Goal: Information Seeking & Learning: Learn about a topic

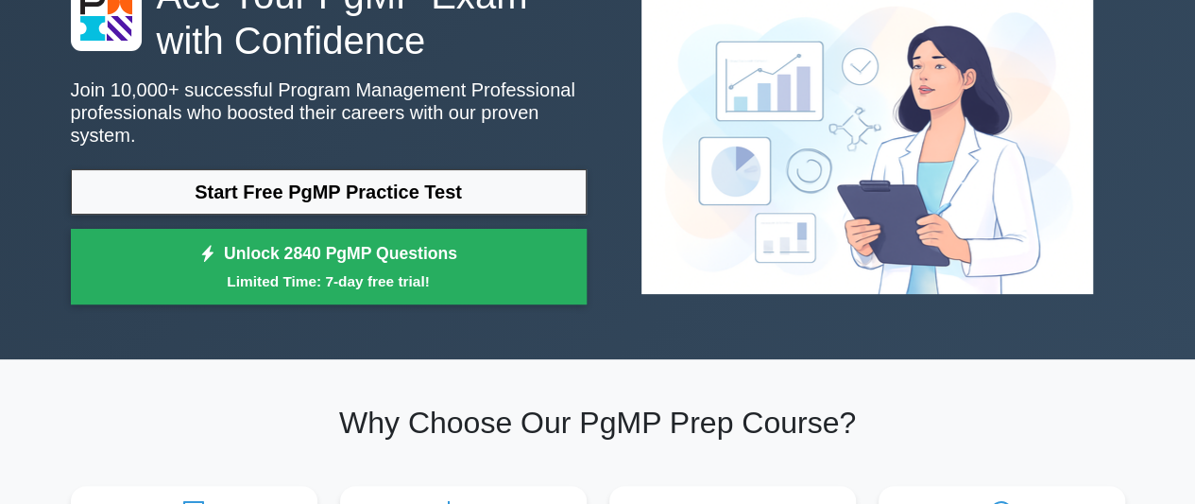
scroll to position [132, 0]
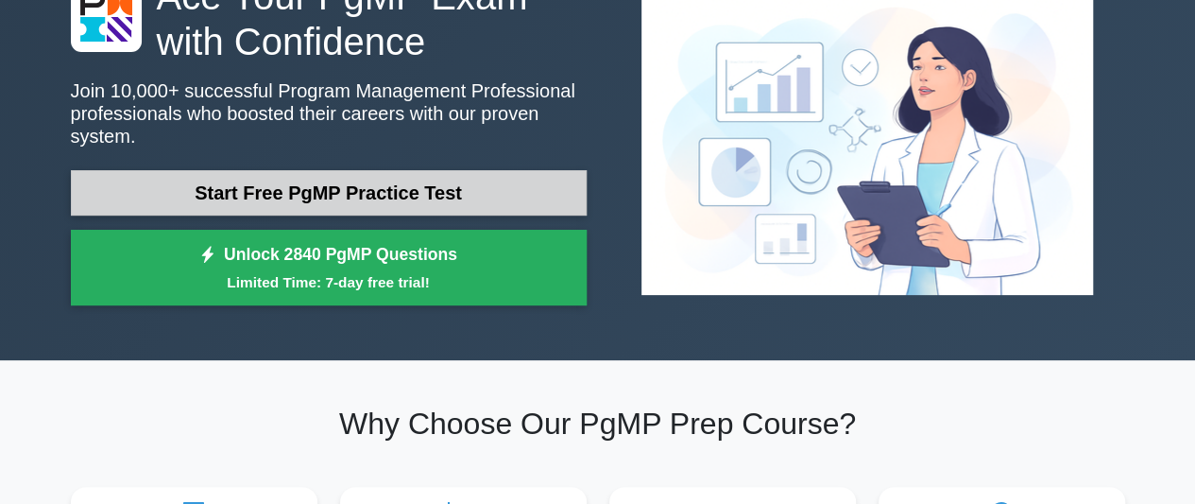
click at [280, 182] on link "Start Free PgMP Practice Test" at bounding box center [329, 192] width 516 height 45
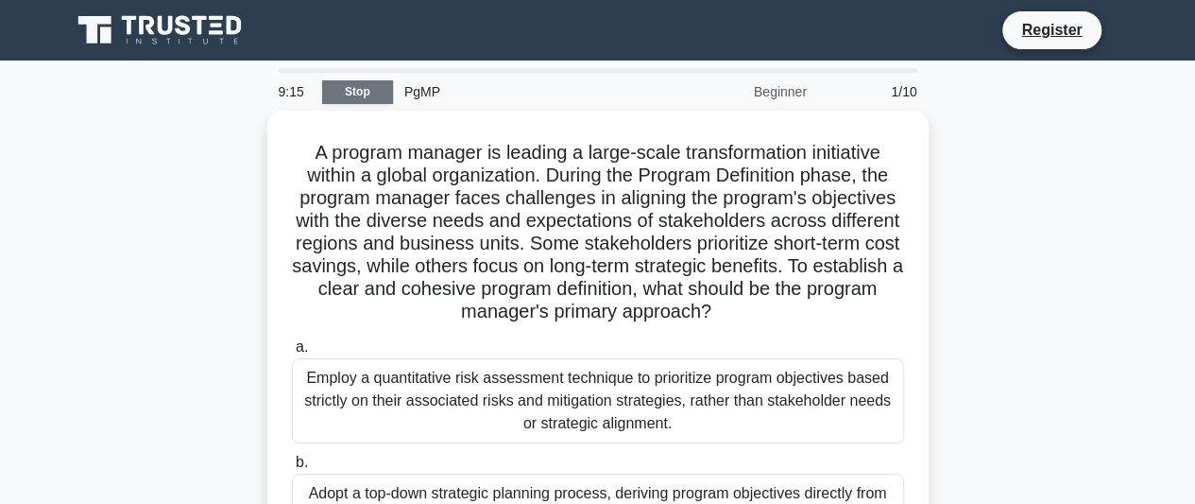
click at [354, 94] on link "Stop" at bounding box center [357, 92] width 71 height 24
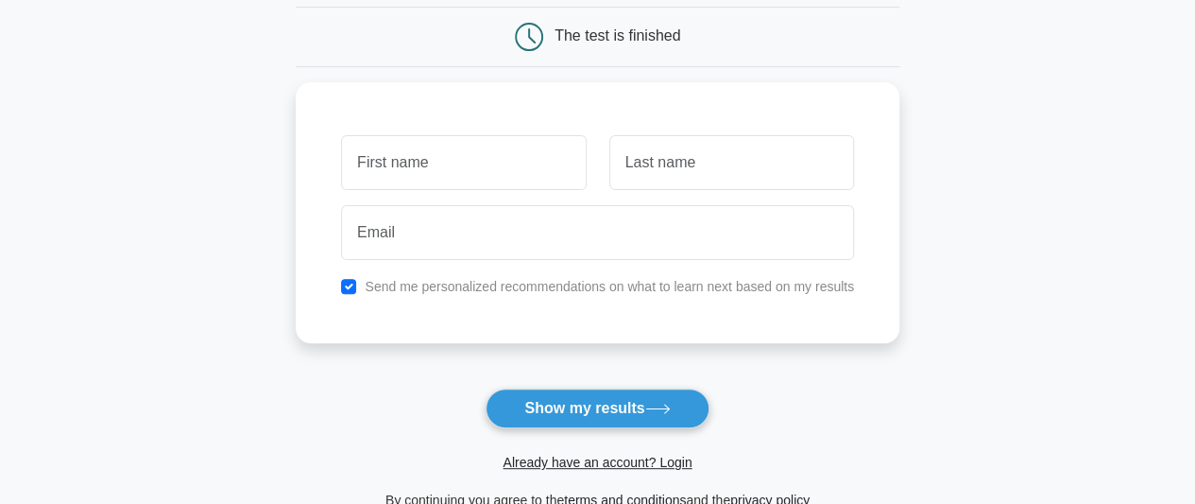
scroll to position [187, 0]
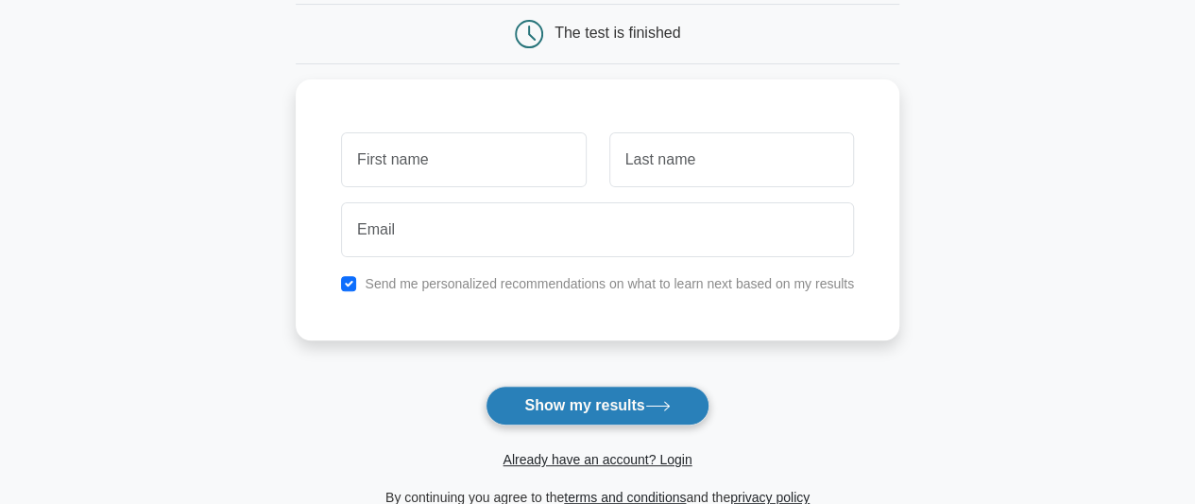
click at [628, 409] on button "Show my results" at bounding box center [597, 405] width 223 height 40
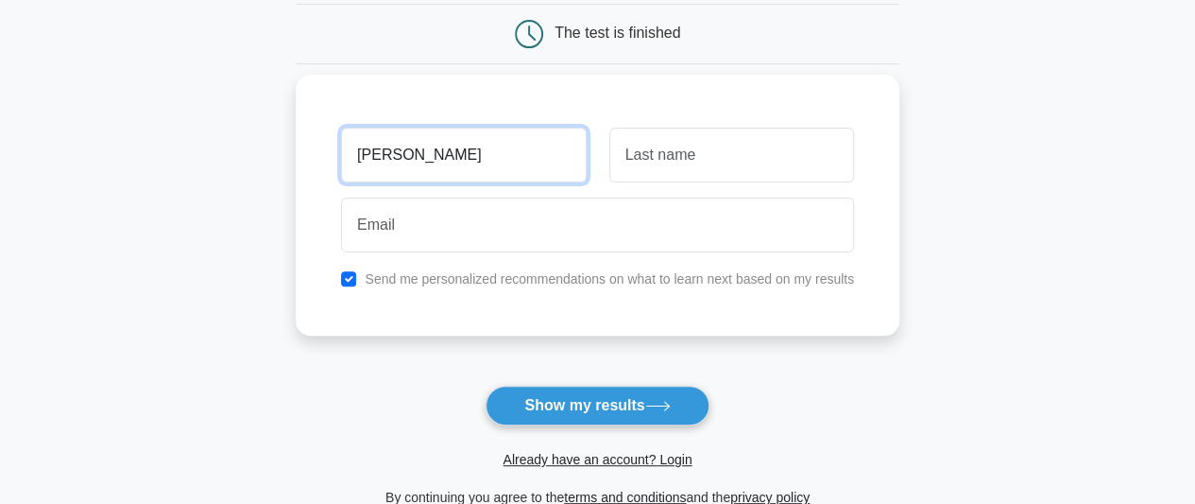
type input "[PERSON_NAME]"
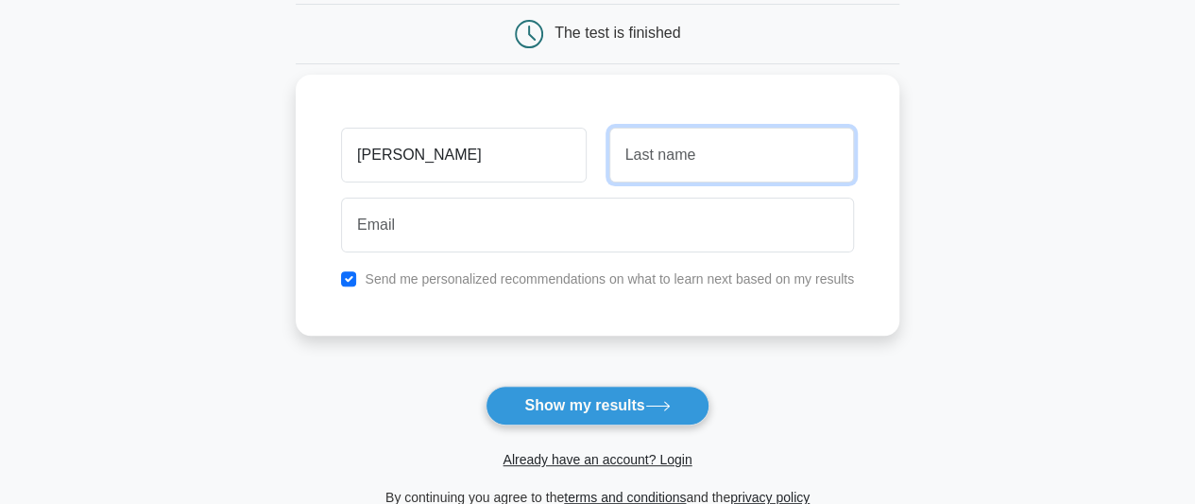
click at [671, 169] on input "text" at bounding box center [731, 155] width 245 height 55
type input "Dikro"
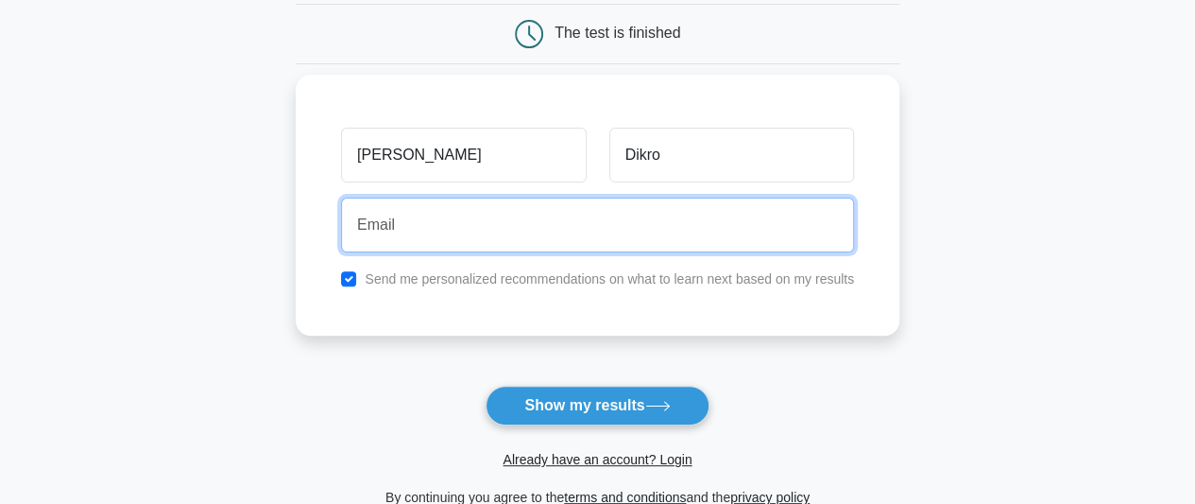
click at [469, 240] on input "email" at bounding box center [597, 224] width 513 height 55
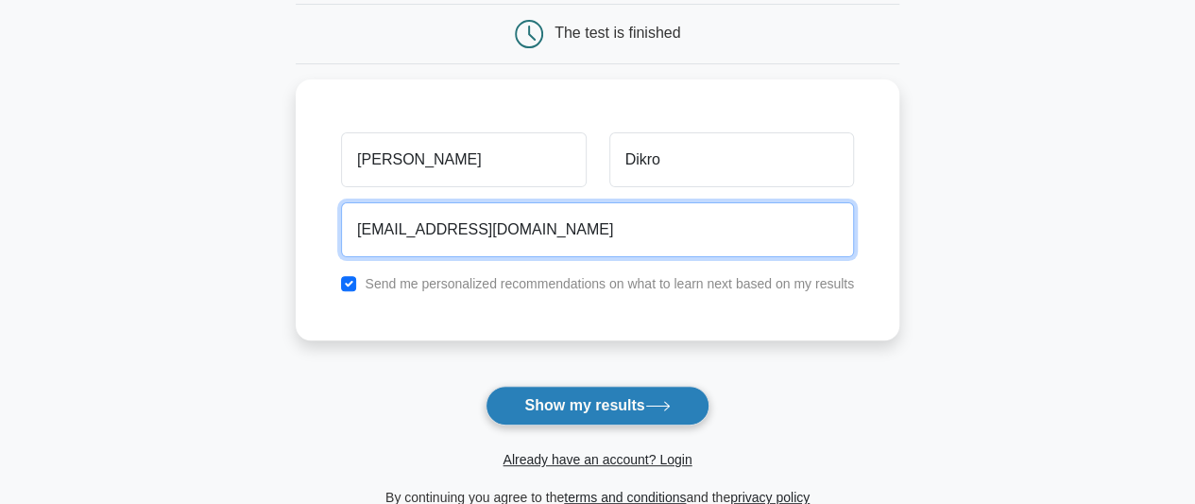
type input "emefabernice027@gmail.com"
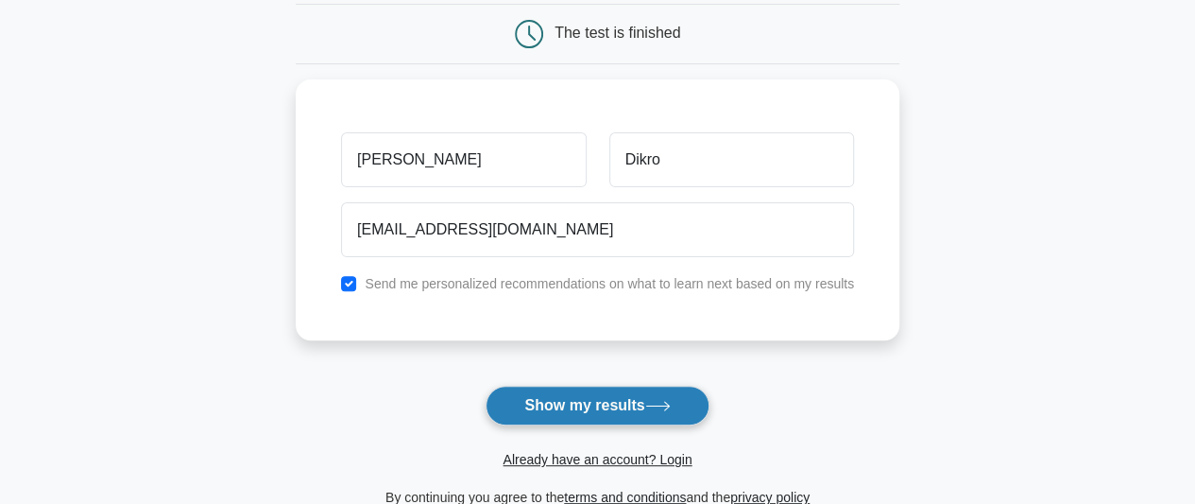
click at [572, 407] on button "Show my results" at bounding box center [597, 405] width 223 height 40
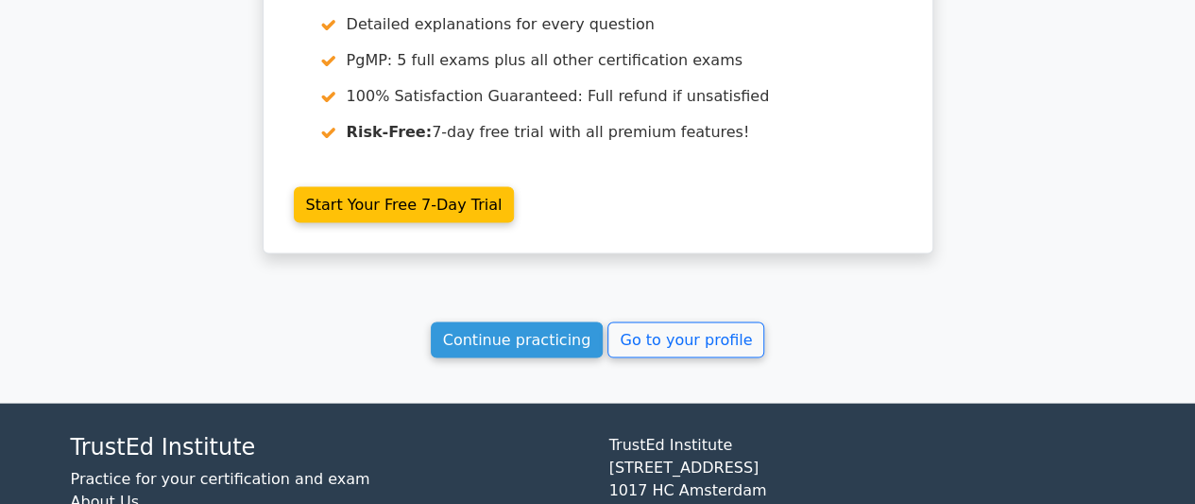
scroll to position [1860, 0]
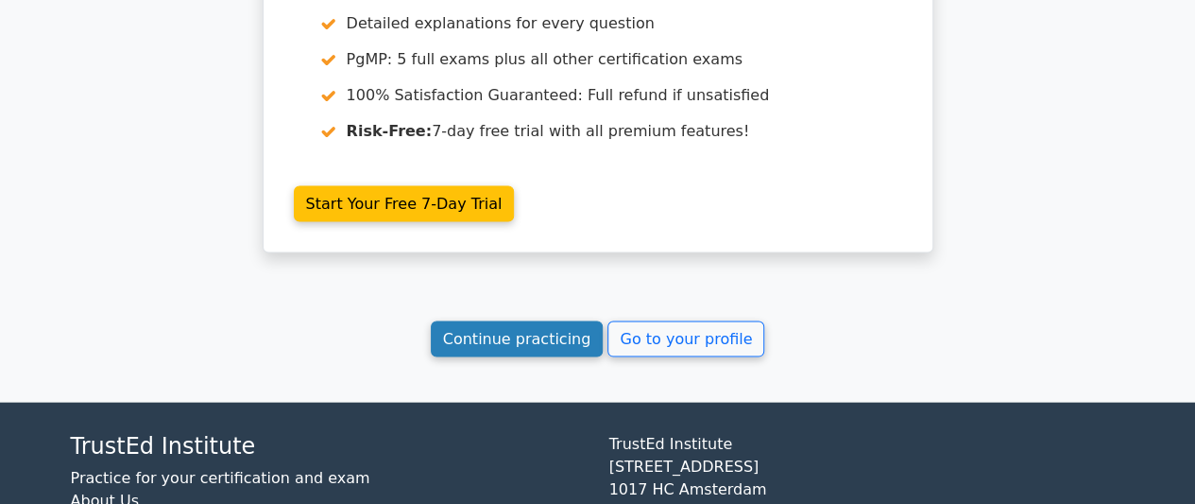
click at [546, 321] on link "Continue practicing" at bounding box center [517, 339] width 173 height 36
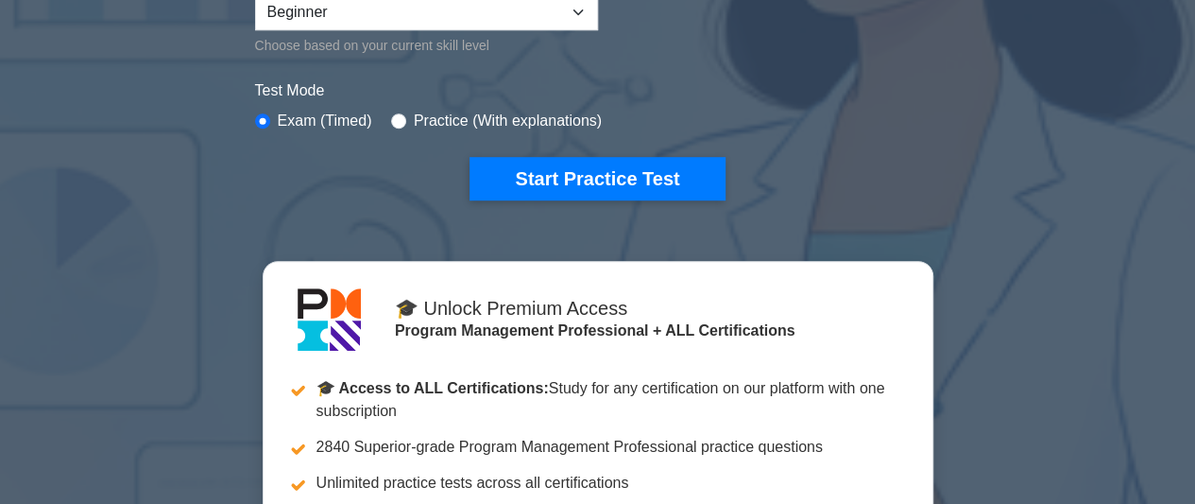
scroll to position [526, 0]
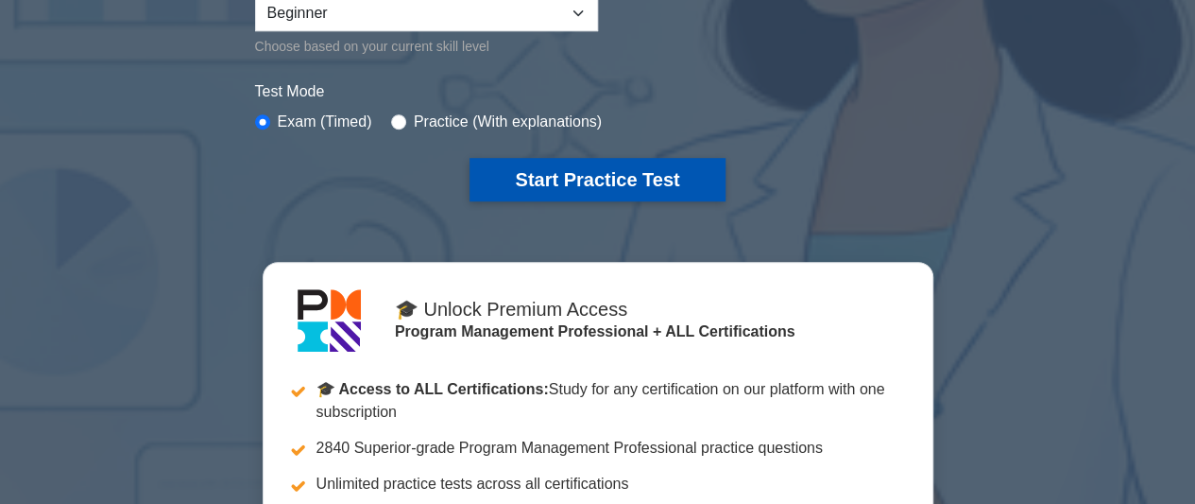
click at [557, 173] on button "Start Practice Test" at bounding box center [597, 179] width 255 height 43
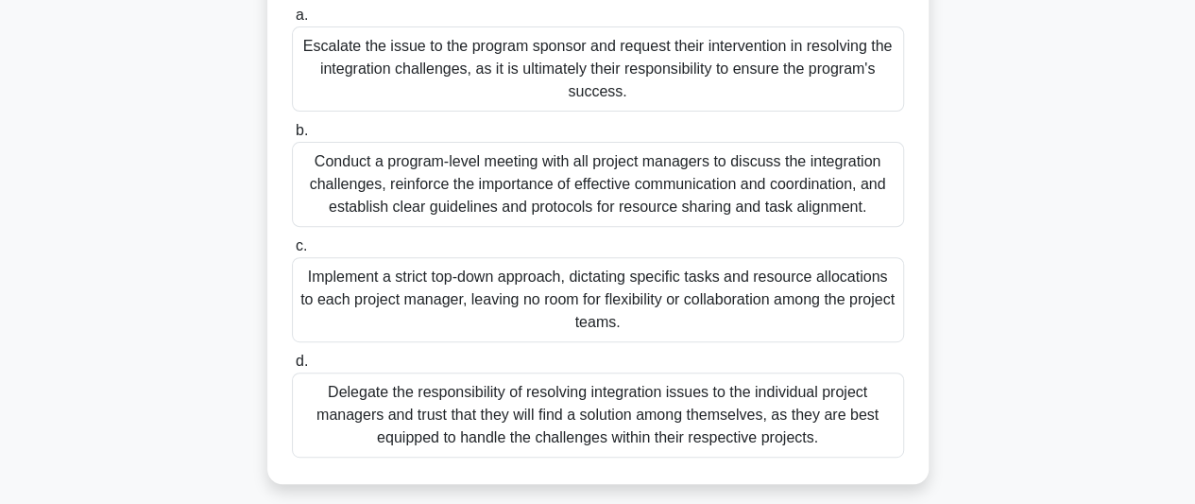
scroll to position [309, 0]
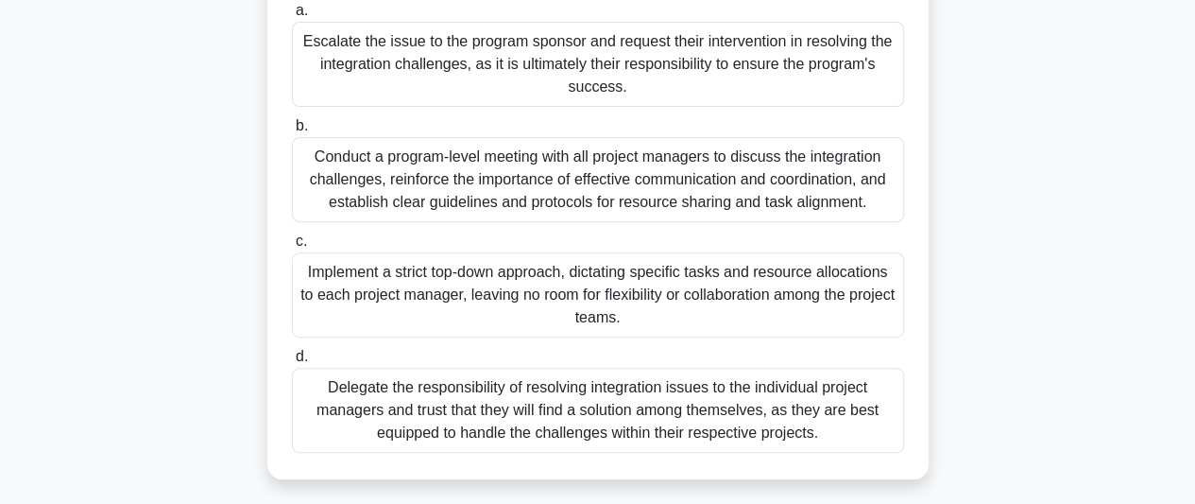
click at [411, 174] on div "Conduct a program-level meeting with all project managers to discuss the integr…" at bounding box center [598, 179] width 612 height 85
click at [292, 132] on input "b. Conduct a program-level meeting with all project managers to discuss the int…" at bounding box center [292, 126] width 0 height 12
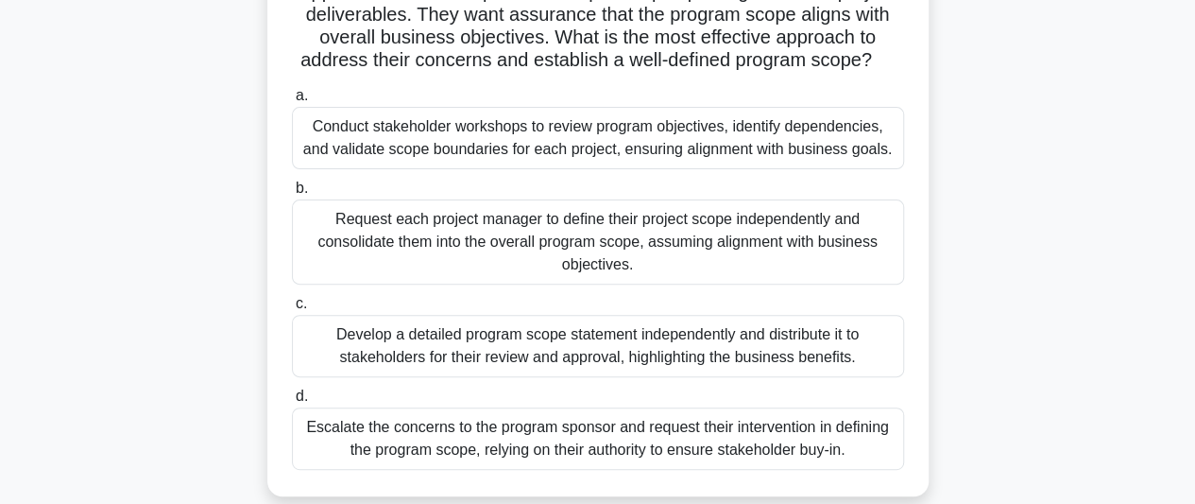
scroll to position [202, 0]
click at [557, 150] on div "Conduct stakeholder workshops to review program objectives, identify dependenci…" at bounding box center [598, 137] width 612 height 62
click at [292, 101] on input "a. Conduct stakeholder workshops to review program objectives, identify depende…" at bounding box center [292, 95] width 0 height 12
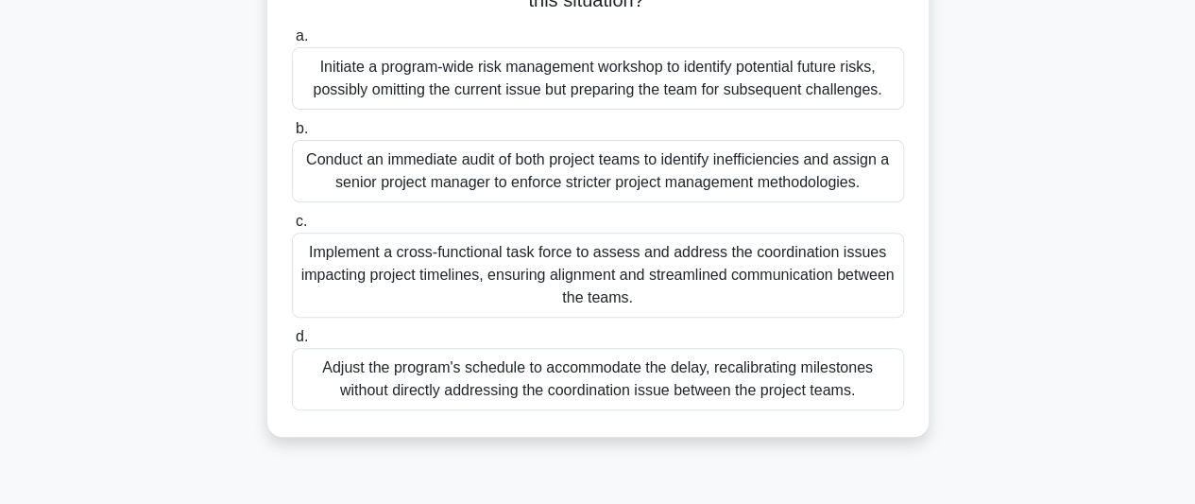
scroll to position [307, 0]
click at [438, 168] on div "Conduct an immediate audit of both project teams to identify inefficiencies and…" at bounding box center [598, 170] width 612 height 62
click at [292, 134] on input "b. Conduct an immediate audit of both project teams to identify inefficiencies …" at bounding box center [292, 128] width 0 height 12
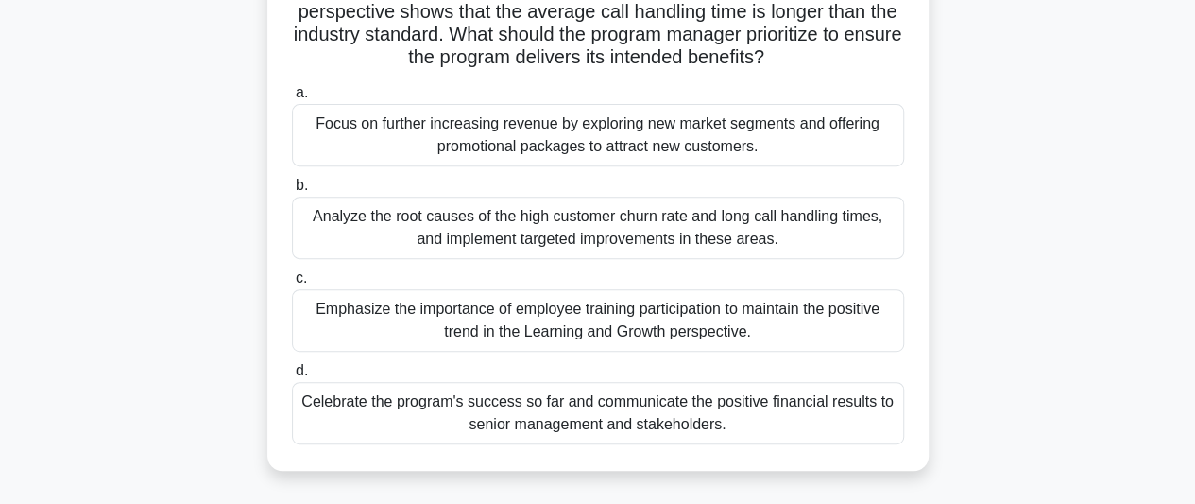
scroll to position [296, 0]
click at [476, 345] on div "Emphasize the importance of employee training participation to maintain the pos…" at bounding box center [598, 319] width 612 height 62
click at [292, 283] on input "c. Emphasize the importance of employee training participation to maintain the …" at bounding box center [292, 277] width 0 height 12
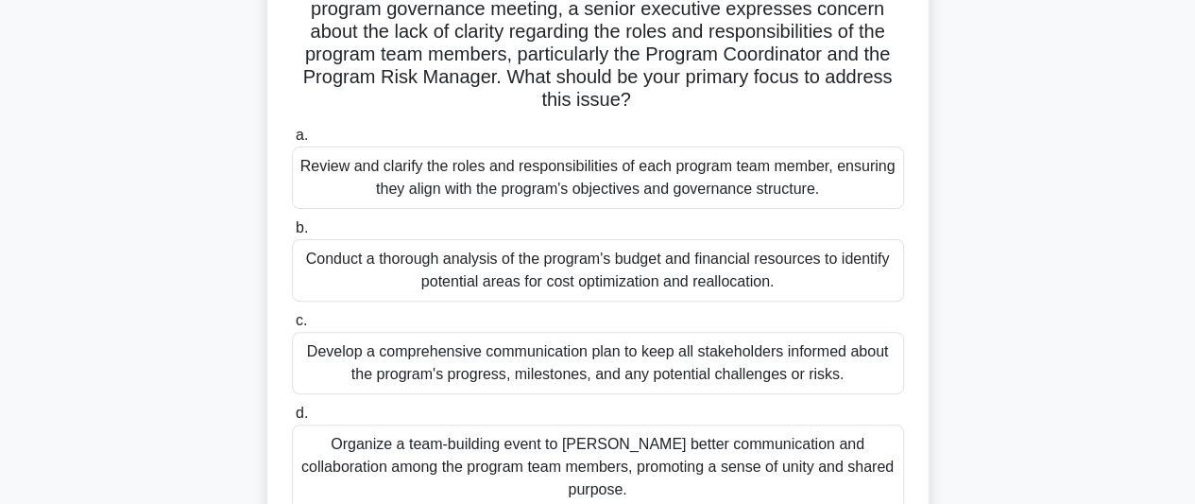
scroll to position [186, 0]
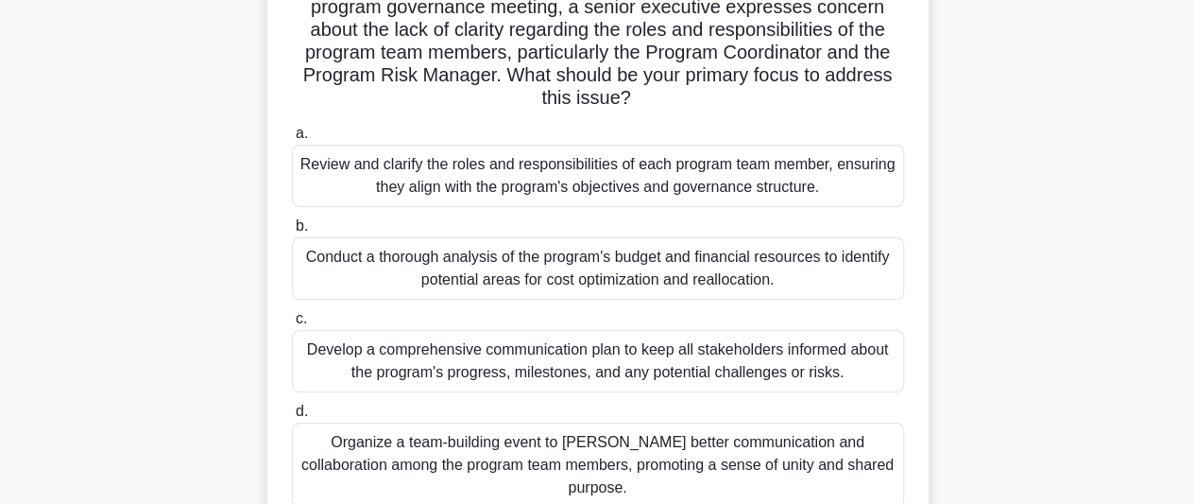
click at [493, 353] on div "Develop a comprehensive communication plan to keep all stakeholders informed ab…" at bounding box center [598, 361] width 612 height 62
click at [292, 325] on input "c. Develop a comprehensive communication plan to keep all stakeholders informed…" at bounding box center [292, 319] width 0 height 12
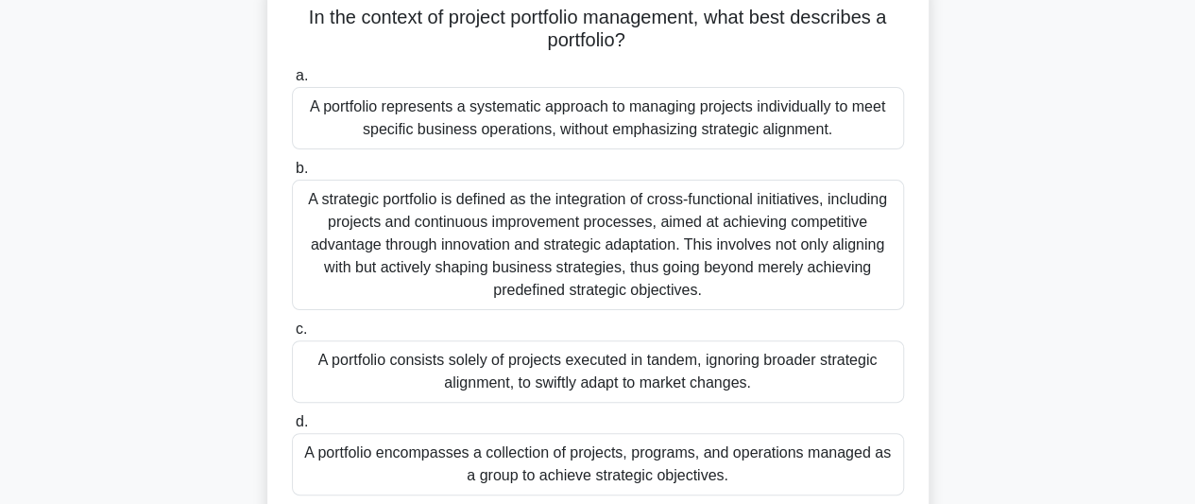
scroll to position [131, 0]
click at [517, 241] on div "A strategic portfolio is defined as the integration of cross-functional initiat…" at bounding box center [598, 244] width 612 height 130
click at [292, 174] on input "b. A strategic portfolio is defined as the integration of cross-functional init…" at bounding box center [292, 168] width 0 height 12
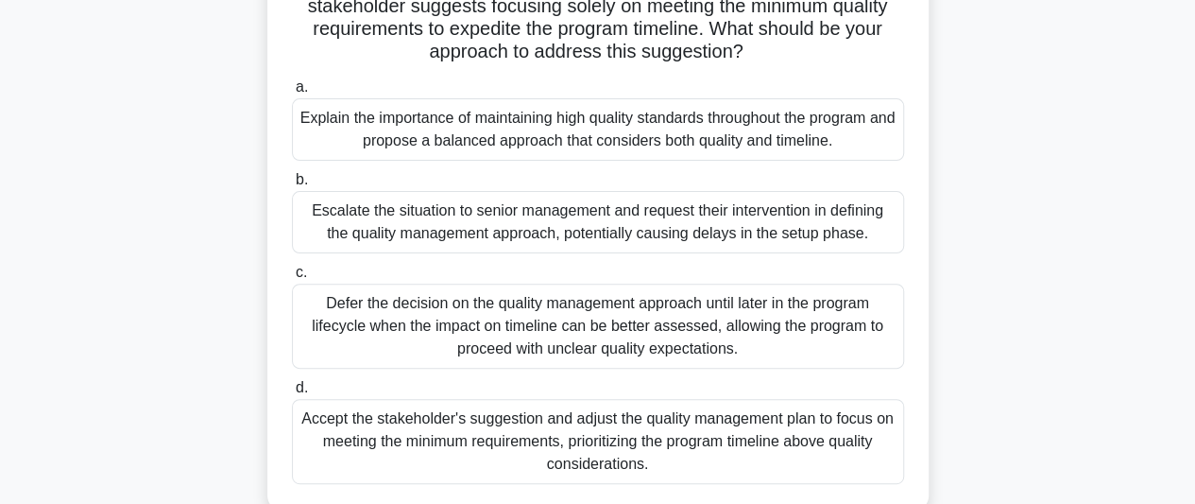
scroll to position [188, 0]
click at [522, 458] on div "Accept the stakeholder's suggestion and adjust the quality management plan to f…" at bounding box center [598, 440] width 612 height 85
click at [292, 393] on input "d. Accept the stakeholder's suggestion and adjust the quality management plan t…" at bounding box center [292, 387] width 0 height 12
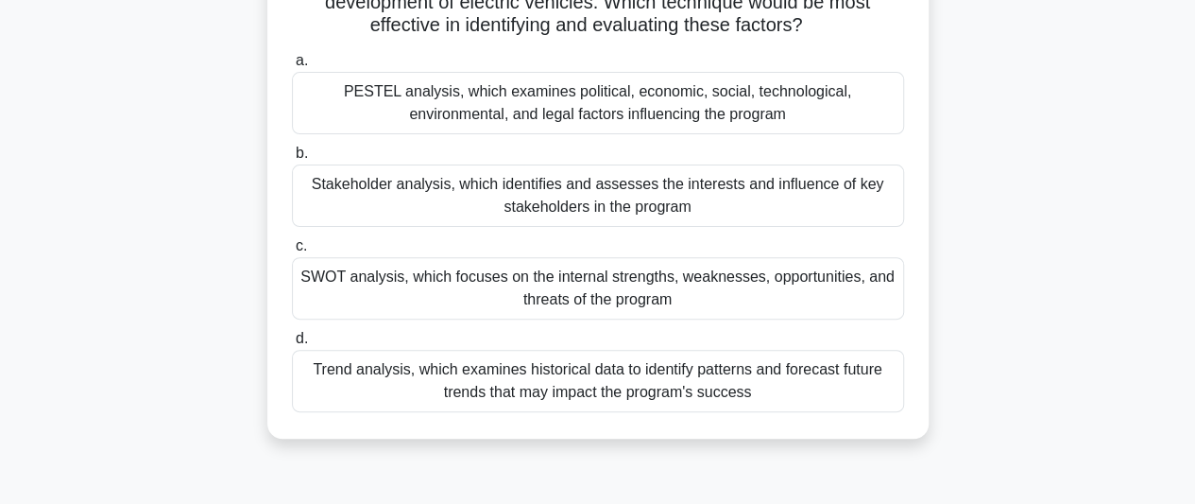
scroll to position [217, 0]
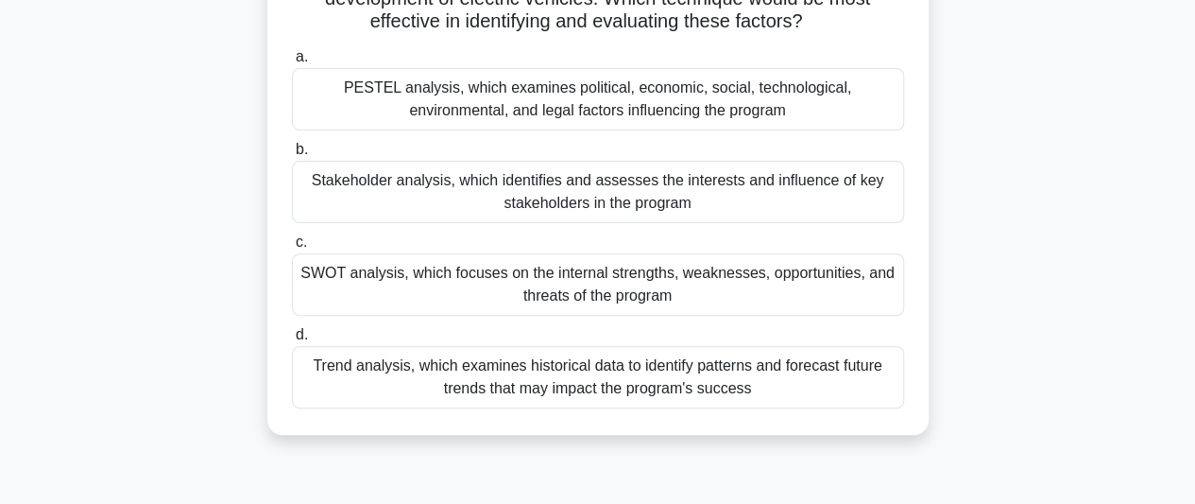
click at [620, 114] on div "PESTEL analysis, which examines political, economic, social, technological, env…" at bounding box center [598, 99] width 612 height 62
click at [292, 63] on input "a. PESTEL analysis, which examines political, economic, social, technological, …" at bounding box center [292, 57] width 0 height 12
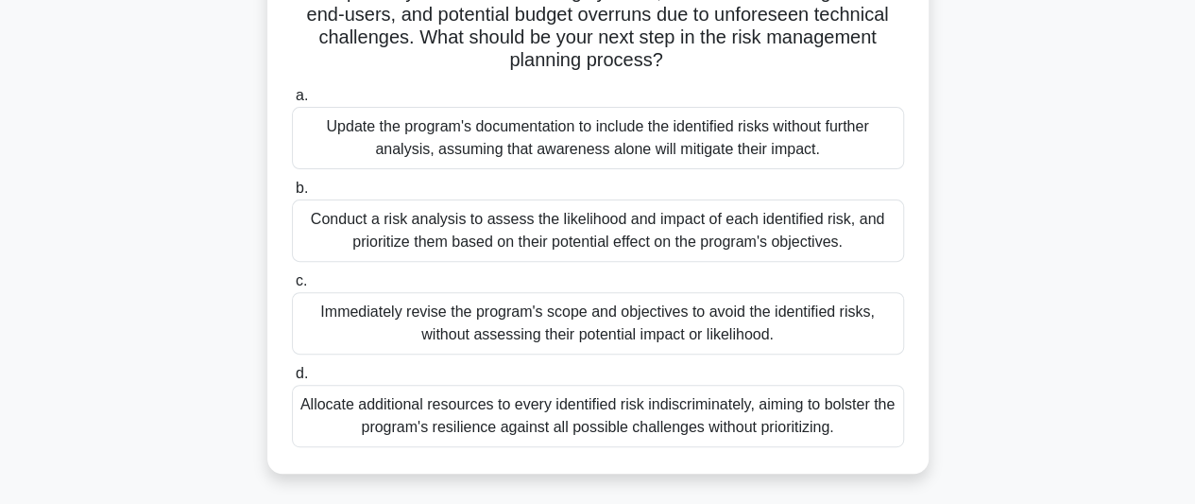
scroll to position [225, 0]
click at [593, 248] on div "Conduct a risk analysis to assess the likelihood and impact of each identified …" at bounding box center [598, 229] width 612 height 62
click at [292, 194] on input "b. Conduct a risk analysis to assess the likelihood and impact of each identifi…" at bounding box center [292, 187] width 0 height 12
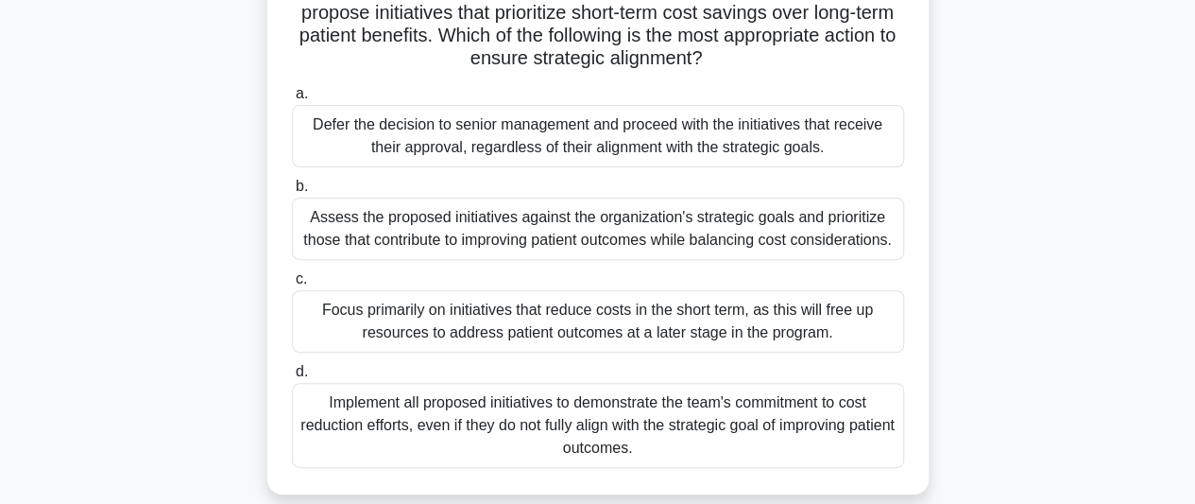
scroll to position [204, 0]
click at [463, 231] on div "Assess the proposed initiatives against the organization's strategic goals and …" at bounding box center [598, 228] width 612 height 62
click at [292, 192] on input "b. Assess the proposed initiatives against the organization's strategic goals a…" at bounding box center [292, 186] width 0 height 12
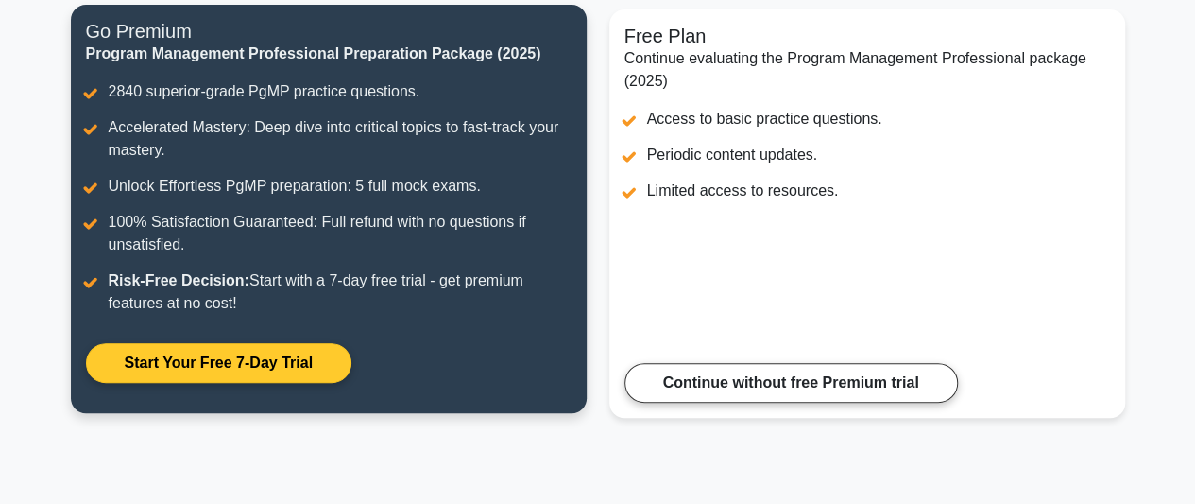
scroll to position [250, 0]
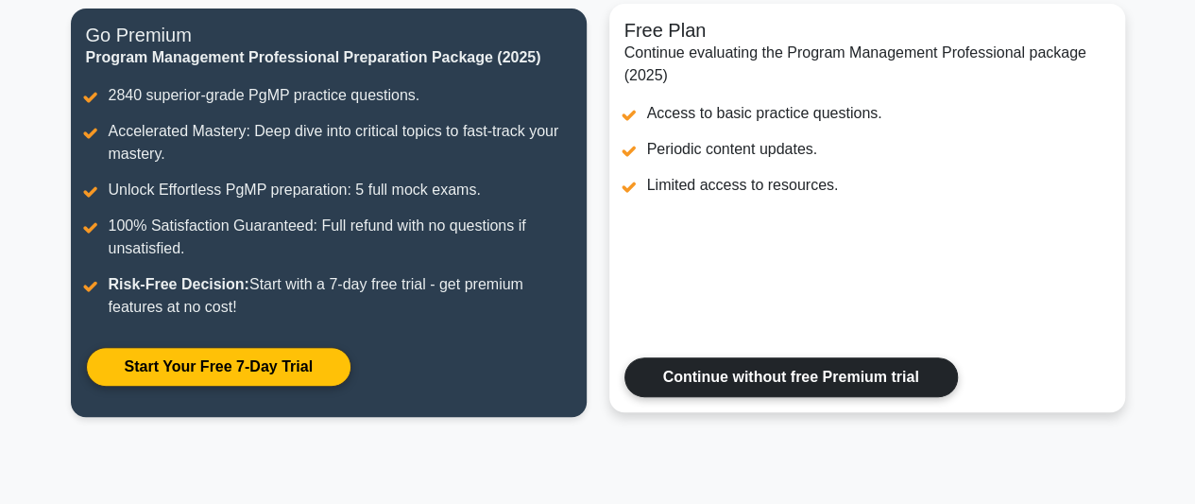
click at [693, 370] on link "Continue without free Premium trial" at bounding box center [792, 377] width 334 height 40
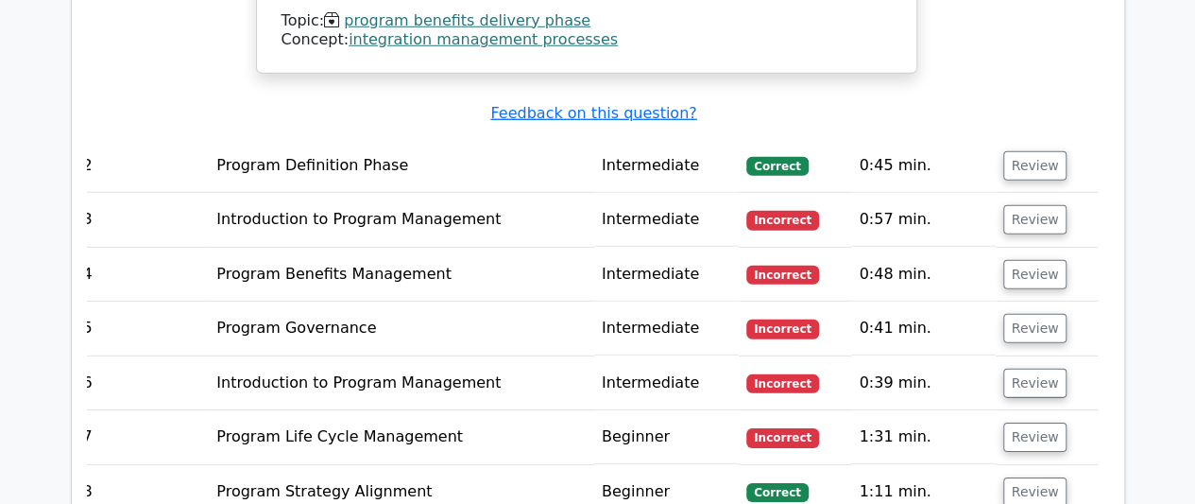
scroll to position [2737, 0]
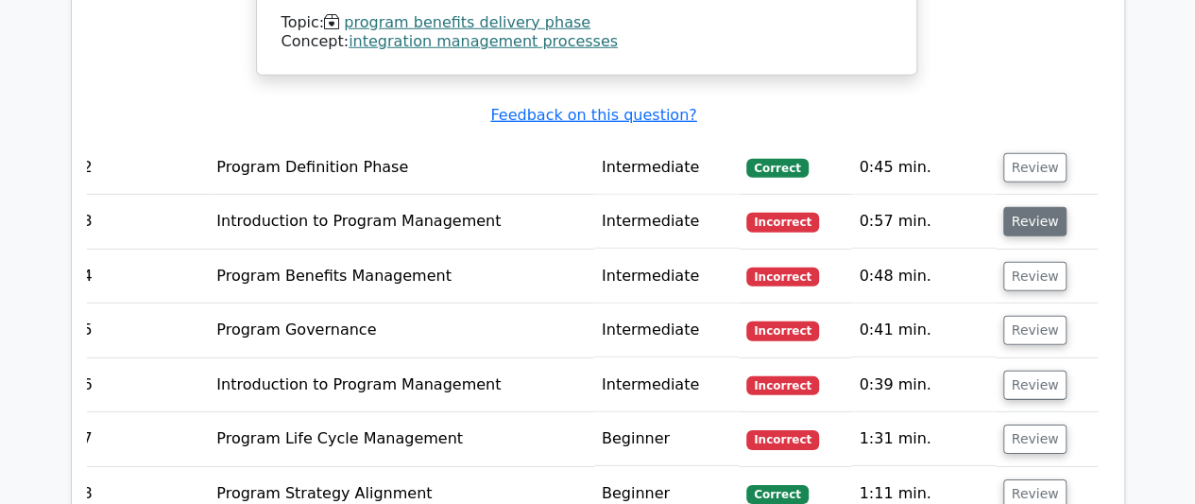
click at [1026, 207] on button "Review" at bounding box center [1035, 221] width 64 height 29
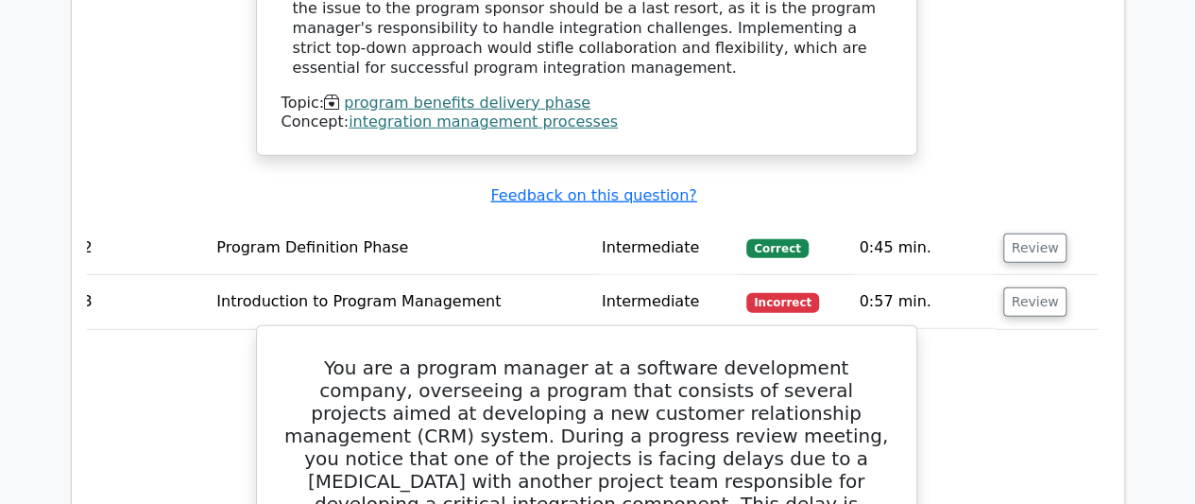
scroll to position [0, 0]
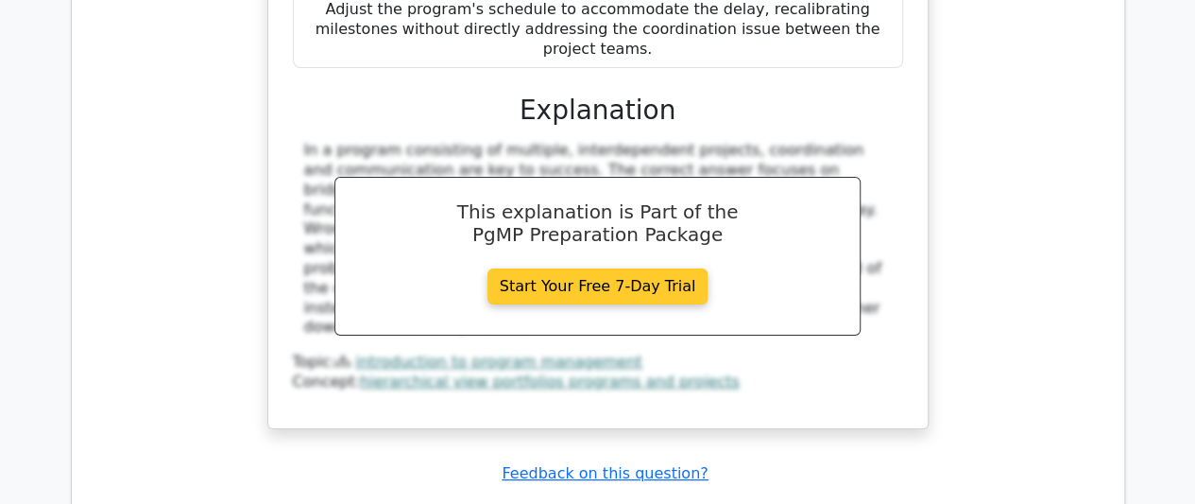
scroll to position [3633, 0]
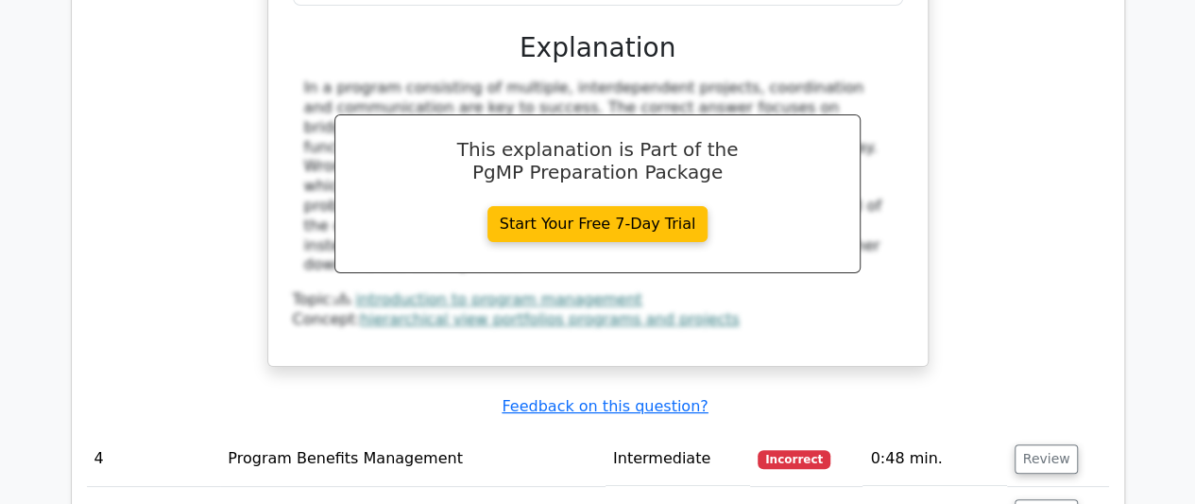
click at [799, 450] on span "Incorrect" at bounding box center [794, 459] width 73 height 19
click at [1036, 444] on button "Review" at bounding box center [1047, 458] width 64 height 29
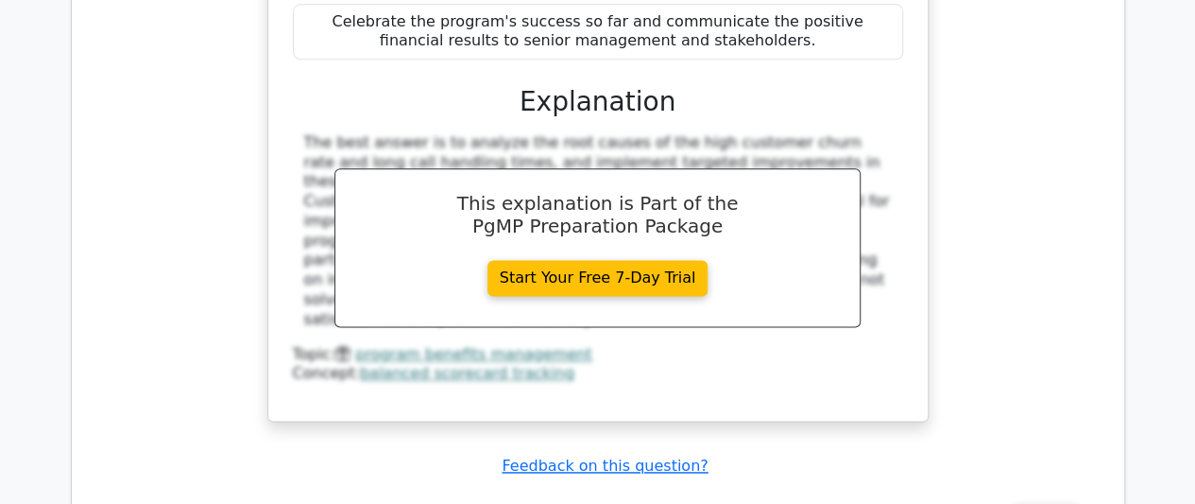
scroll to position [4698, 0]
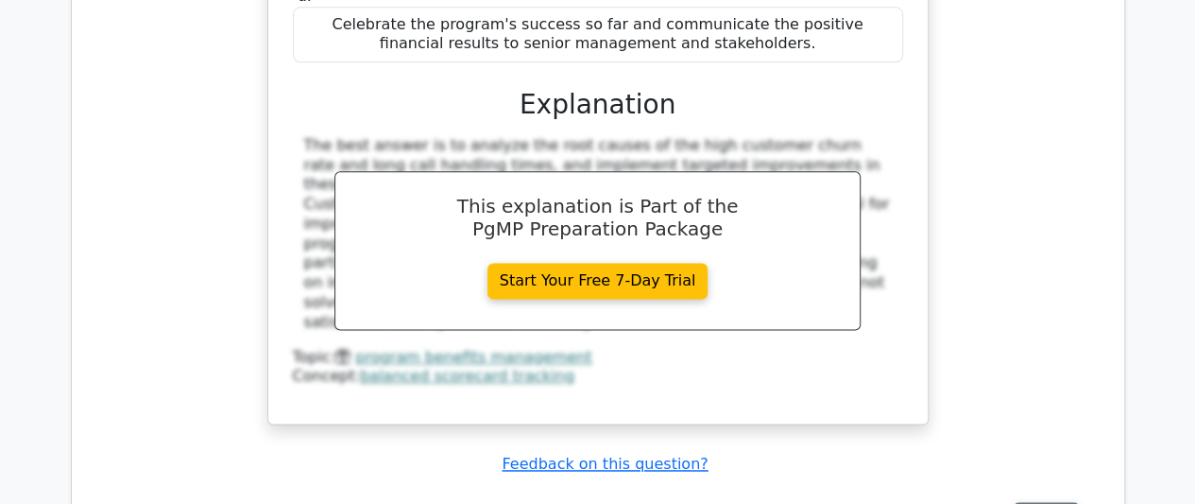
drag, startPoint x: 805, startPoint y: 292, endPoint x: 1049, endPoint y: 290, distance: 243.8
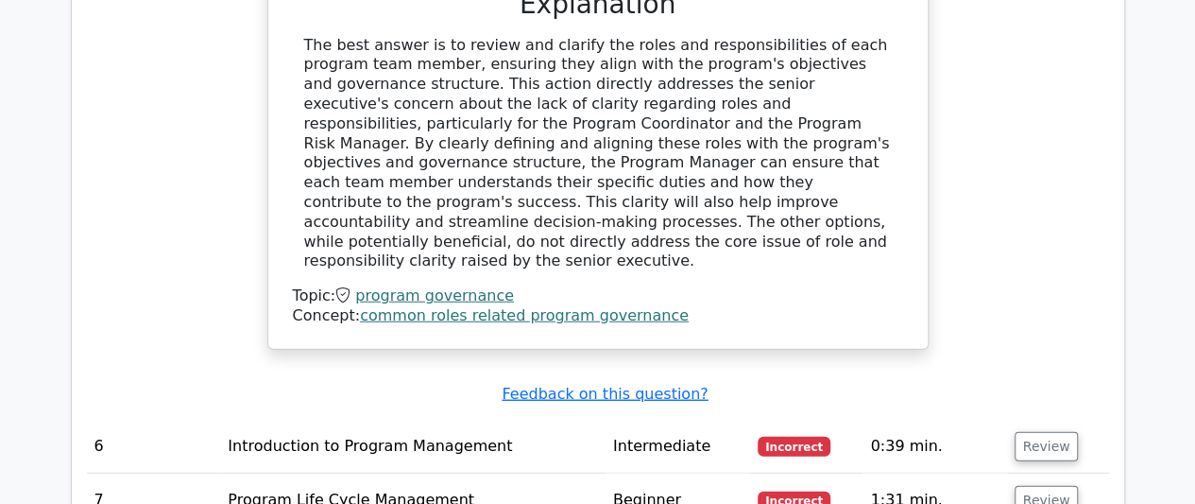
scroll to position [5891, 0]
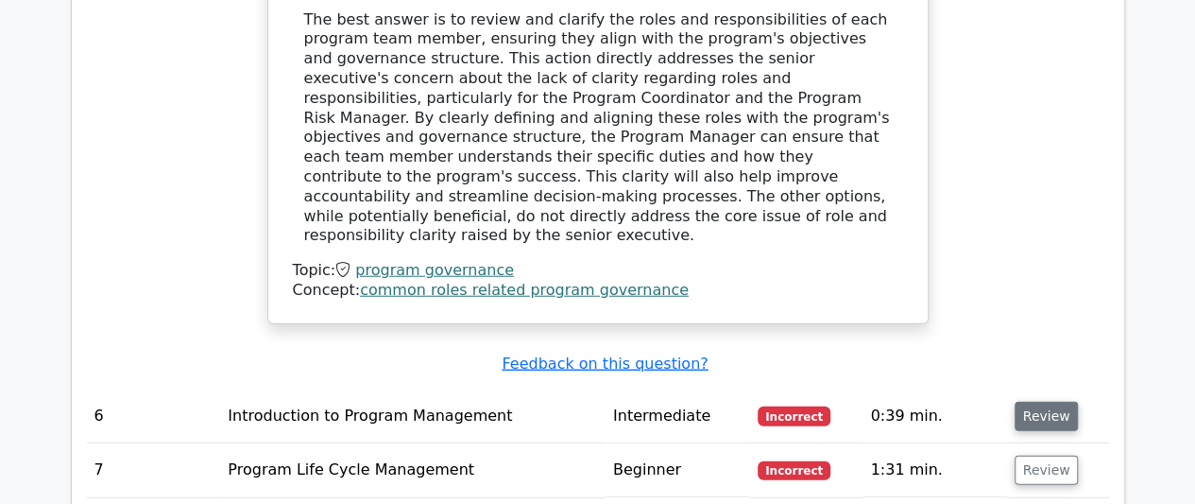
click at [1049, 402] on button "Review" at bounding box center [1047, 416] width 64 height 29
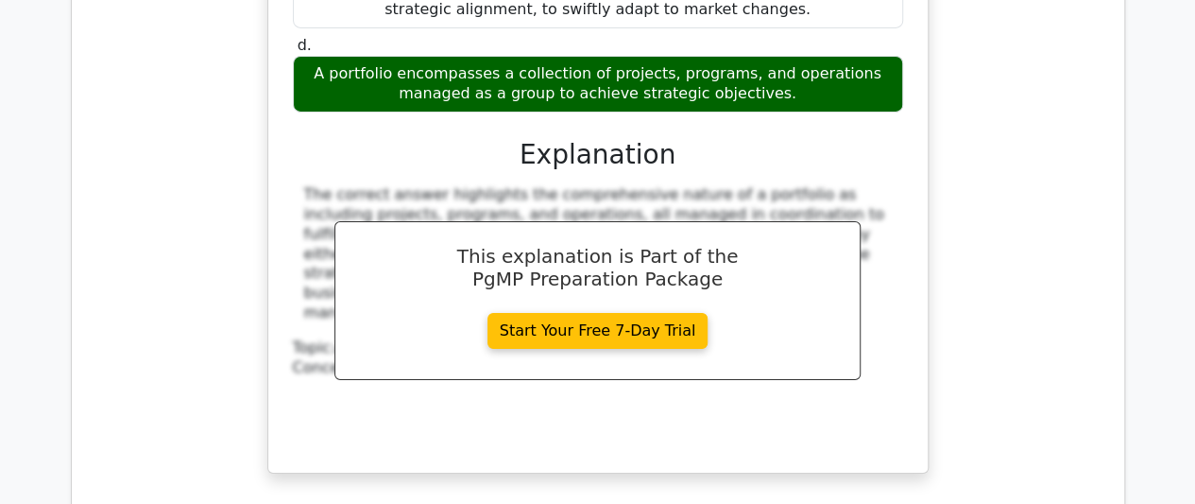
scroll to position [6736, 0]
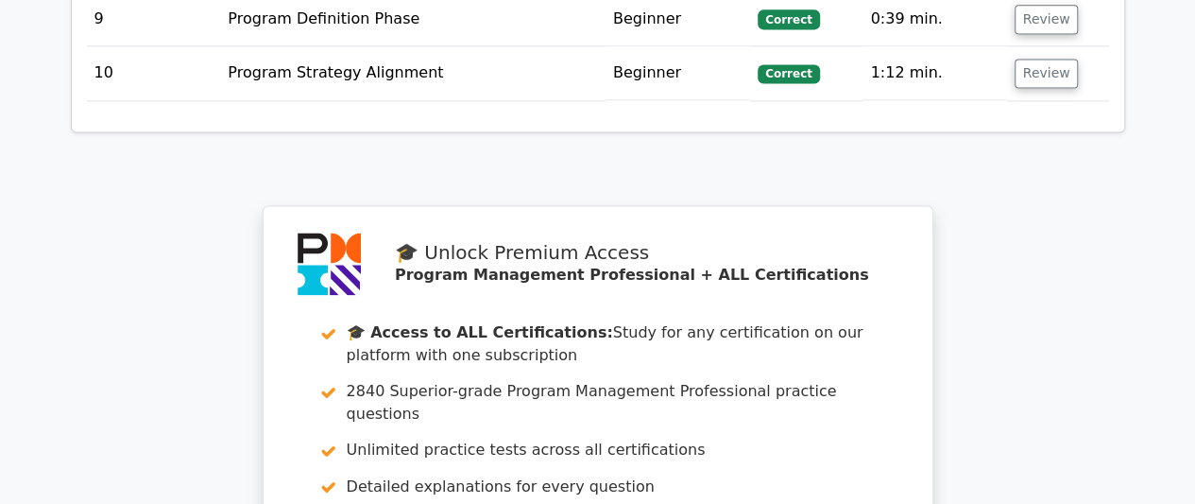
scroll to position [8485, 0]
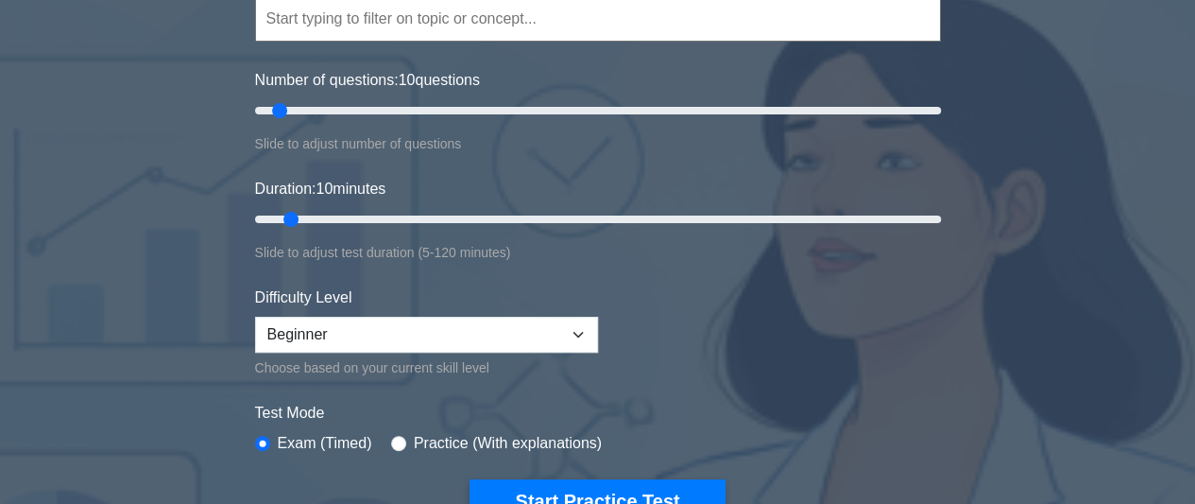
scroll to position [208, 0]
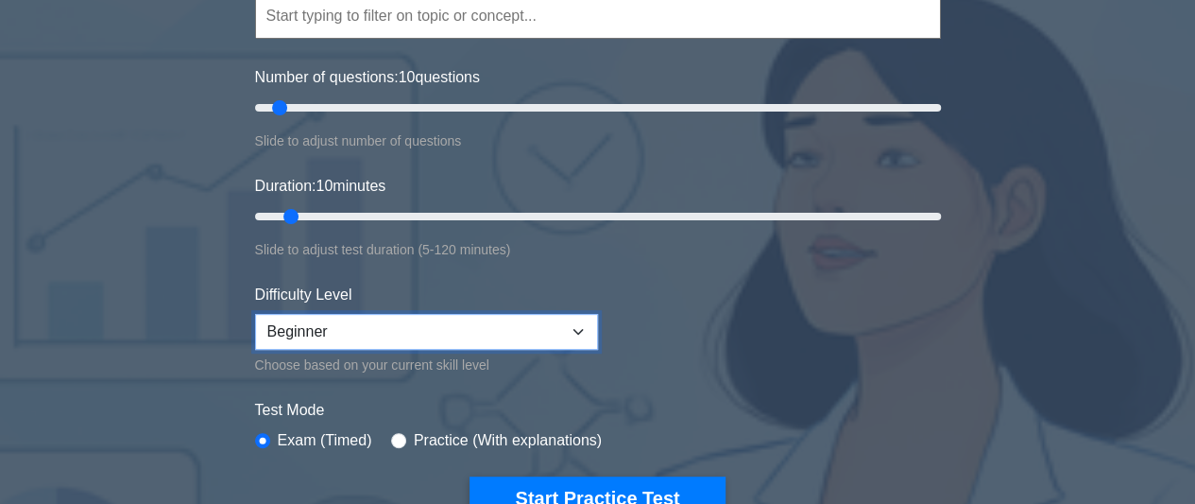
click at [588, 325] on select "Beginner Intermediate Expert" at bounding box center [426, 332] width 343 height 36
click at [514, 332] on select "Beginner Intermediate Expert" at bounding box center [426, 332] width 343 height 36
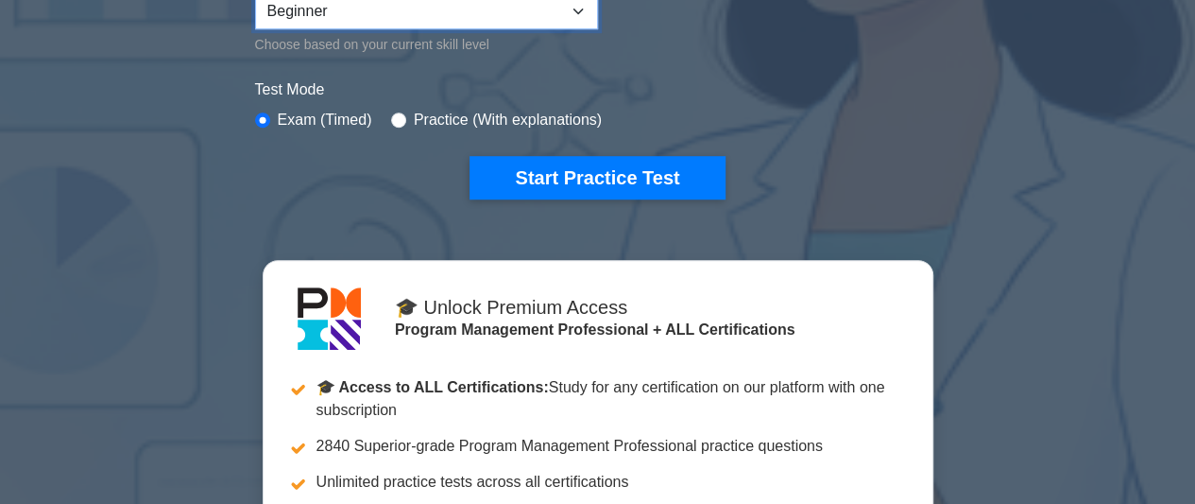
scroll to position [529, 0]
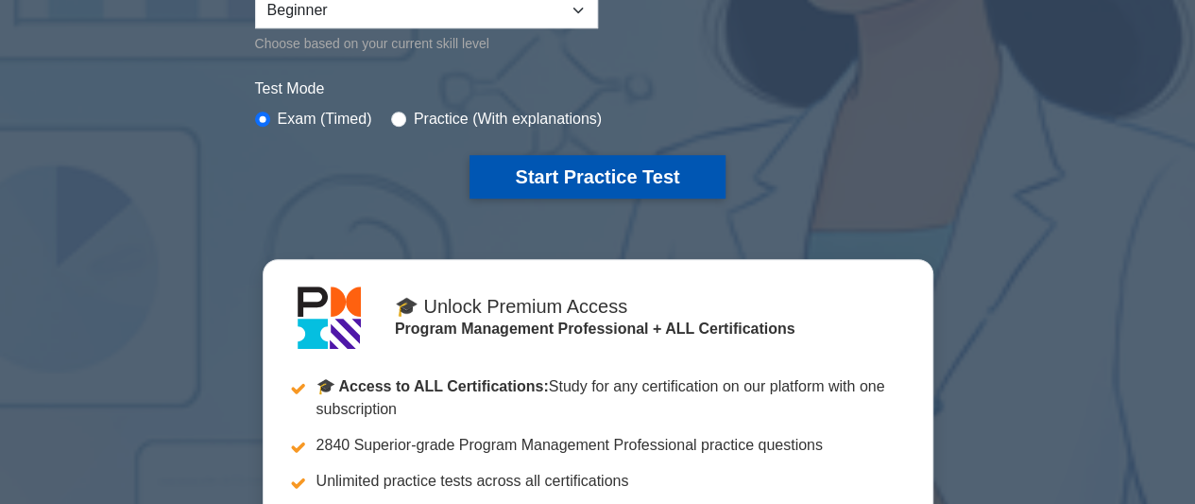
click at [561, 180] on button "Start Practice Test" at bounding box center [597, 176] width 255 height 43
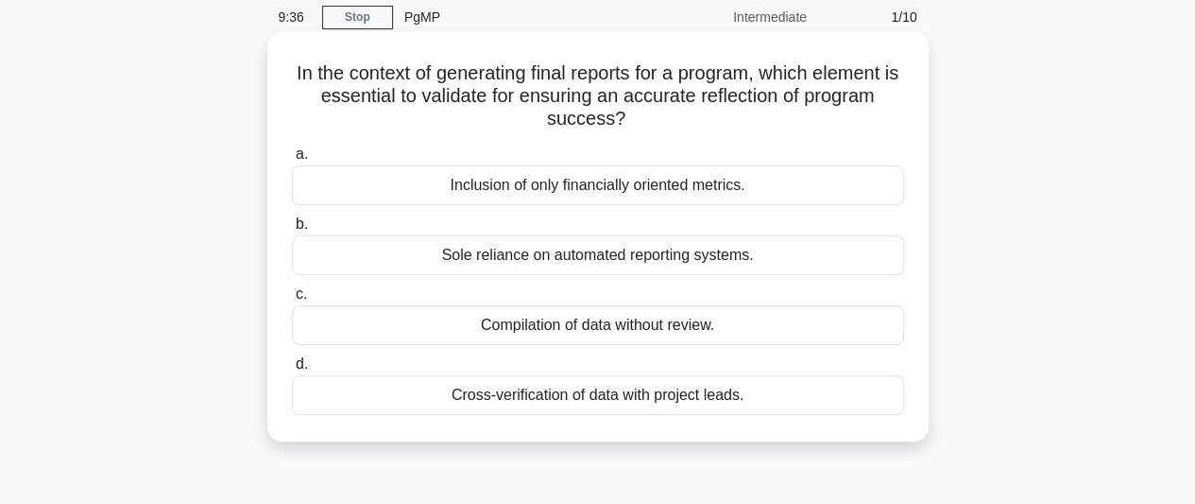
scroll to position [76, 0]
click at [514, 397] on div "Cross-verification of data with project leads." at bounding box center [598, 394] width 612 height 40
click at [292, 369] on input "d. Cross-verification of data with project leads." at bounding box center [292, 363] width 0 height 12
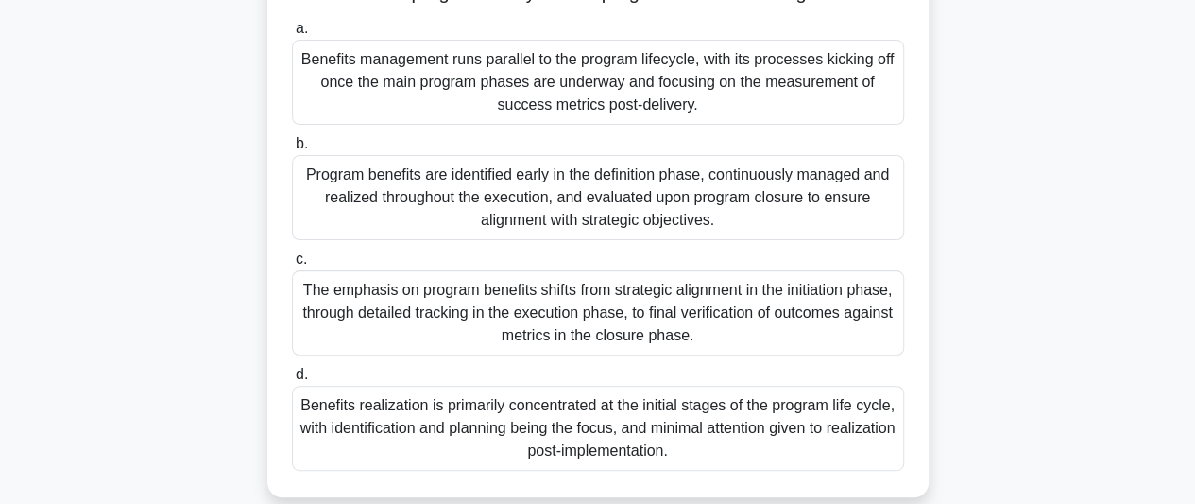
scroll to position [192, 0]
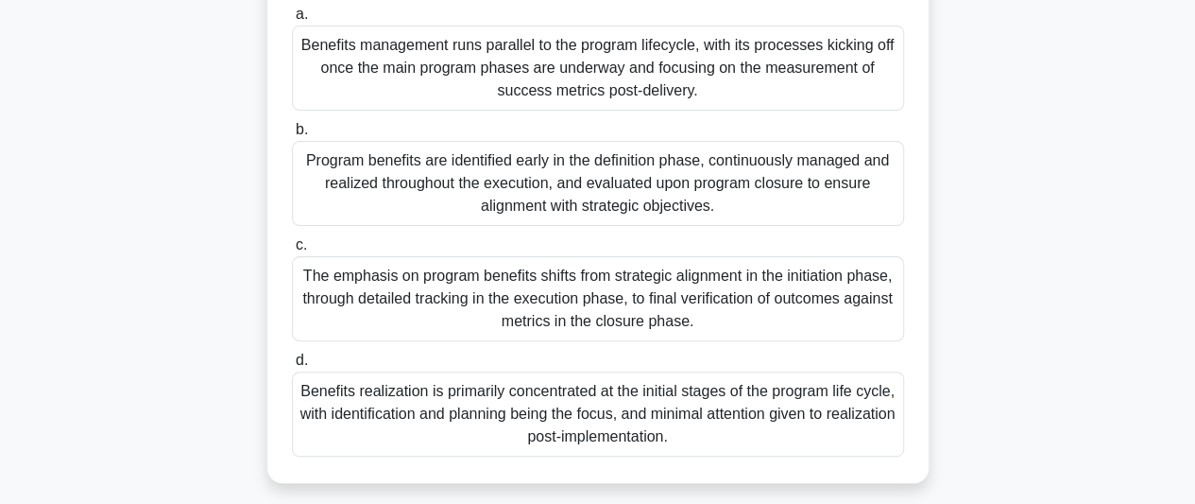
click at [618, 63] on div "Benefits management runs parallel to the program lifecycle, with its processes …" at bounding box center [598, 68] width 612 height 85
click at [292, 21] on input "a. Benefits management runs parallel to the program lifecycle, with its process…" at bounding box center [292, 15] width 0 height 12
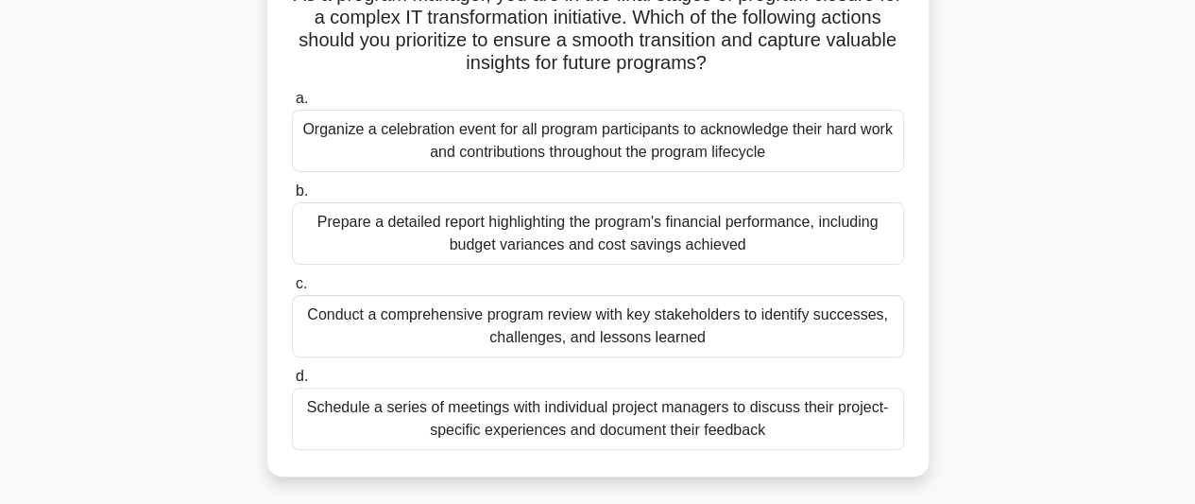
scroll to position [155, 0]
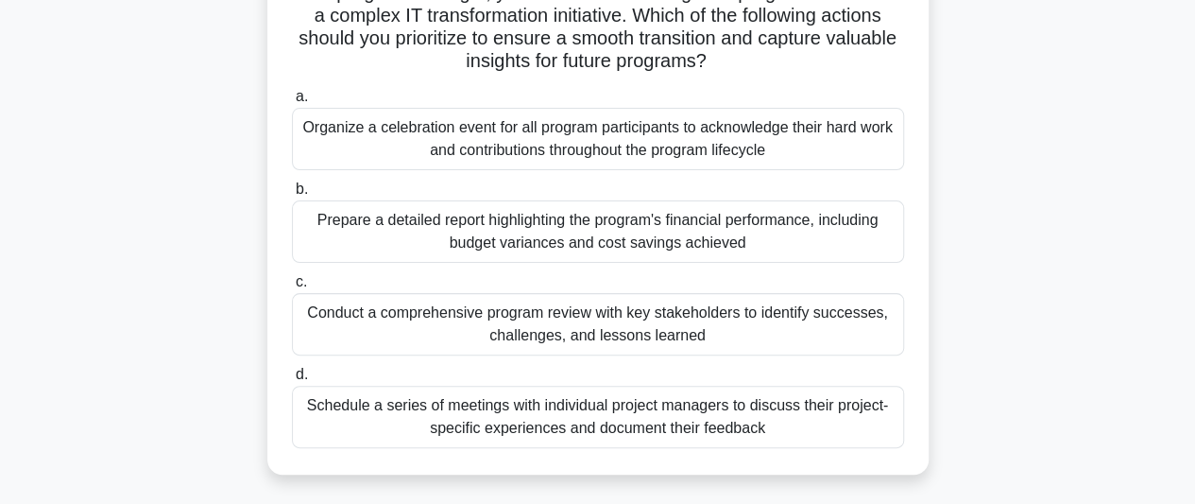
click at [537, 330] on div "Conduct a comprehensive program review with key stakeholders to identify succes…" at bounding box center [598, 324] width 612 height 62
click at [292, 288] on input "c. Conduct a comprehensive program review with key stakeholders to identify suc…" at bounding box center [292, 282] width 0 height 12
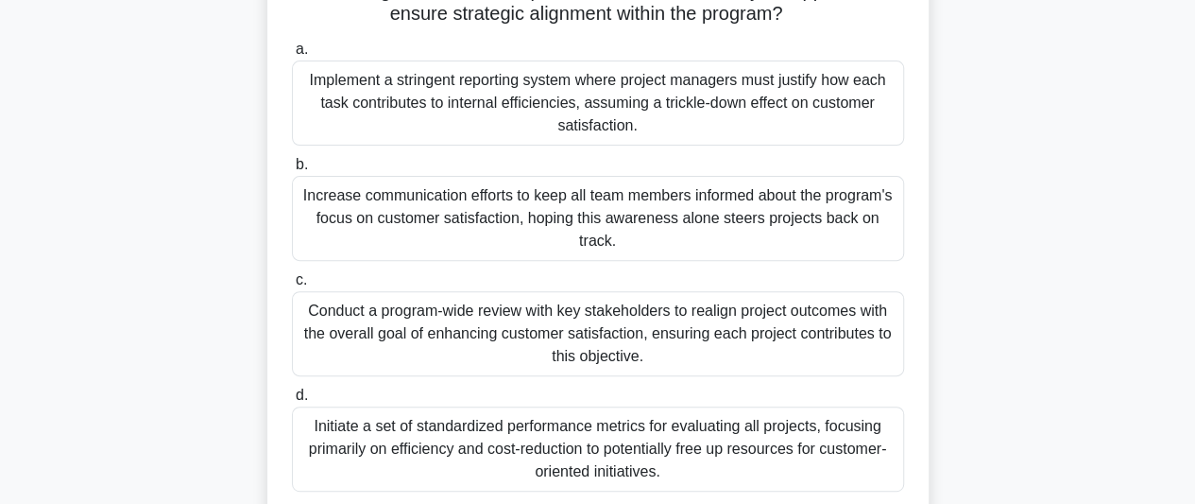
scroll to position [248, 0]
click at [460, 94] on div "Implement a stringent reporting system where project managers must justify how …" at bounding box center [598, 102] width 612 height 85
click at [292, 55] on input "a. Implement a stringent reporting system where project managers must justify h…" at bounding box center [292, 49] width 0 height 12
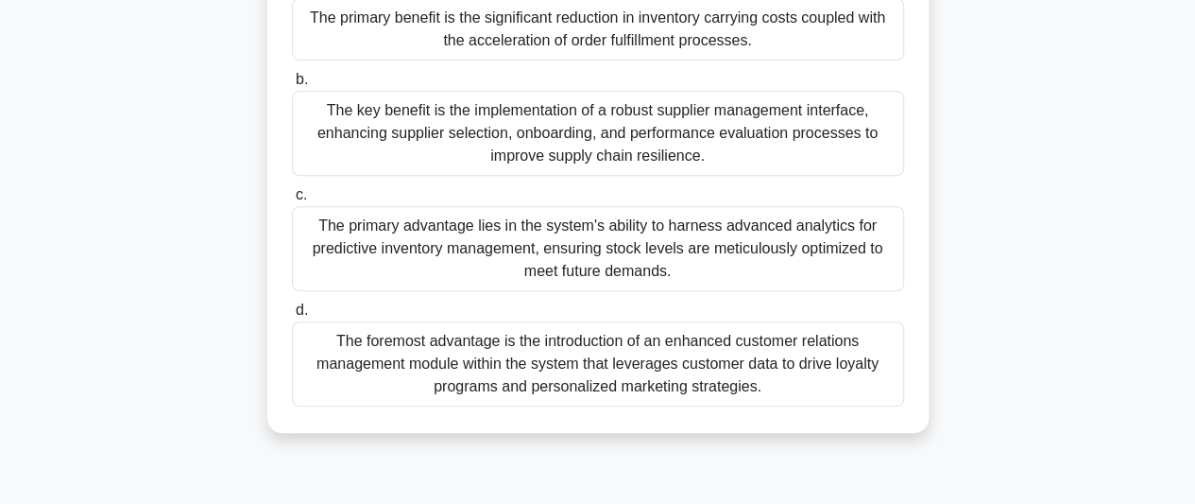
scroll to position [320, 0]
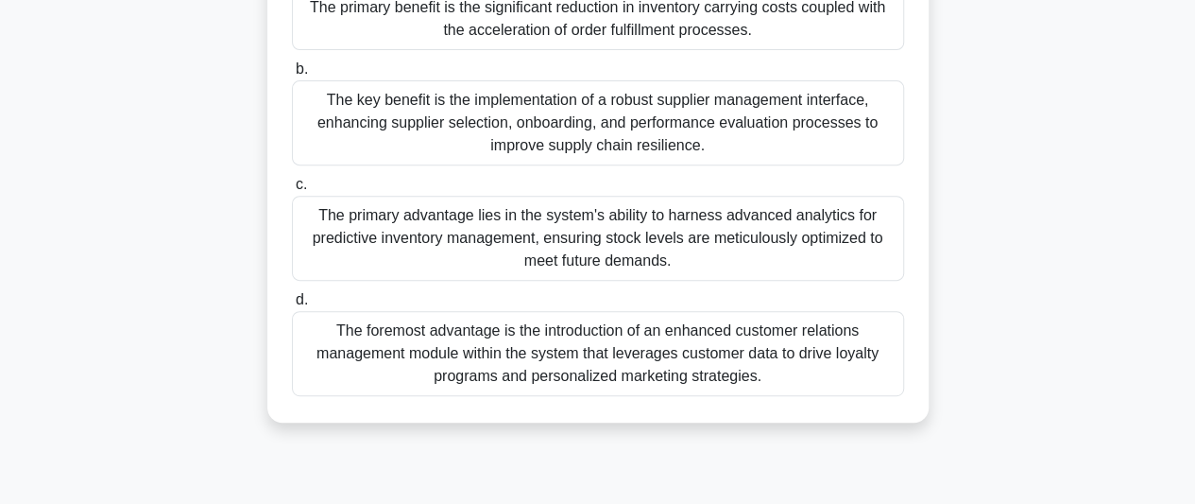
click at [510, 231] on div "The primary advantage lies in the system's ability to harness advanced analytic…" at bounding box center [598, 238] width 612 height 85
click at [292, 191] on input "c. The primary advantage lies in the system's ability to harness advanced analy…" at bounding box center [292, 185] width 0 height 12
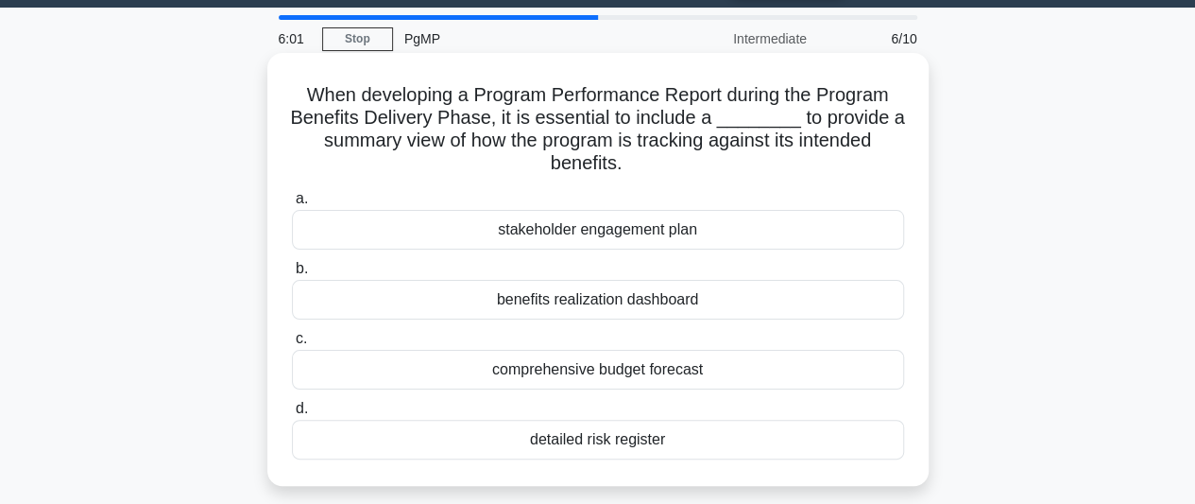
scroll to position [54, 0]
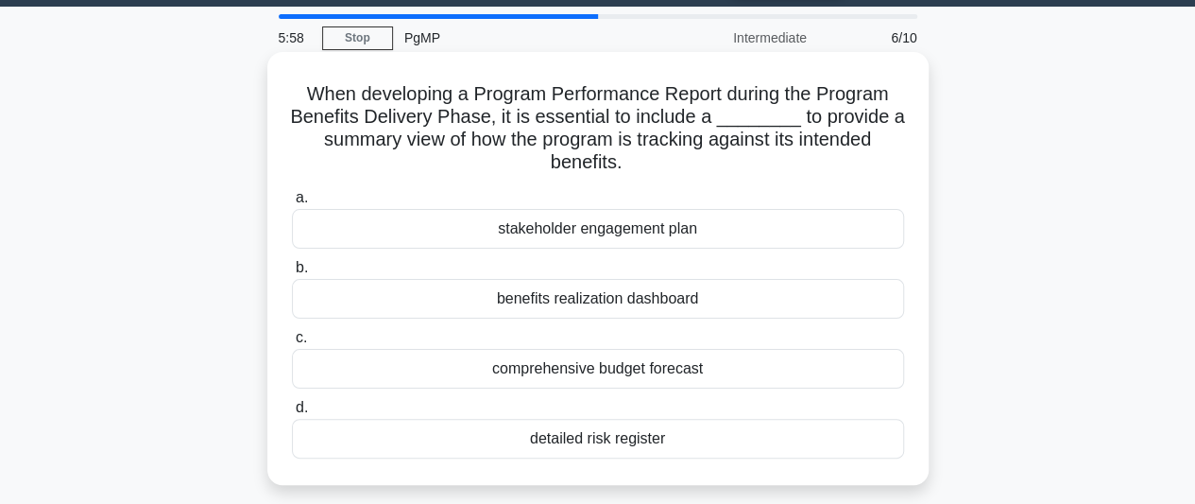
click at [581, 232] on div "stakeholder engagement plan" at bounding box center [598, 229] width 612 height 40
click at [292, 204] on input "a. stakeholder engagement plan" at bounding box center [292, 198] width 0 height 12
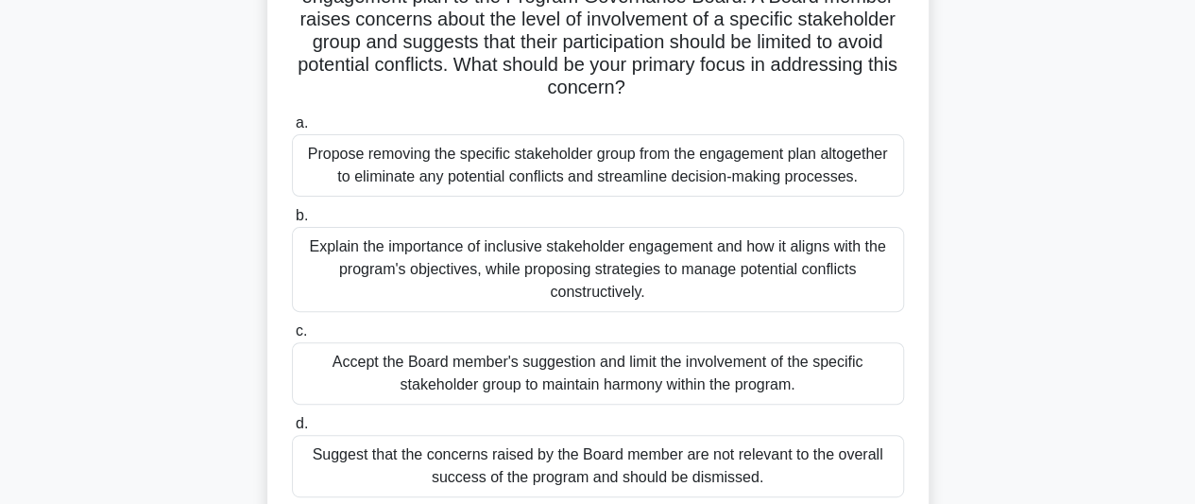
scroll to position [188, 0]
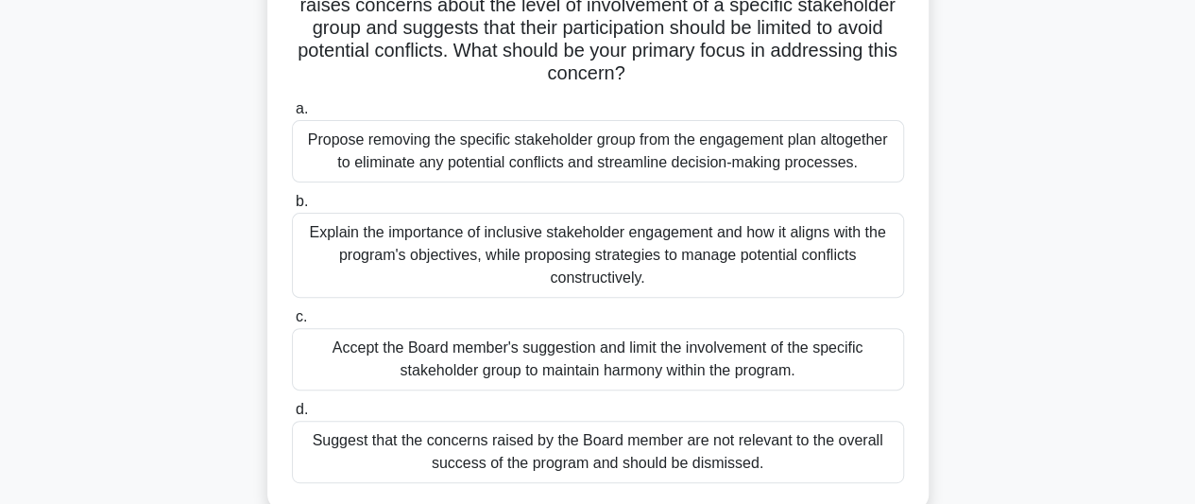
click at [517, 228] on div "Explain the importance of inclusive stakeholder engagement and how it aligns wi…" at bounding box center [598, 255] width 612 height 85
click at [292, 208] on input "b. Explain the importance of inclusive stakeholder engagement and how it aligns…" at bounding box center [292, 202] width 0 height 12
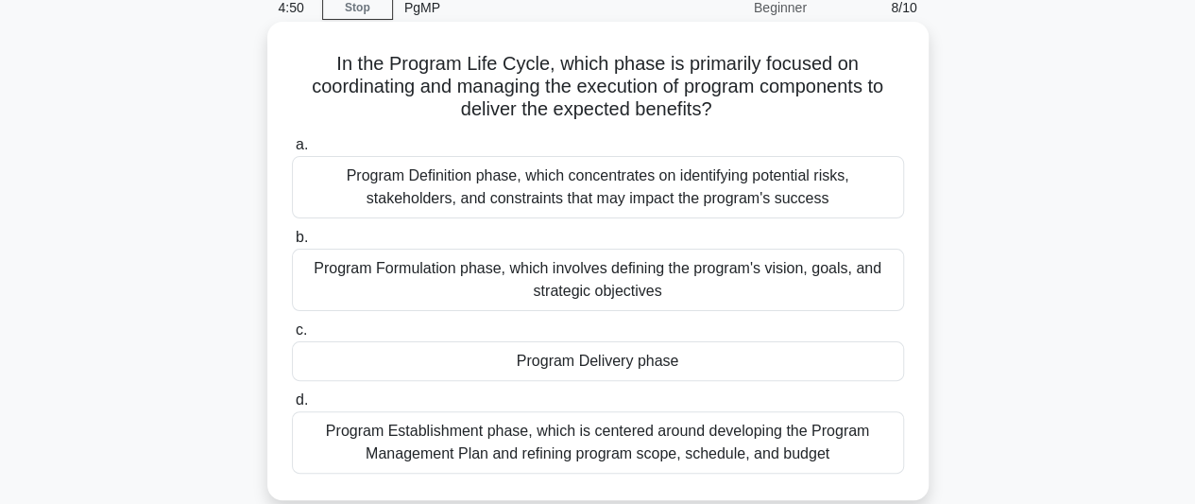
scroll to position [85, 0]
click at [676, 368] on div "Program Delivery phase" at bounding box center [598, 360] width 612 height 40
click at [292, 335] on input "c. Program Delivery phase" at bounding box center [292, 329] width 0 height 12
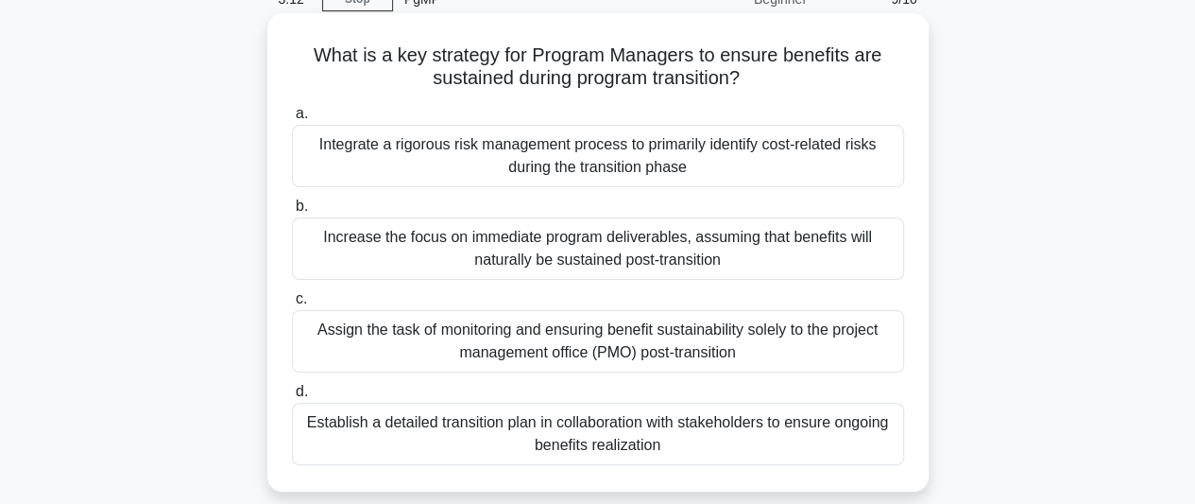
scroll to position [94, 0]
click at [504, 256] on div "Increase the focus on immediate program deliverables, assuming that benefits wi…" at bounding box center [598, 247] width 612 height 62
click at [292, 212] on input "b. Increase the focus on immediate program deliverables, assuming that benefits…" at bounding box center [292, 205] width 0 height 12
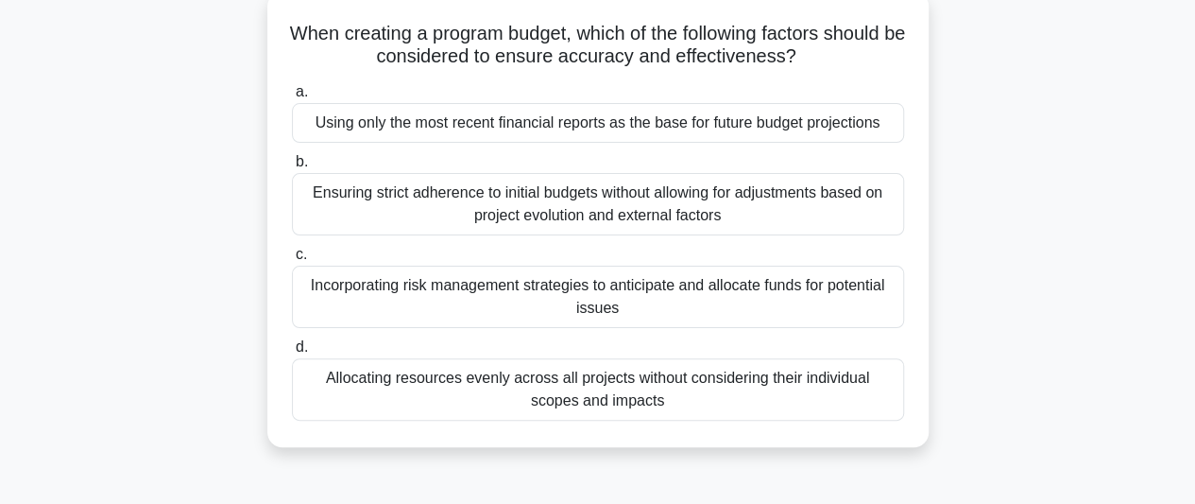
scroll to position [115, 0]
click at [554, 298] on div "Incorporating risk management strategies to anticipate and allocate funds for p…" at bounding box center [598, 296] width 612 height 62
click at [292, 260] on input "c. Incorporating risk management strategies to anticipate and allocate funds fo…" at bounding box center [292, 254] width 0 height 12
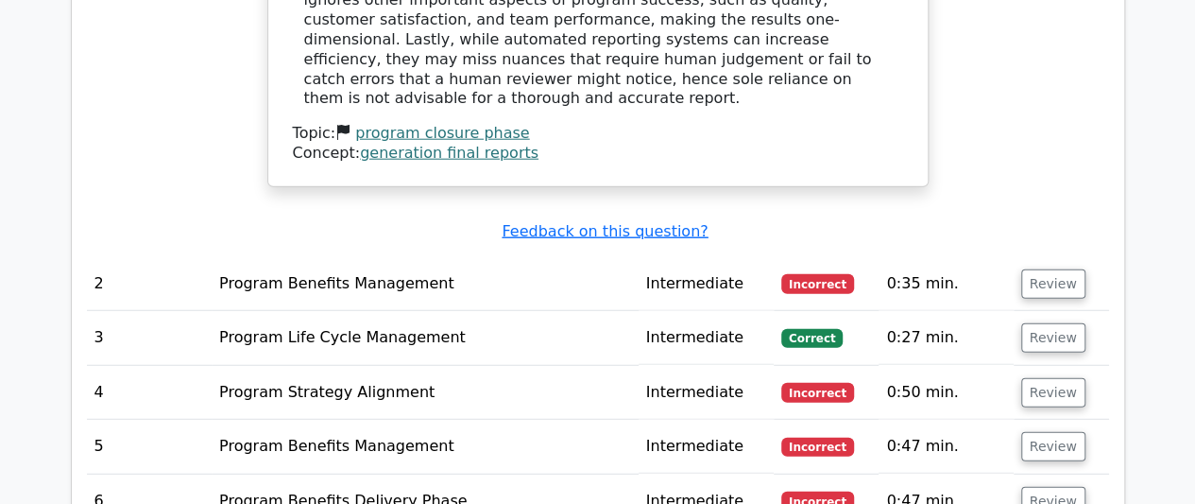
scroll to position [2355, 0]
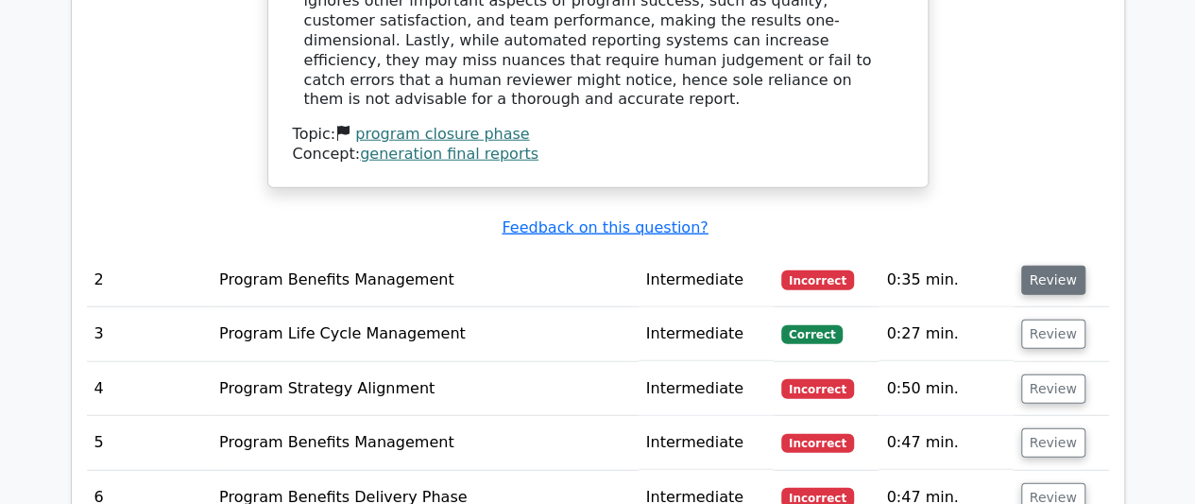
click at [1042, 265] on button "Review" at bounding box center [1053, 279] width 64 height 29
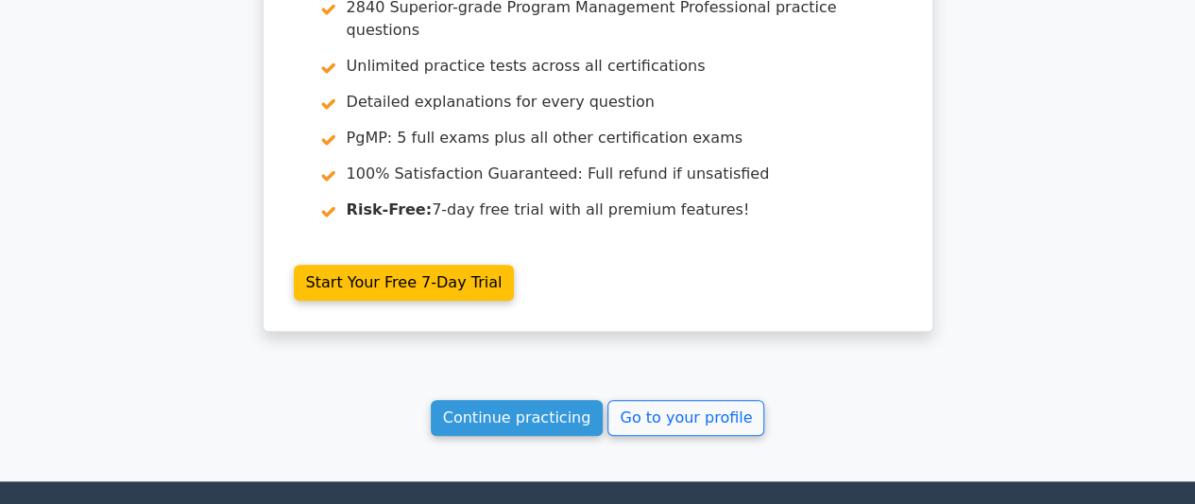
scroll to position [4339, 0]
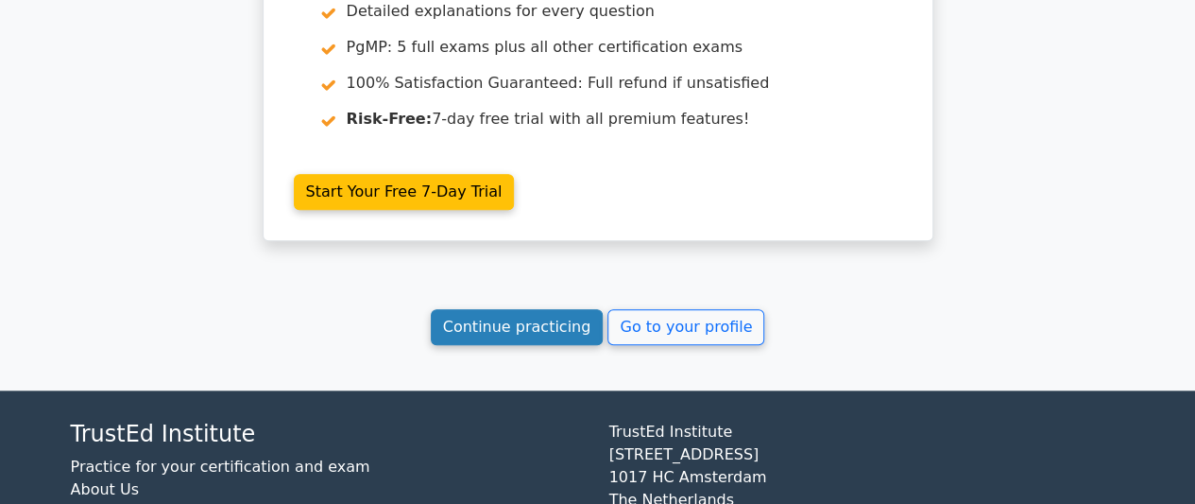
click at [539, 309] on link "Continue practicing" at bounding box center [517, 327] width 173 height 36
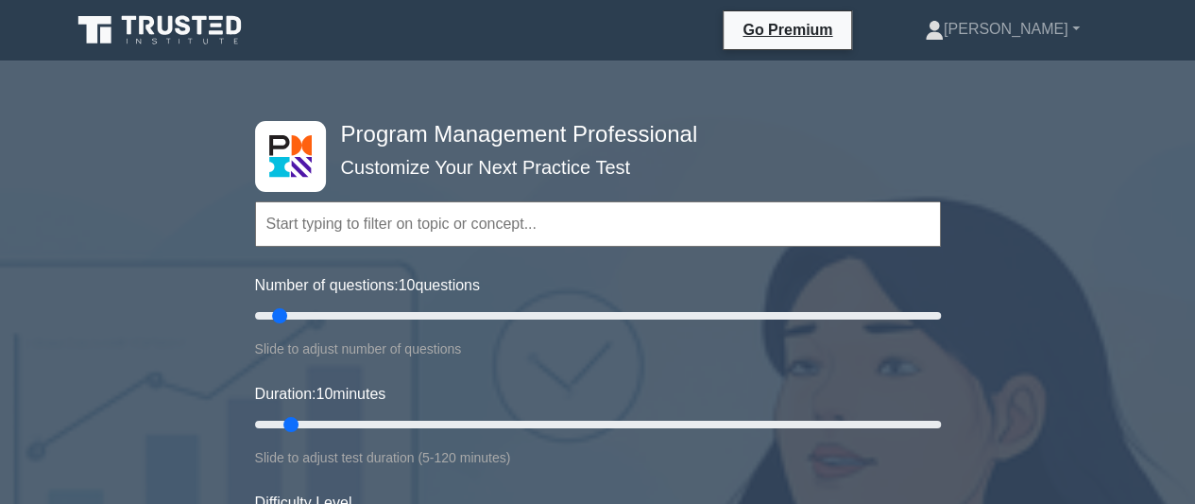
click at [460, 228] on input "text" at bounding box center [598, 223] width 686 height 45
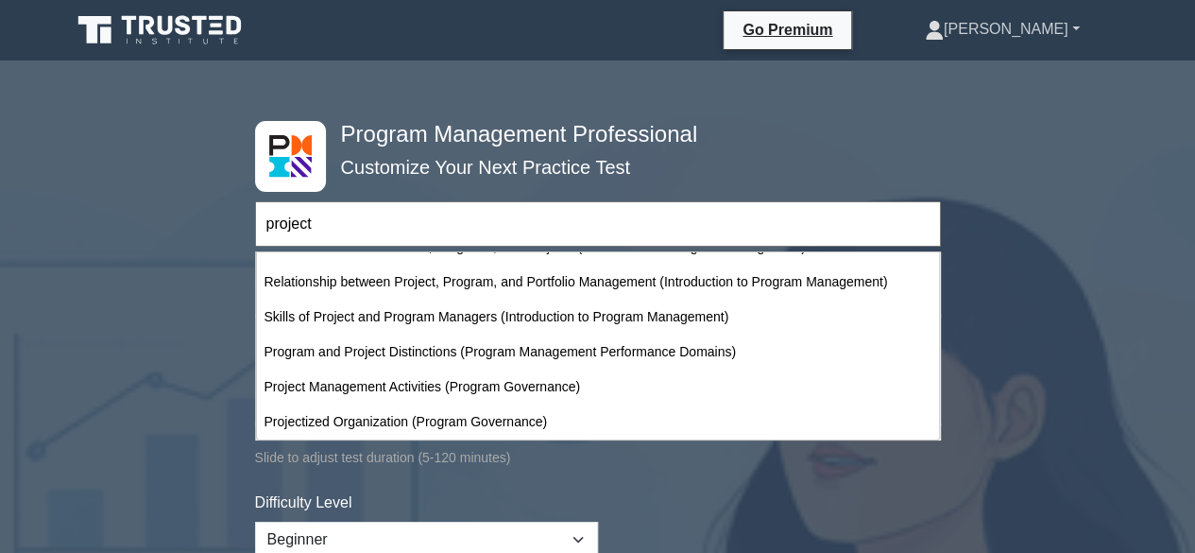
type input "project"
click at [1033, 27] on link "[PERSON_NAME]" at bounding box center [1003, 29] width 246 height 38
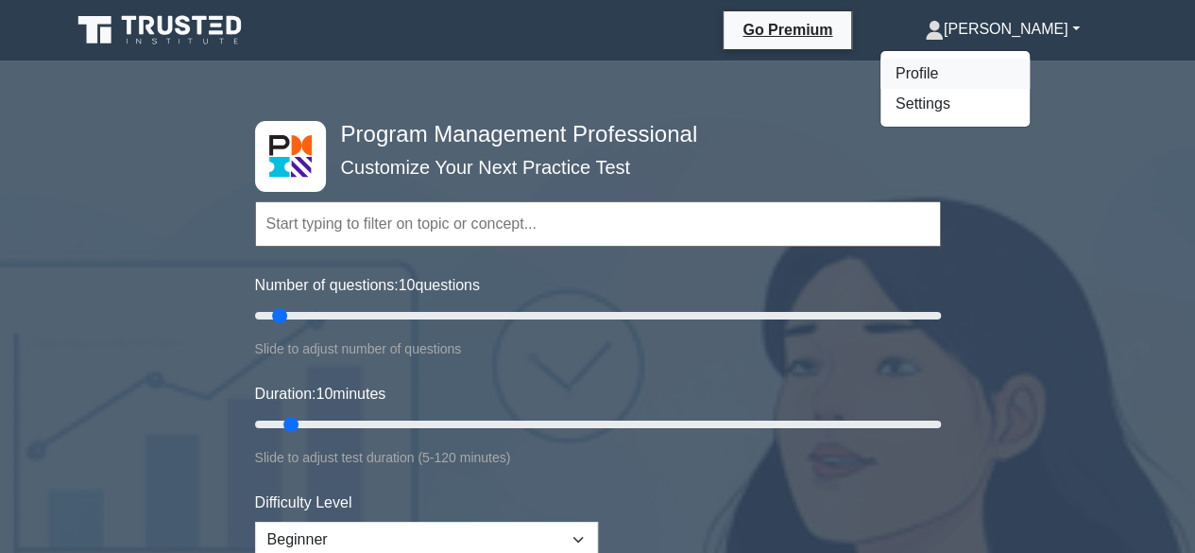
click at [999, 74] on link "Profile" at bounding box center [955, 74] width 149 height 30
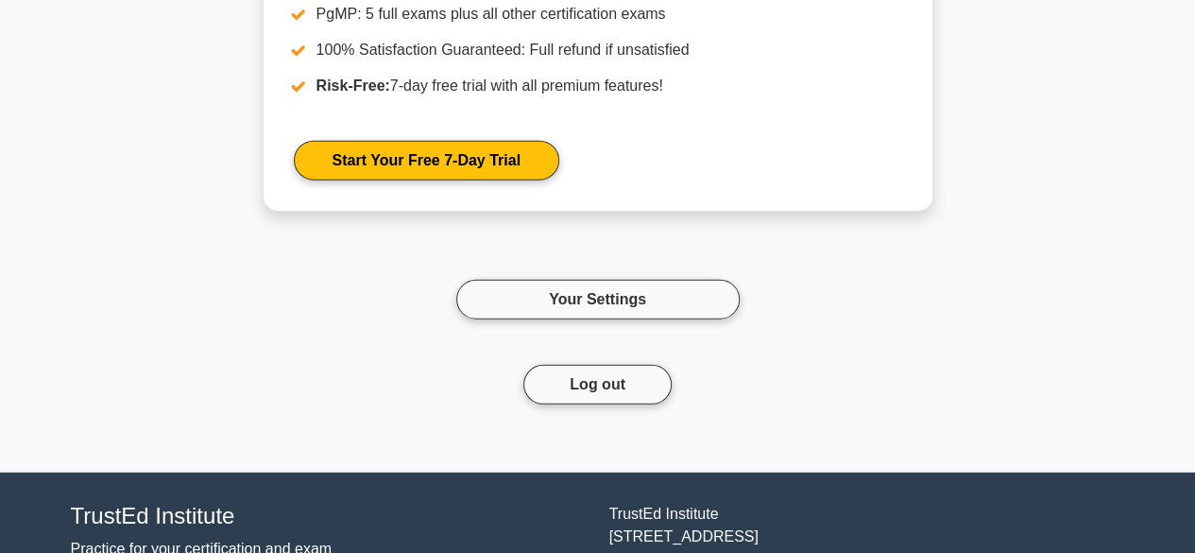
scroll to position [2406, 0]
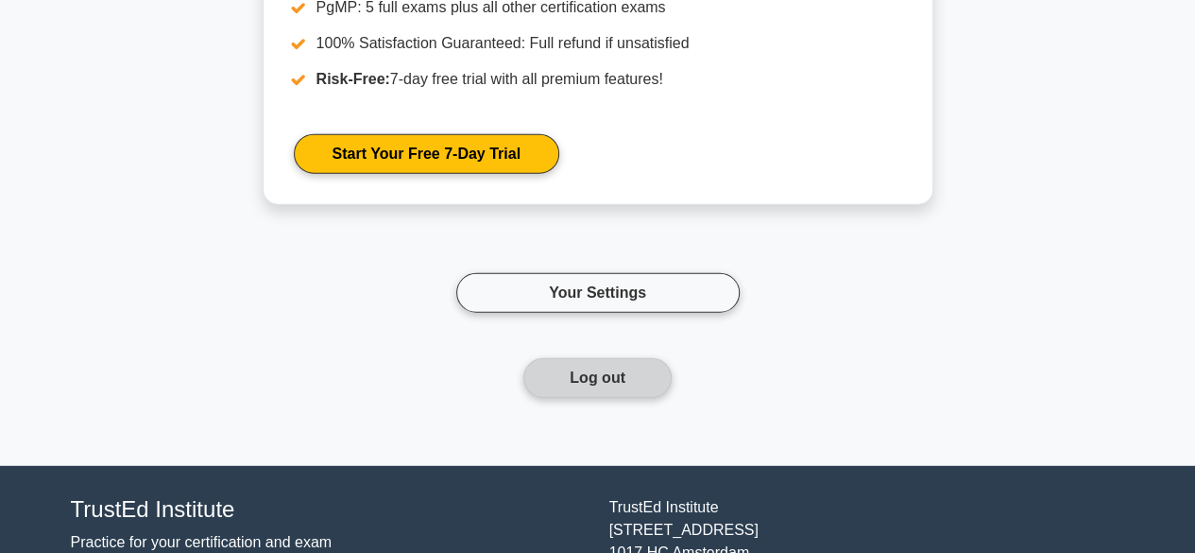
click at [575, 360] on button "Log out" at bounding box center [597, 378] width 148 height 40
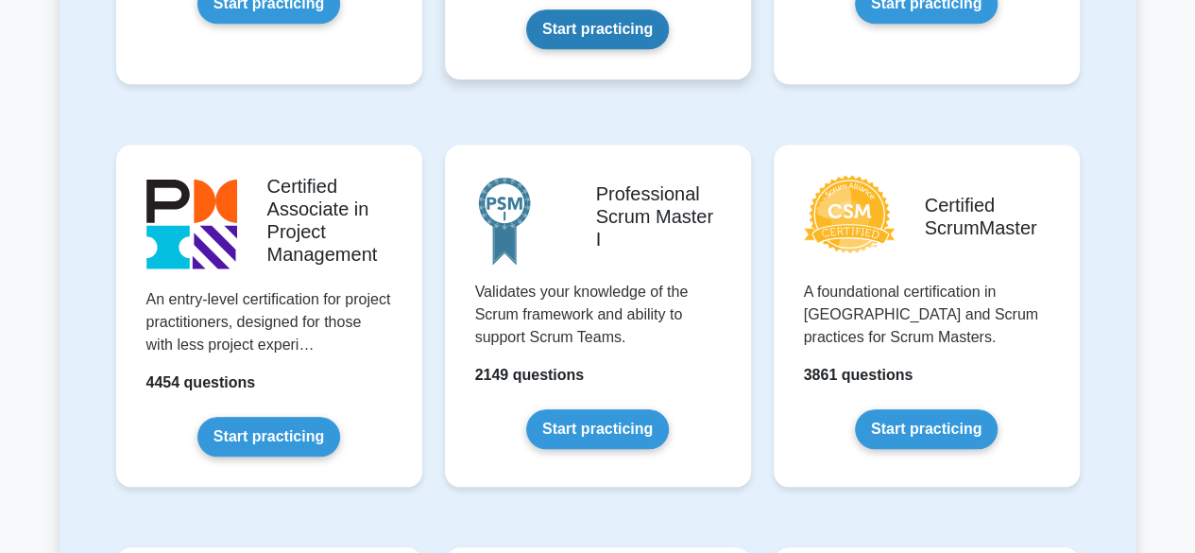
scroll to position [714, 0]
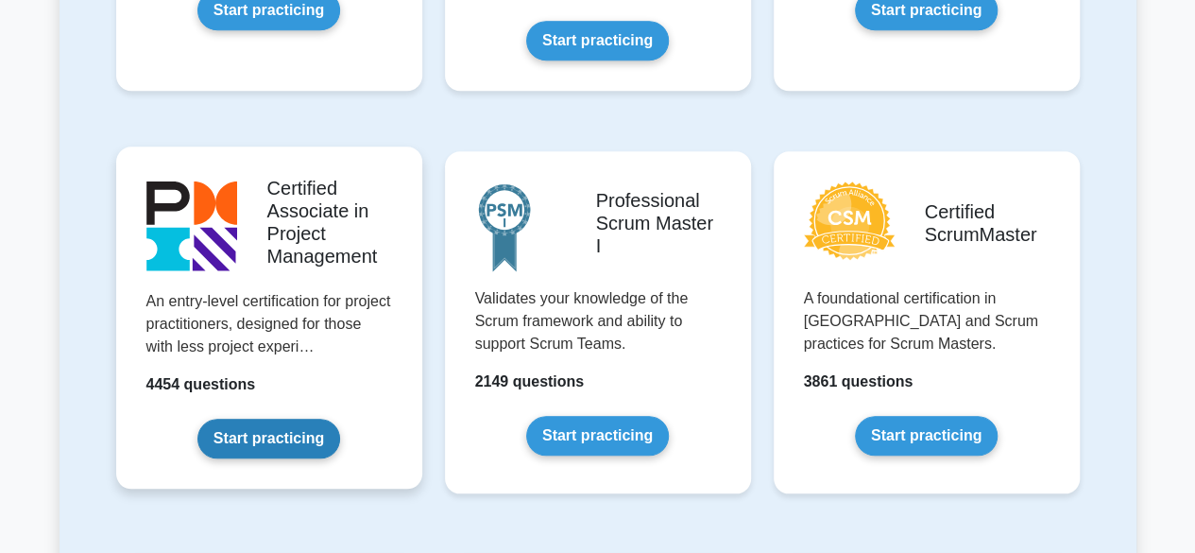
click at [249, 434] on link "Start practicing" at bounding box center [268, 439] width 143 height 40
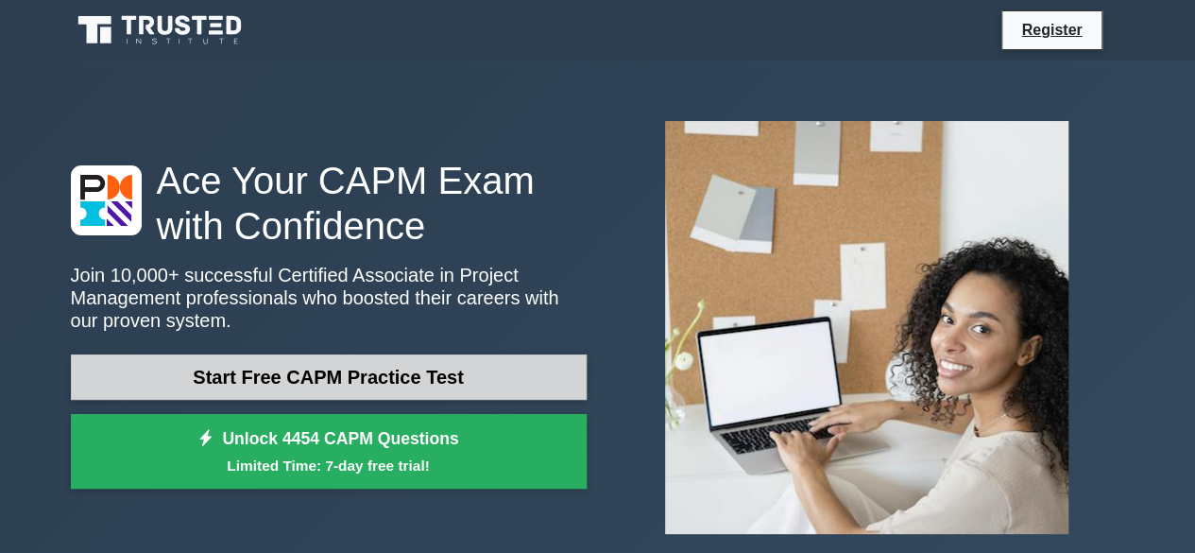
click at [269, 384] on link "Start Free CAPM Practice Test" at bounding box center [329, 376] width 516 height 45
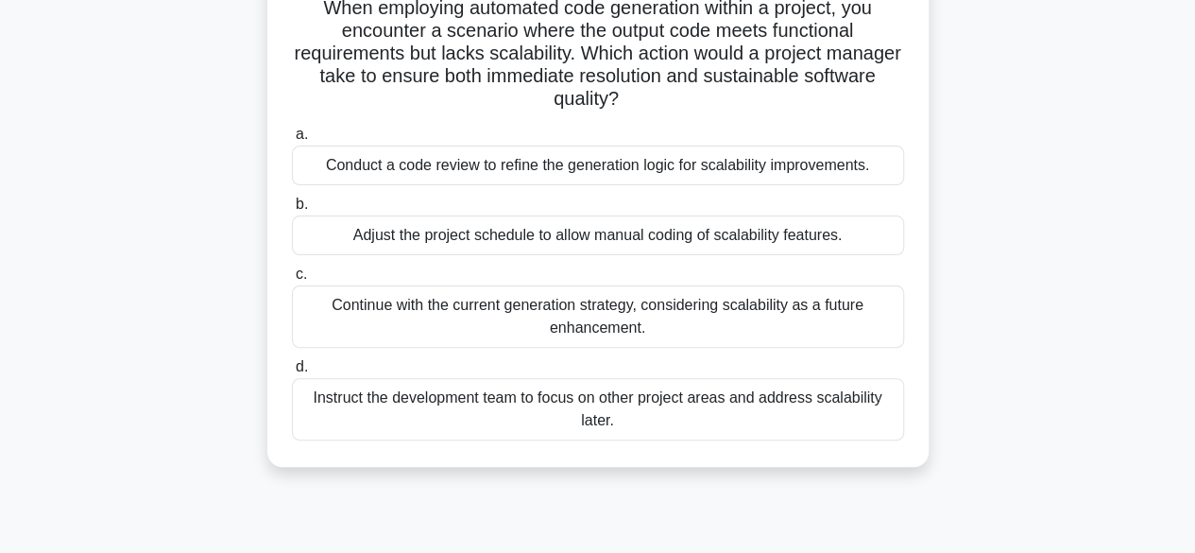
scroll to position [141, 0]
click at [567, 236] on div "Adjust the project schedule to allow manual coding of scalability features." at bounding box center [598, 234] width 612 height 40
click at [292, 210] on input "b. Adjust the project schedule to allow manual coding of scalability features." at bounding box center [292, 203] width 0 height 12
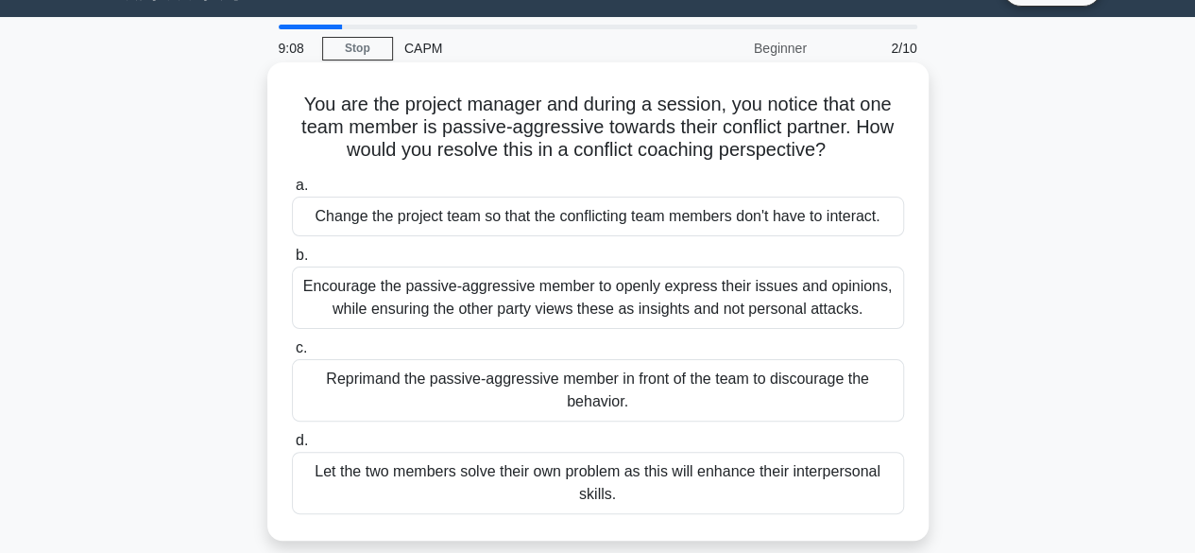
scroll to position [45, 0]
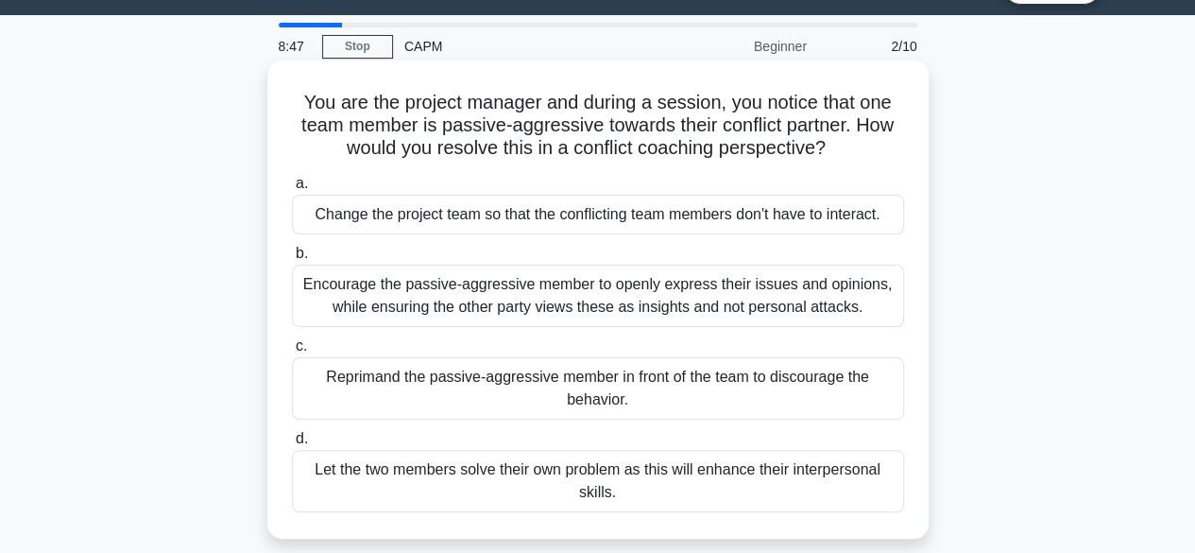
click at [443, 216] on div "Change the project team so that the conflicting team members don't have to inte…" at bounding box center [598, 215] width 612 height 40
click at [292, 190] on input "a. Change the project team so that the conflicting team members don't have to i…" at bounding box center [292, 184] width 0 height 12
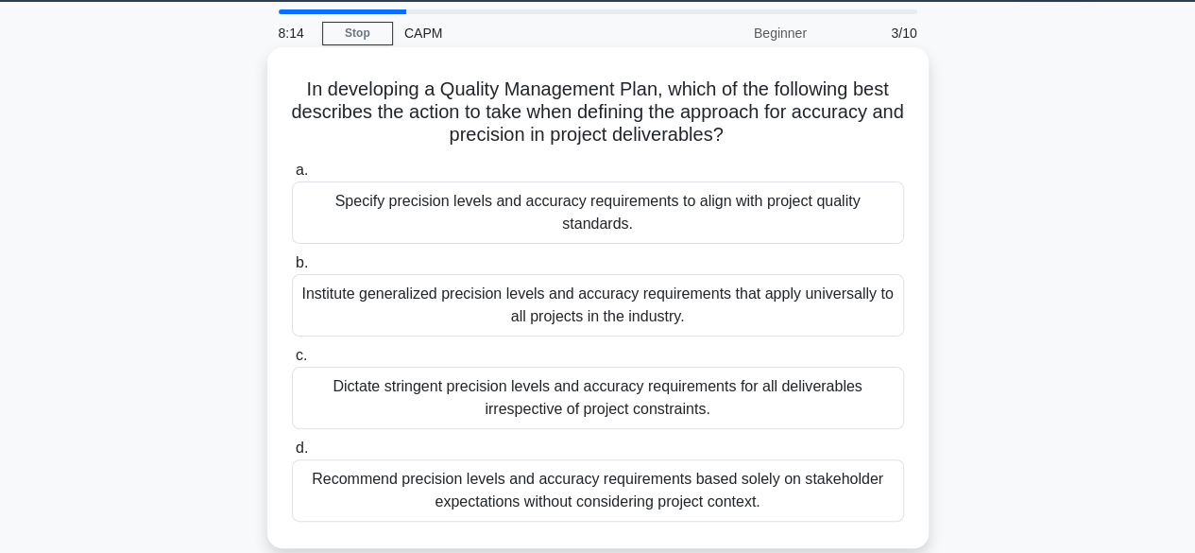
scroll to position [66, 0]
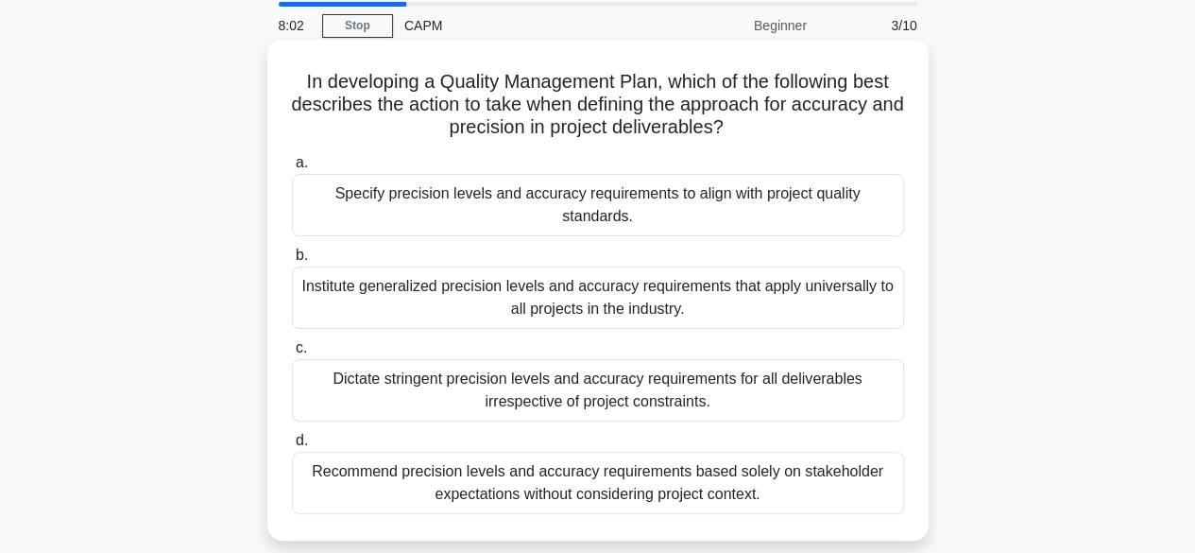
click at [459, 364] on div "Dictate stringent precision levels and accuracy requirements for all deliverabl…" at bounding box center [598, 390] width 612 height 62
click at [292, 354] on input "c. Dictate stringent precision levels and accuracy requirements for all deliver…" at bounding box center [292, 348] width 0 height 12
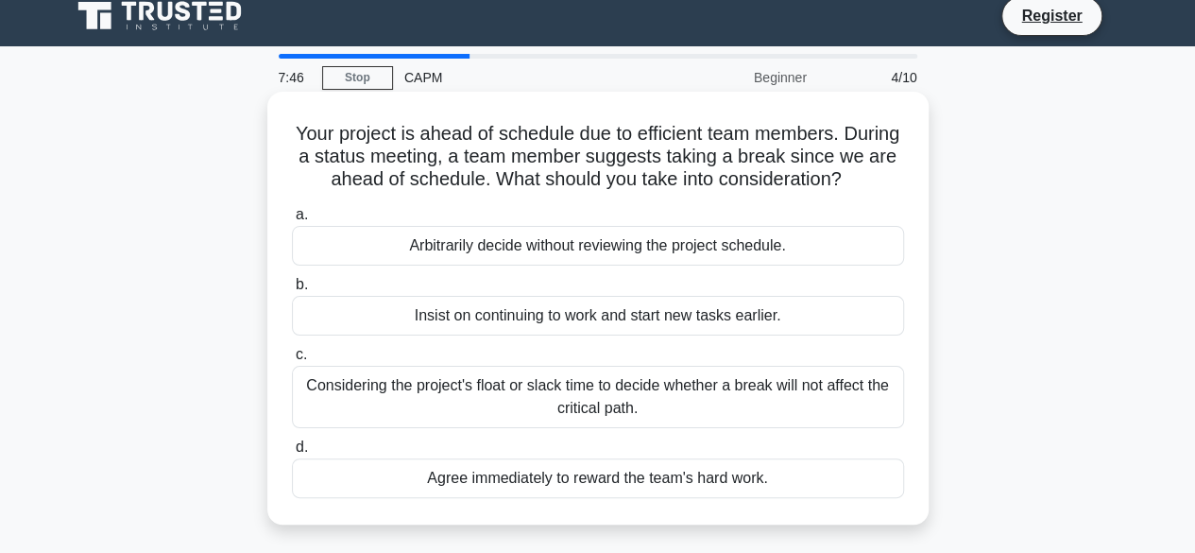
scroll to position [26, 0]
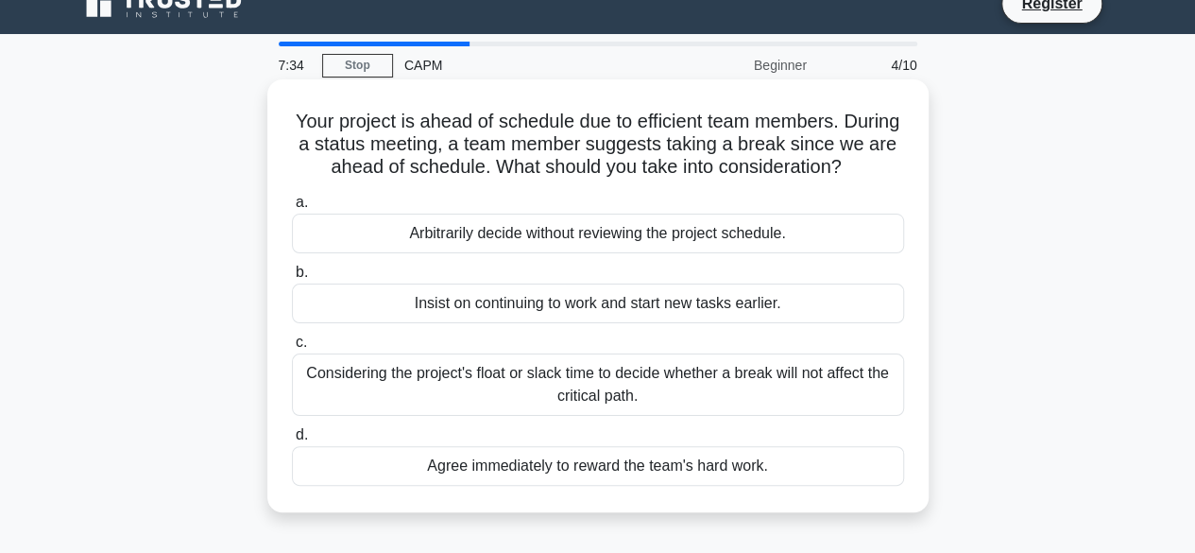
click at [652, 389] on div "Considering the project's float or slack time to decide whether a break will no…" at bounding box center [598, 384] width 612 height 62
click at [292, 349] on input "c. Considering the project's float or slack time to decide whether a break will…" at bounding box center [292, 342] width 0 height 12
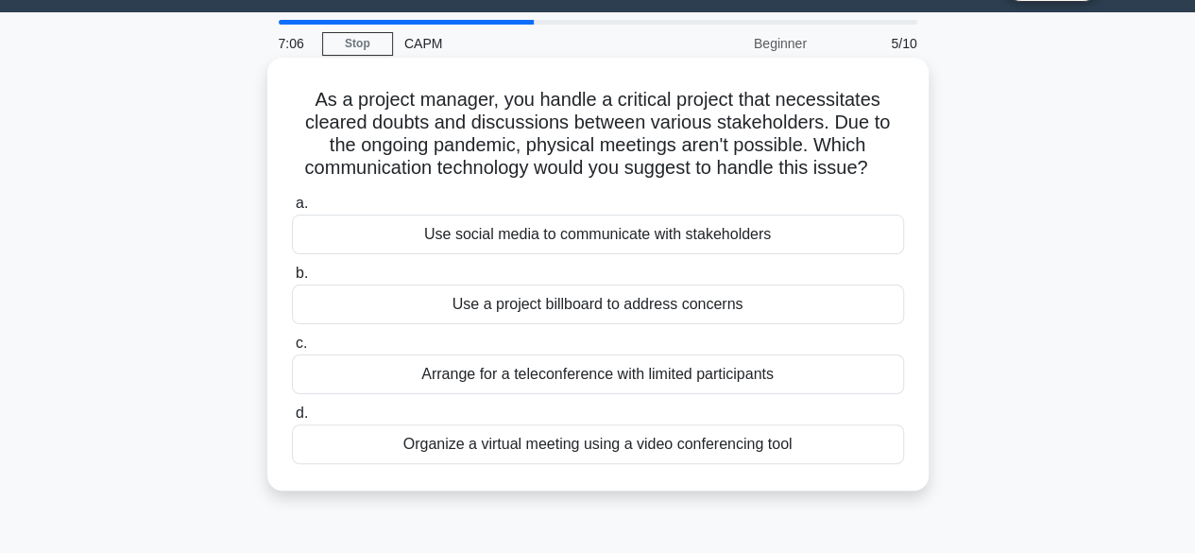
scroll to position [51, 0]
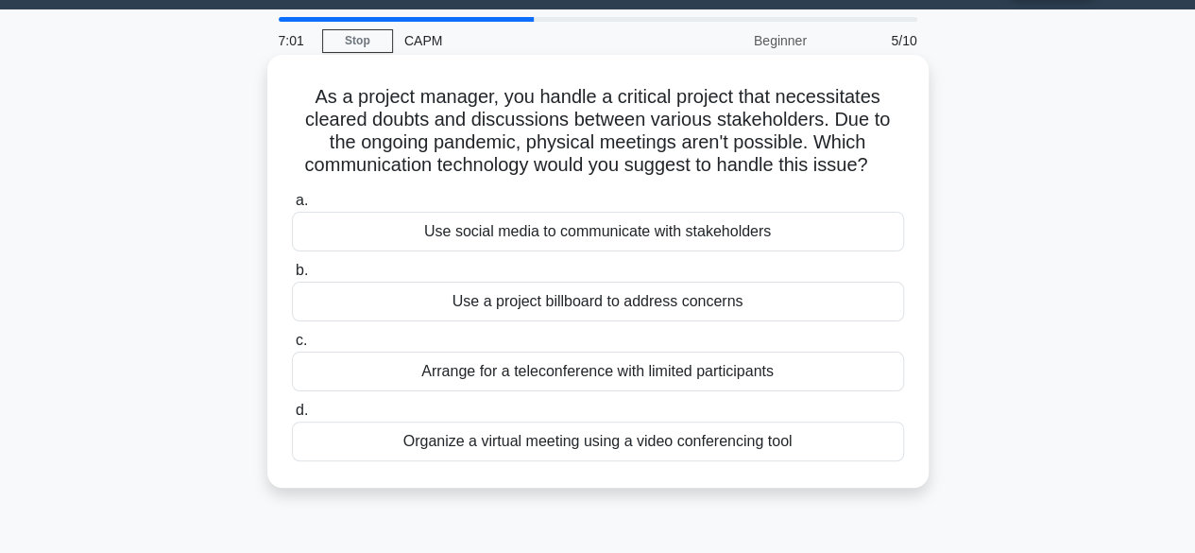
click at [433, 451] on div "Organize a virtual meeting using a video conferencing tool" at bounding box center [598, 441] width 612 height 40
click at [292, 417] on input "d. Organize a virtual meeting using a video conferencing tool" at bounding box center [292, 410] width 0 height 12
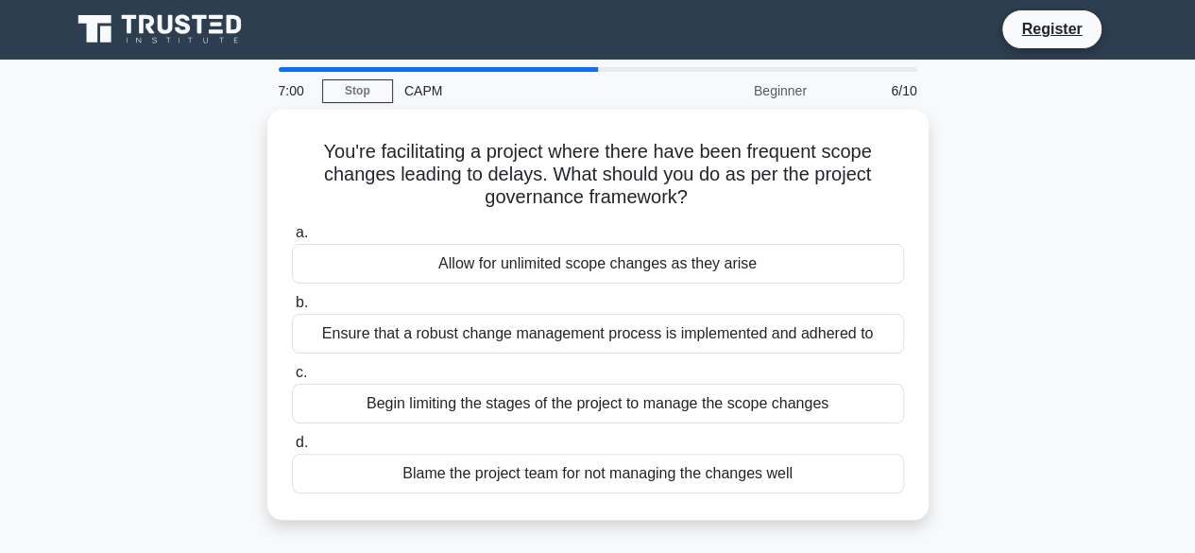
scroll to position [0, 0]
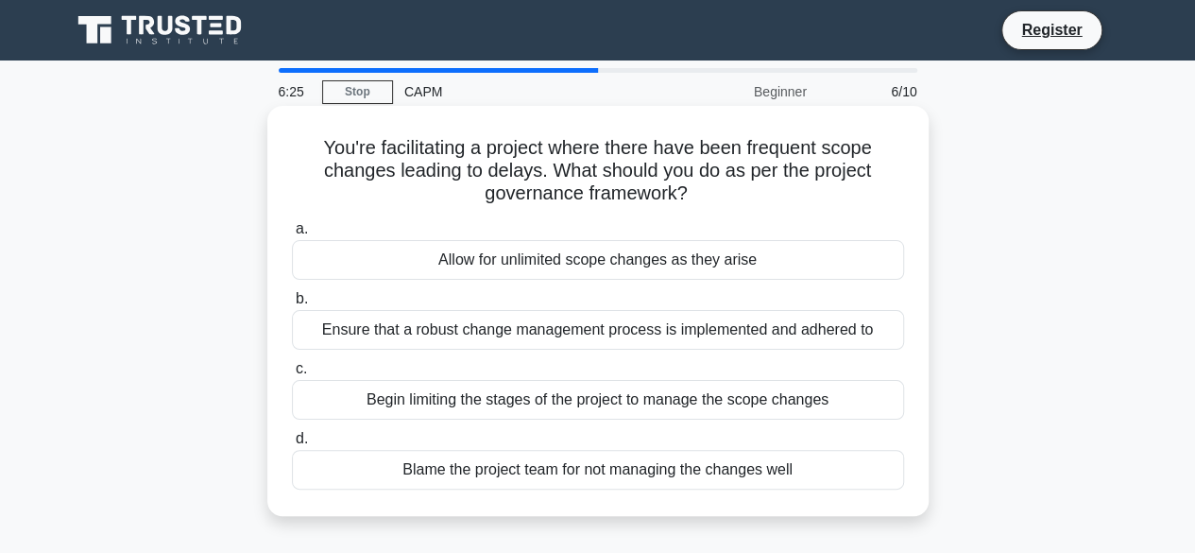
click at [511, 340] on div "Ensure that a robust change management process is implemented and adhered to" at bounding box center [598, 330] width 612 height 40
click at [292, 305] on input "b. Ensure that a robust change management process is implemented and adhered to" at bounding box center [292, 299] width 0 height 12
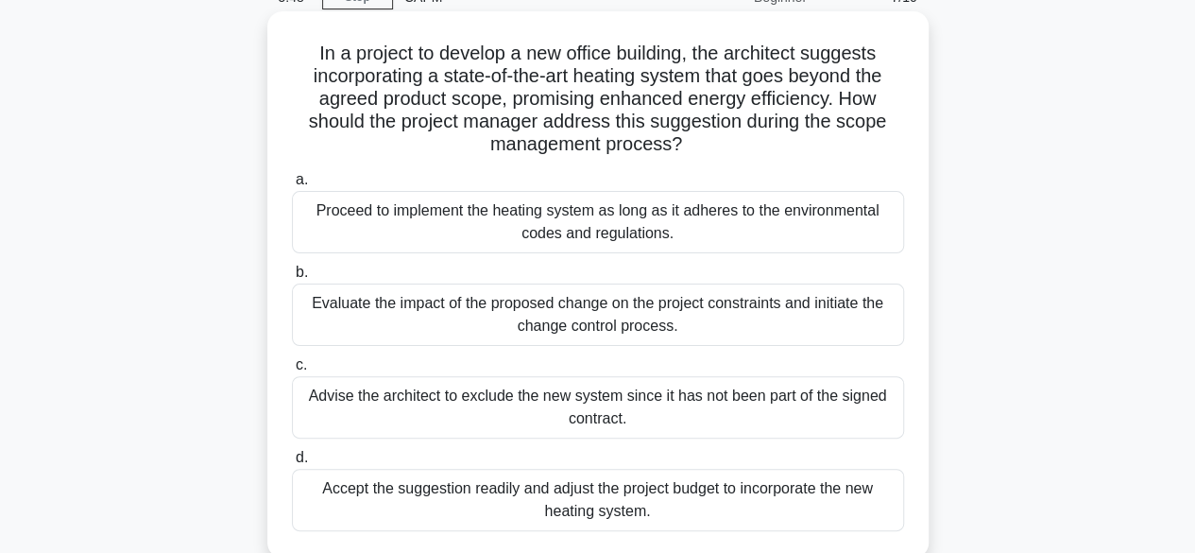
scroll to position [97, 0]
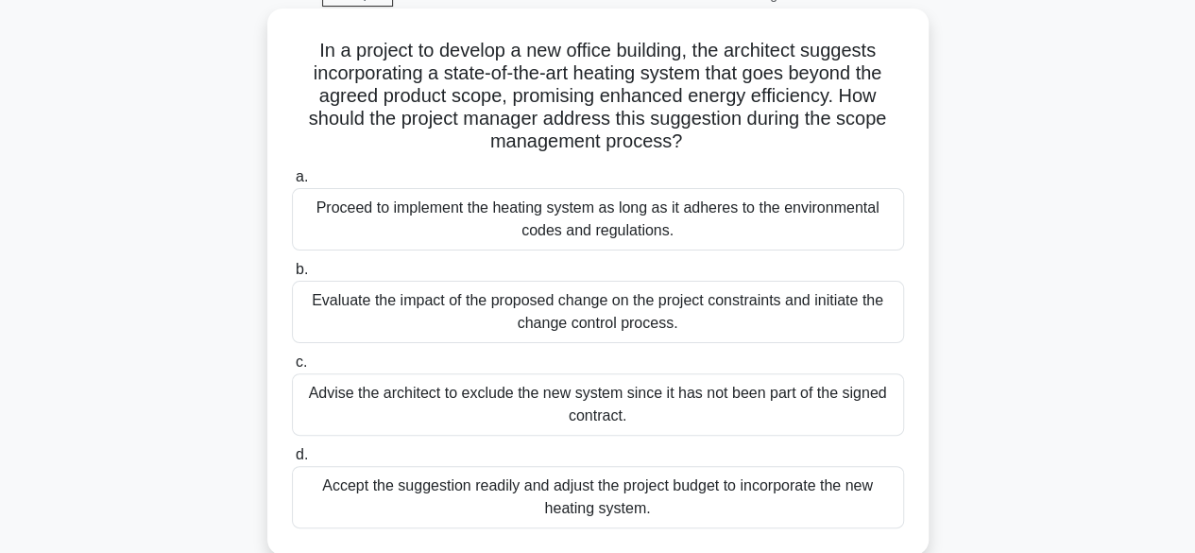
click at [619, 305] on div "Evaluate the impact of the proposed change on the project constraints and initi…" at bounding box center [598, 312] width 612 height 62
click at [292, 276] on input "b. Evaluate the impact of the proposed change on the project constraints and in…" at bounding box center [292, 270] width 0 height 12
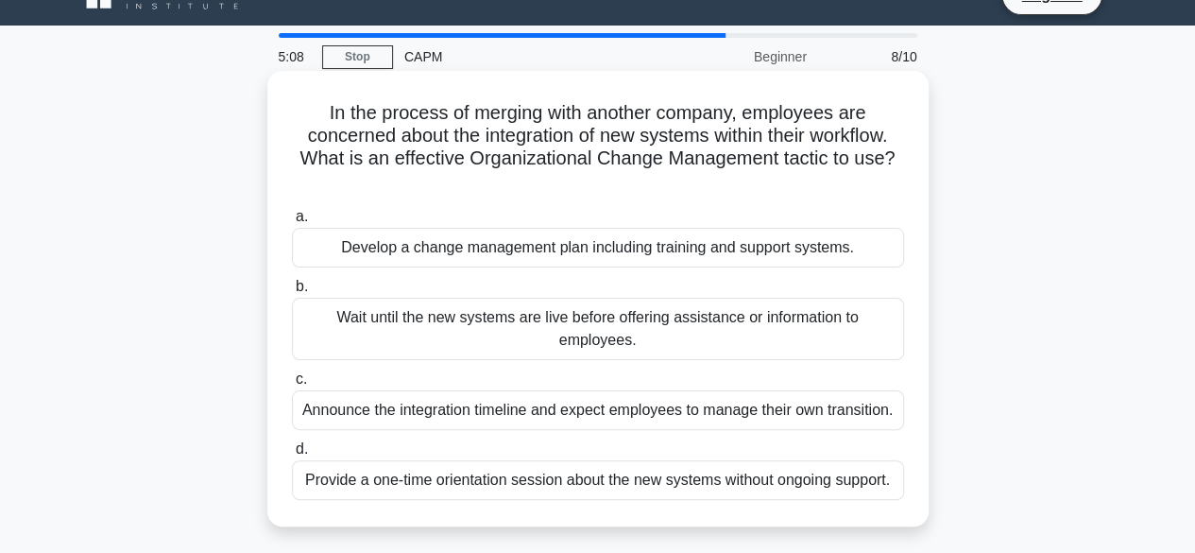
scroll to position [36, 0]
click at [657, 251] on div "Develop a change management plan including training and support systems." at bounding box center [598, 247] width 612 height 40
click at [292, 222] on input "a. Develop a change management plan including training and support systems." at bounding box center [292, 216] width 0 height 12
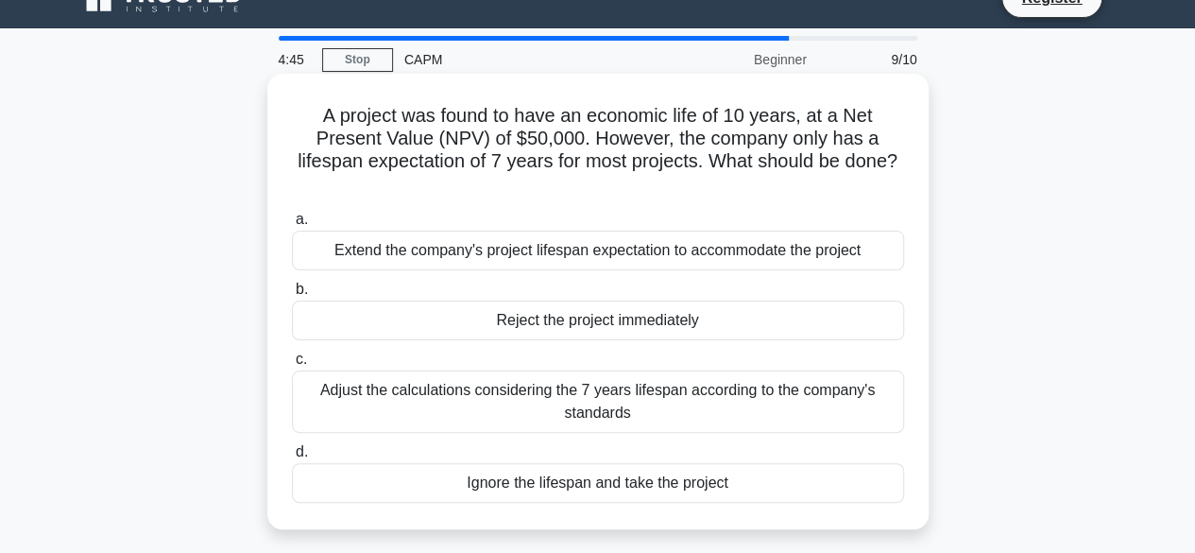
scroll to position [35, 0]
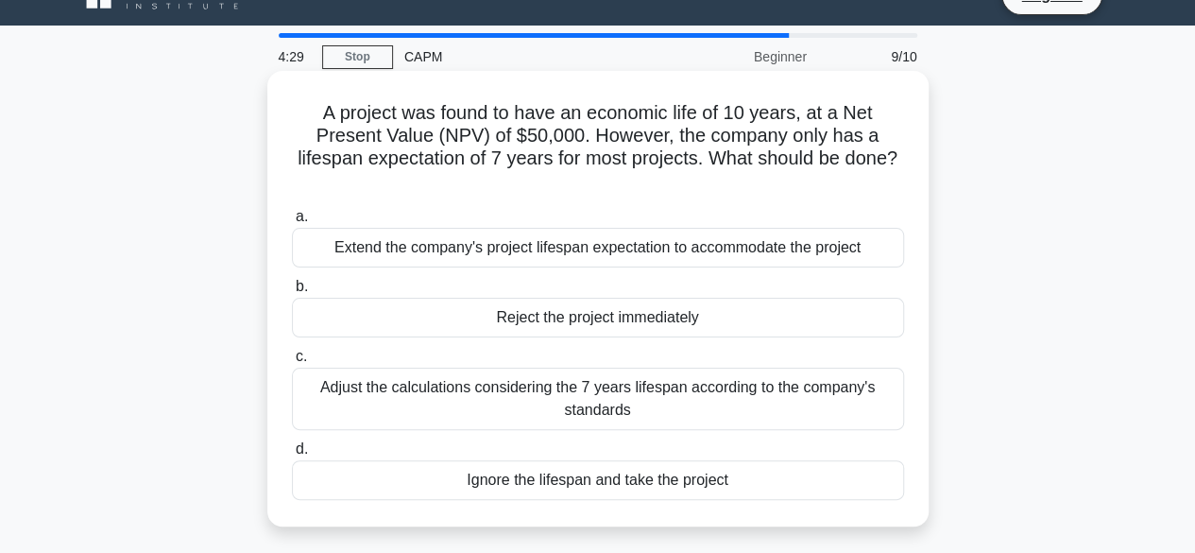
click at [386, 397] on div "Adjust the calculations considering the 7 years lifespan according to the compa…" at bounding box center [598, 399] width 612 height 62
click at [292, 363] on input "c. Adjust the calculations considering the 7 years lifespan according to the co…" at bounding box center [292, 357] width 0 height 12
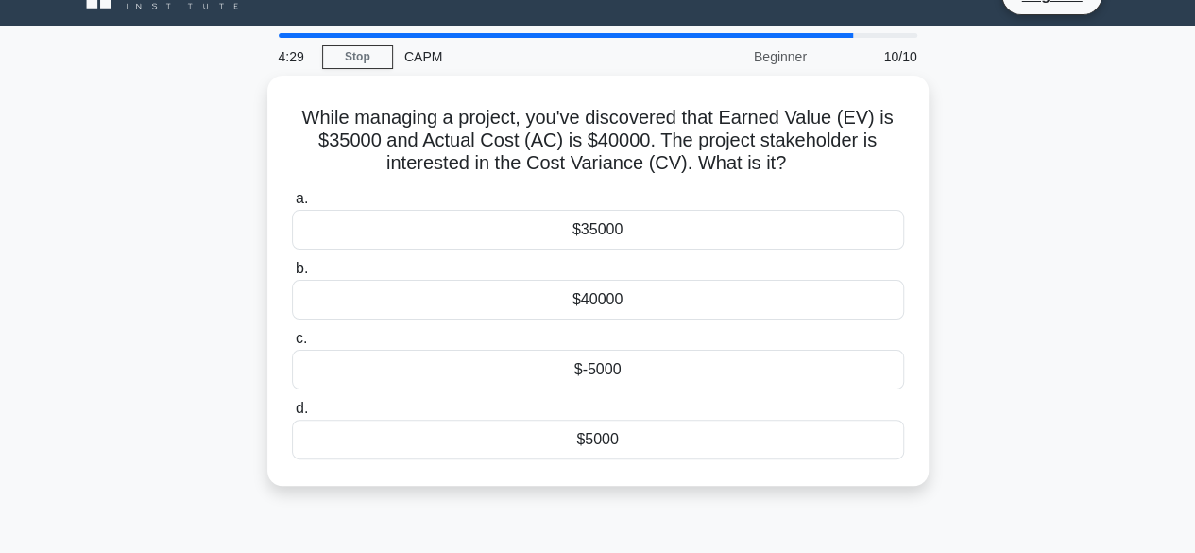
scroll to position [0, 0]
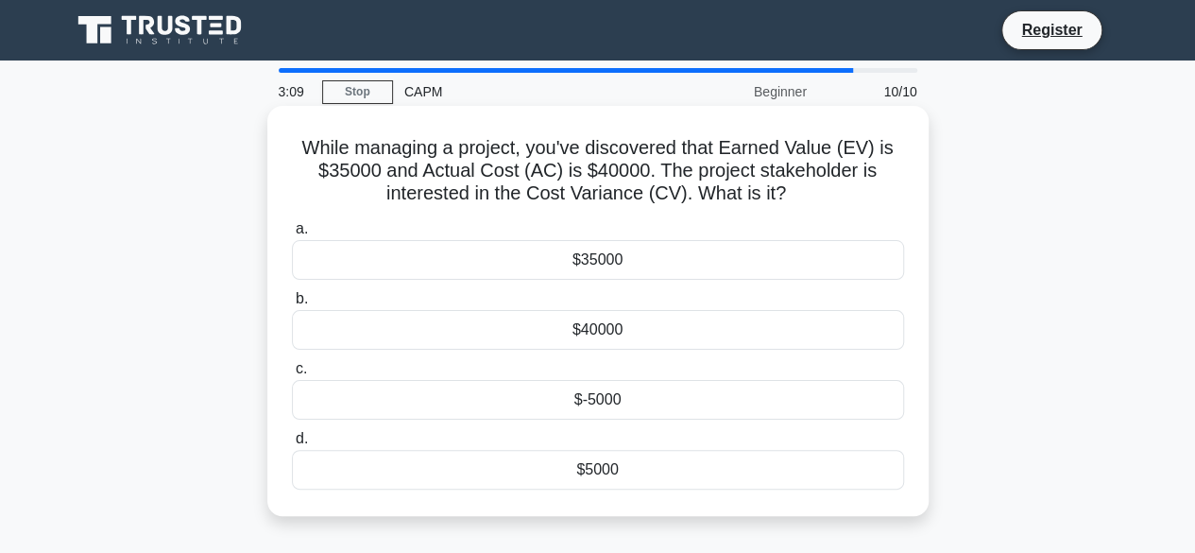
click at [591, 464] on div "$5000" at bounding box center [598, 470] width 612 height 40
click at [292, 445] on input "d. $5000" at bounding box center [292, 439] width 0 height 12
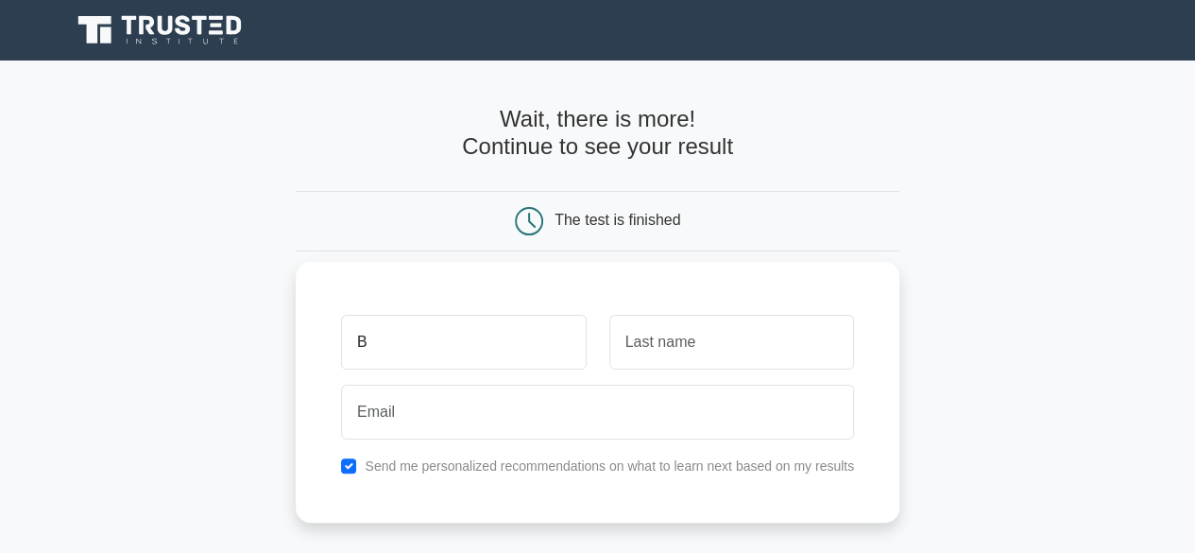
type input "[PERSON_NAME]"
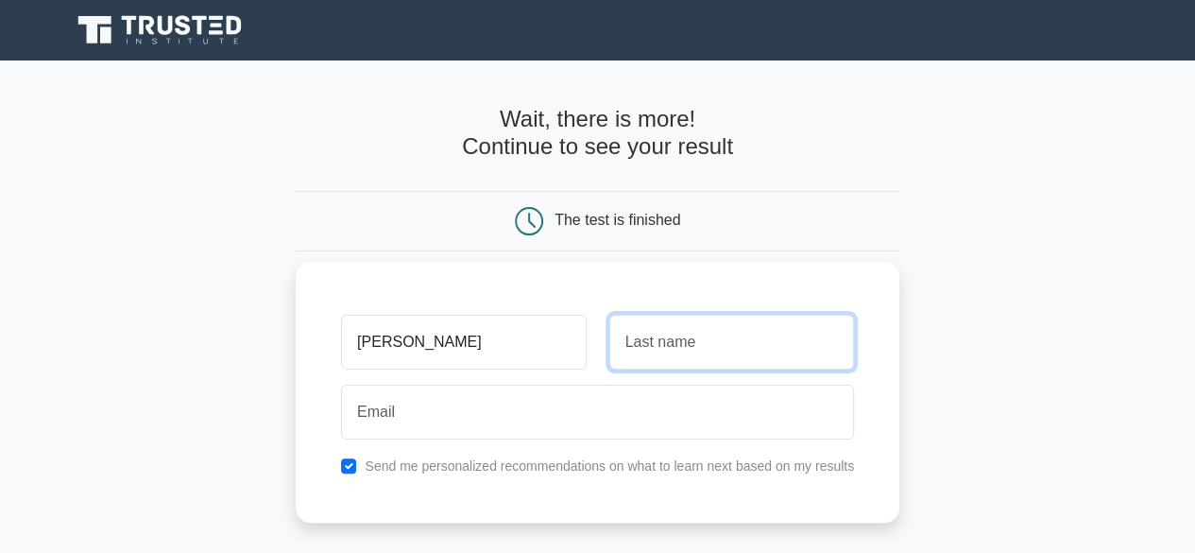
click at [676, 343] on input "text" at bounding box center [731, 342] width 245 height 55
type input "Dikro"
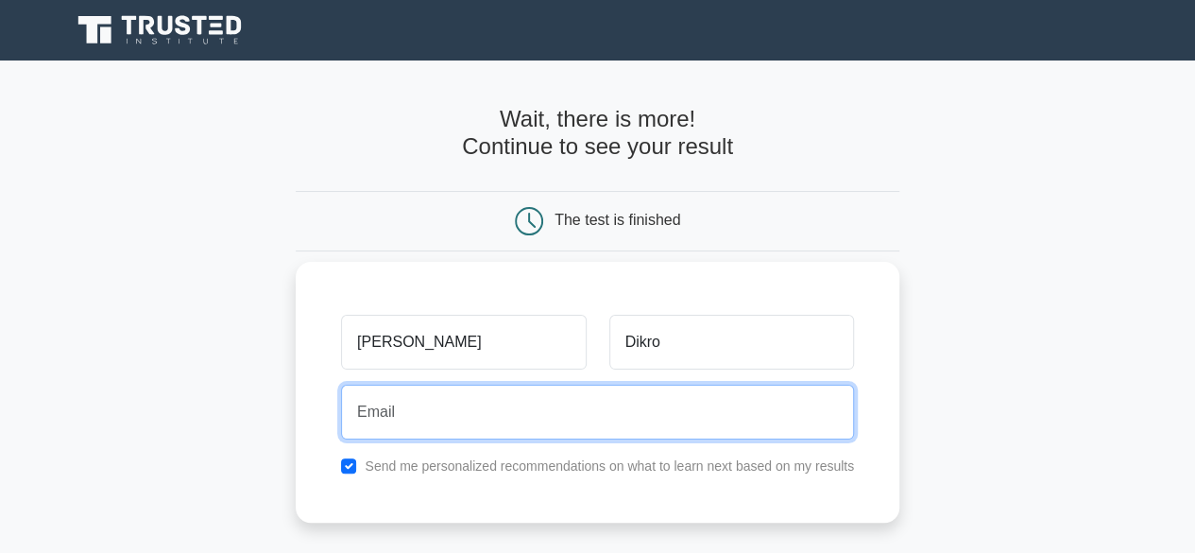
click at [554, 431] on input "email" at bounding box center [597, 412] width 513 height 55
type input "[EMAIL_ADDRESS][DOMAIN_NAME]"
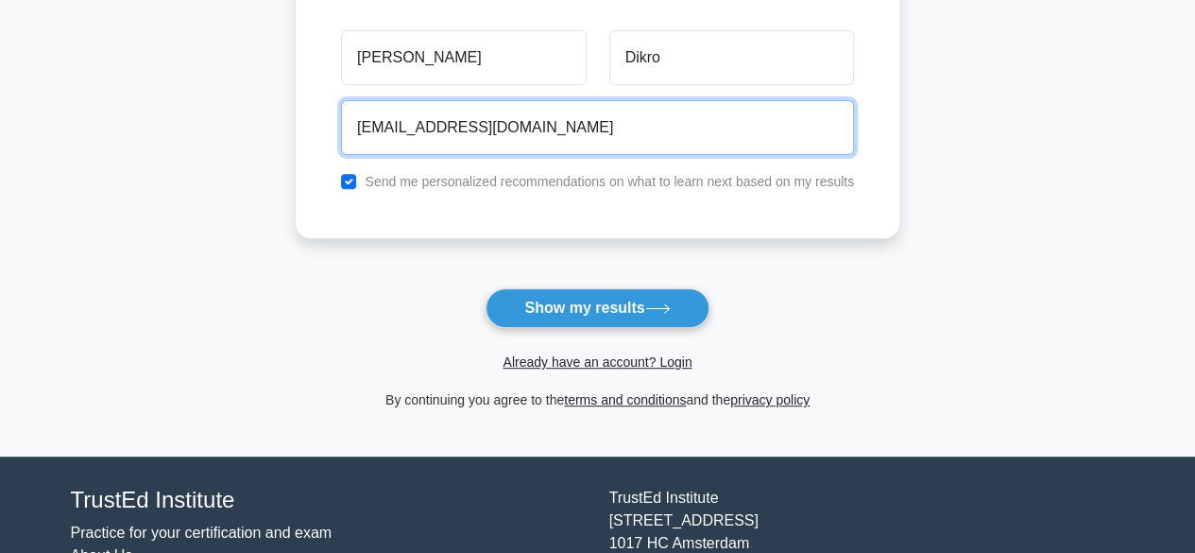
scroll to position [291, 0]
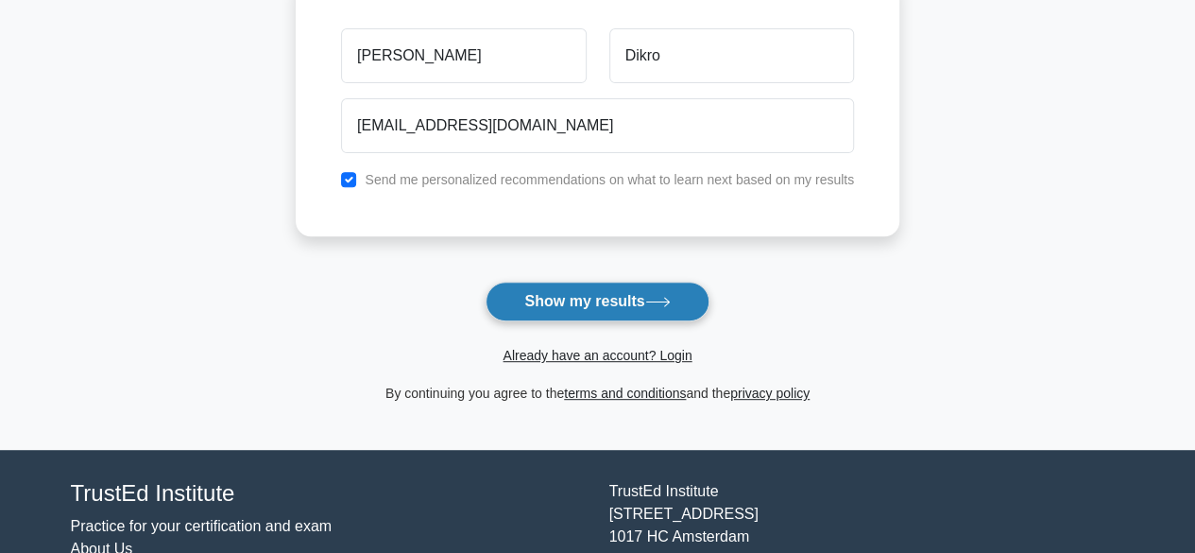
click at [584, 303] on button "Show my results" at bounding box center [597, 302] width 223 height 40
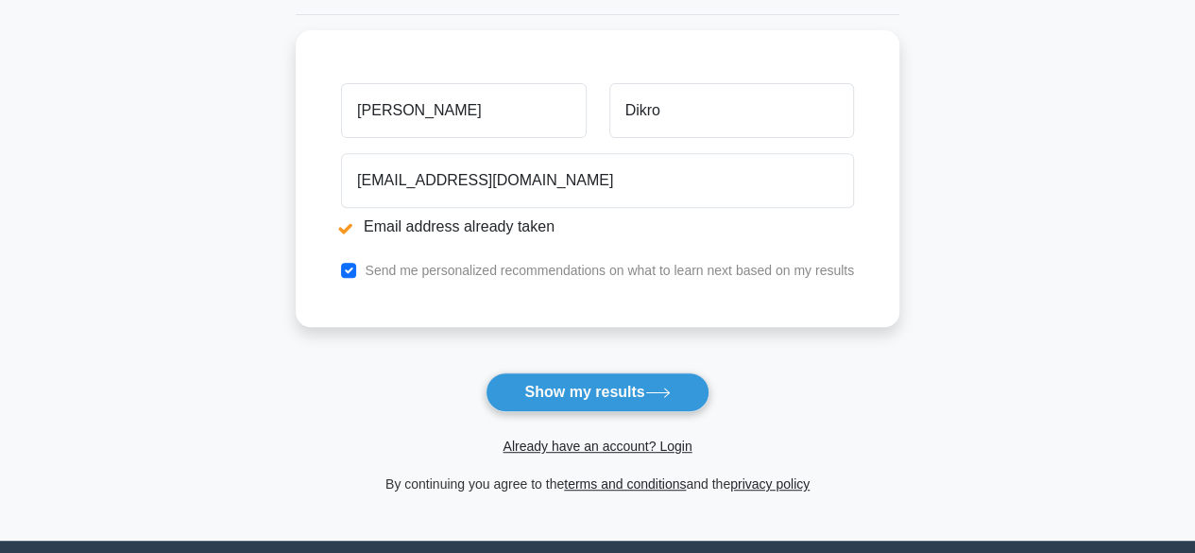
scroll to position [316, 0]
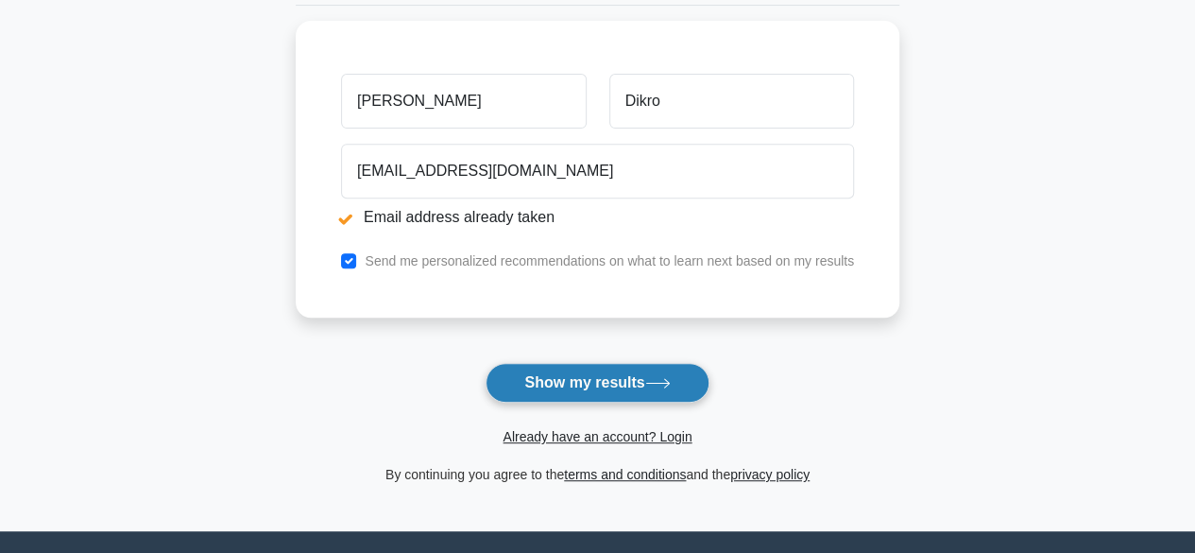
click at [597, 375] on button "Show my results" at bounding box center [597, 383] width 223 height 40
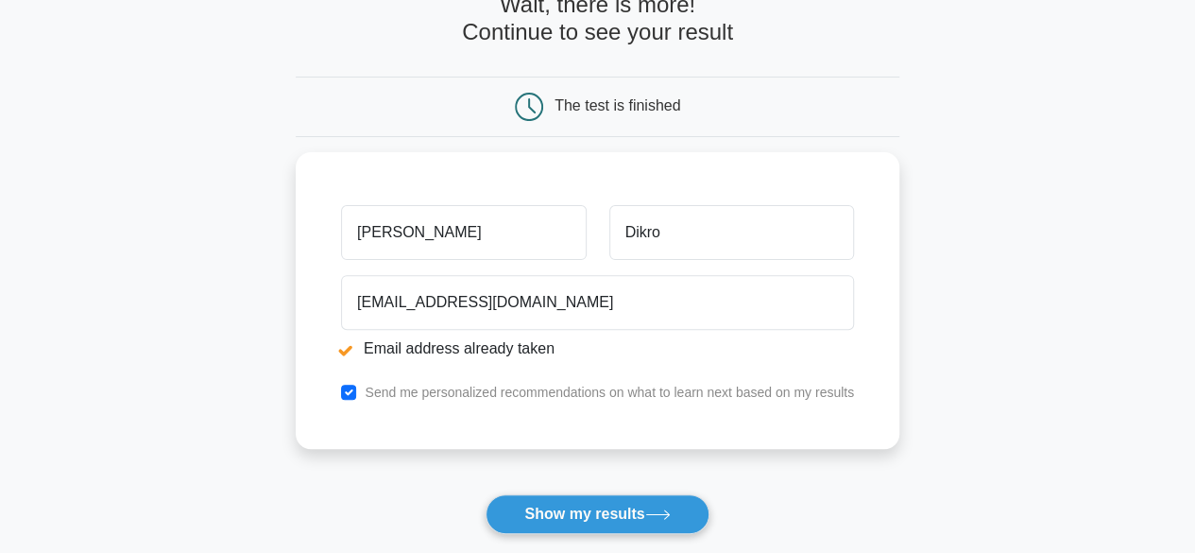
scroll to position [185, 0]
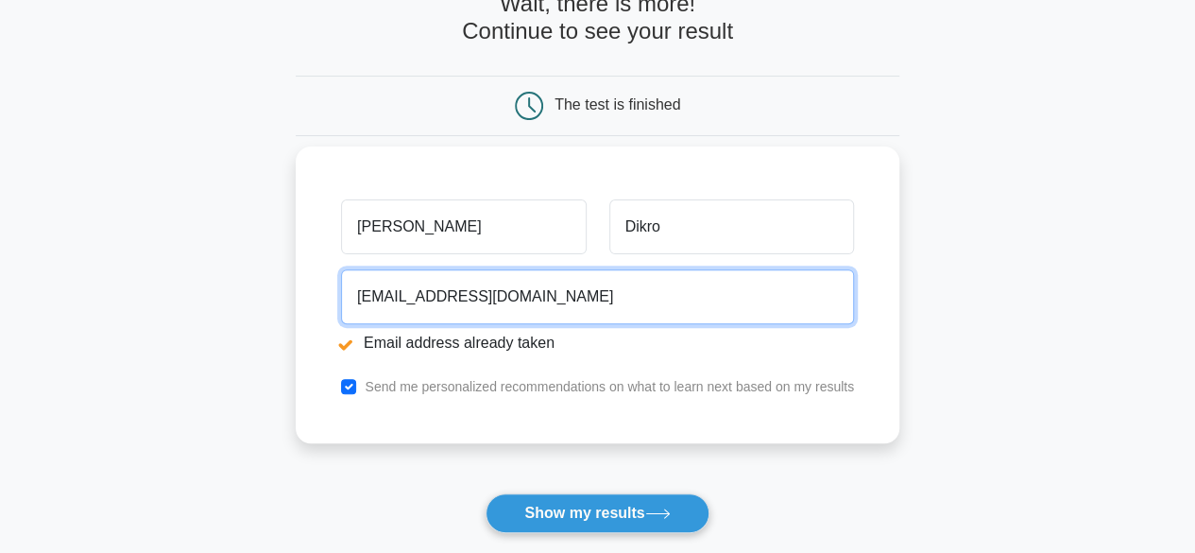
click at [454, 294] on input "[EMAIL_ADDRESS][DOMAIN_NAME]" at bounding box center [597, 296] width 513 height 55
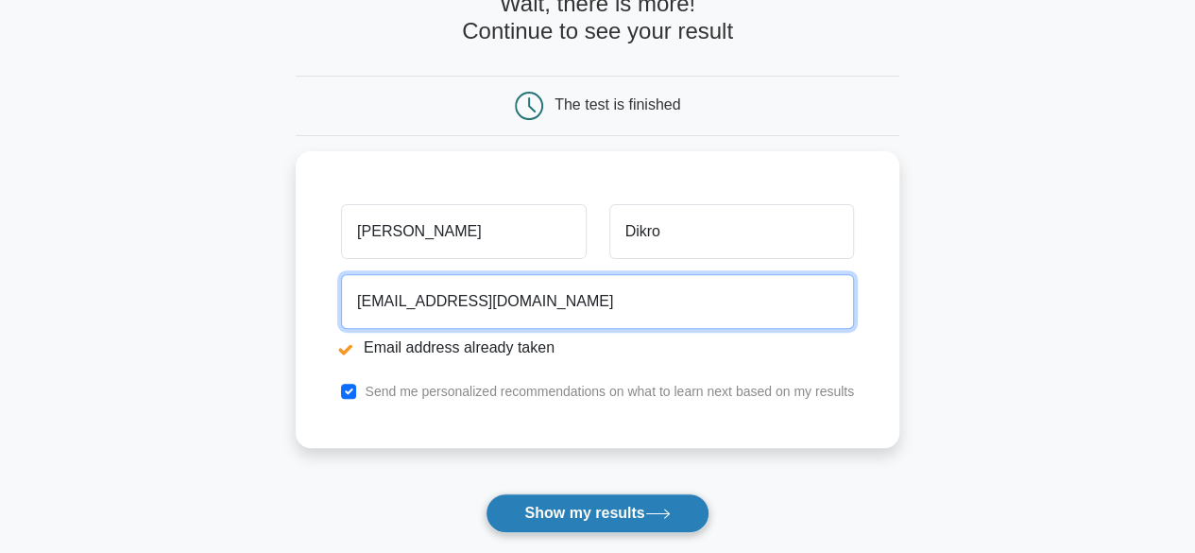
type input "[EMAIL_ADDRESS][DOMAIN_NAME]"
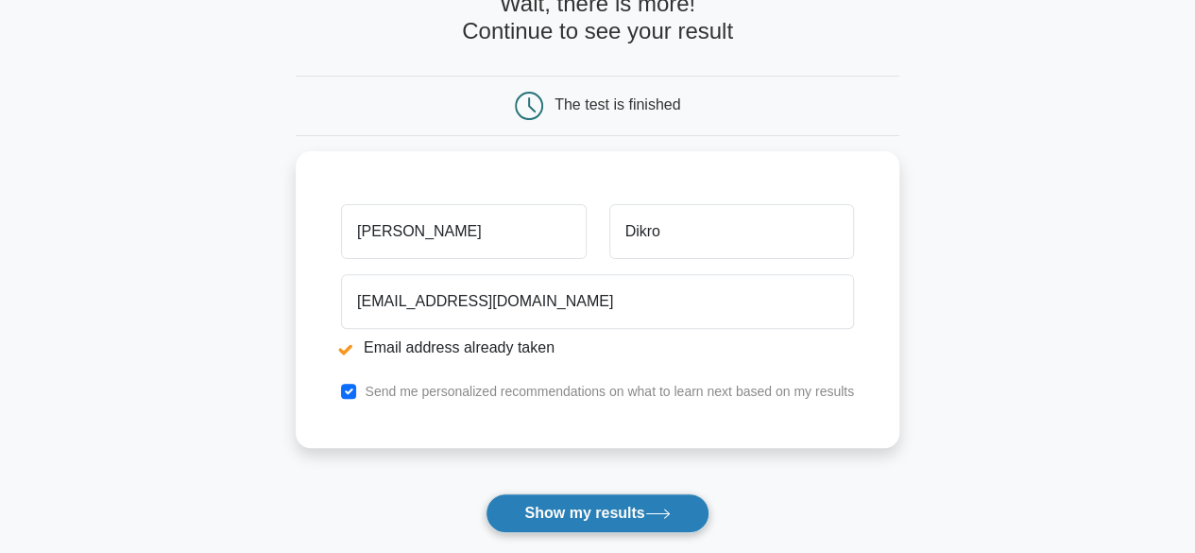
click at [570, 505] on button "Show my results" at bounding box center [597, 513] width 223 height 40
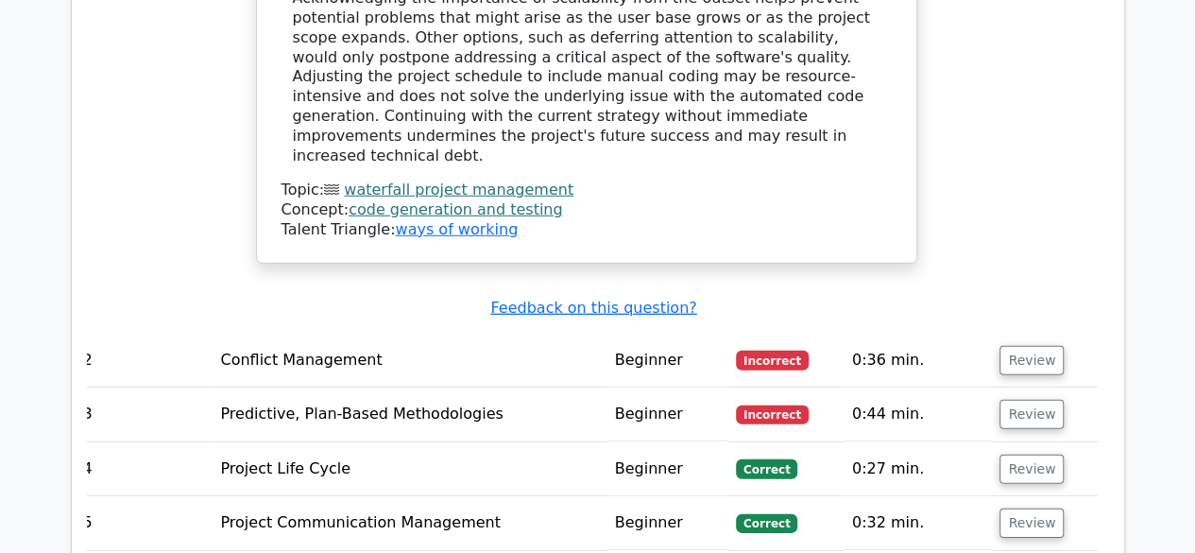
scroll to position [2615, 0]
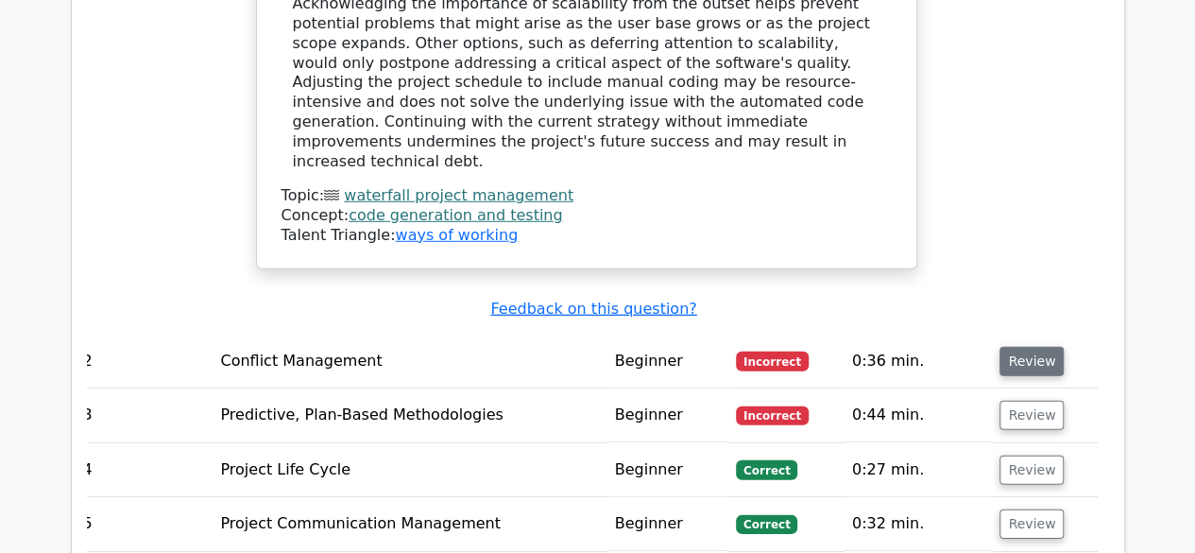
click at [1022, 347] on button "Review" at bounding box center [1032, 361] width 64 height 29
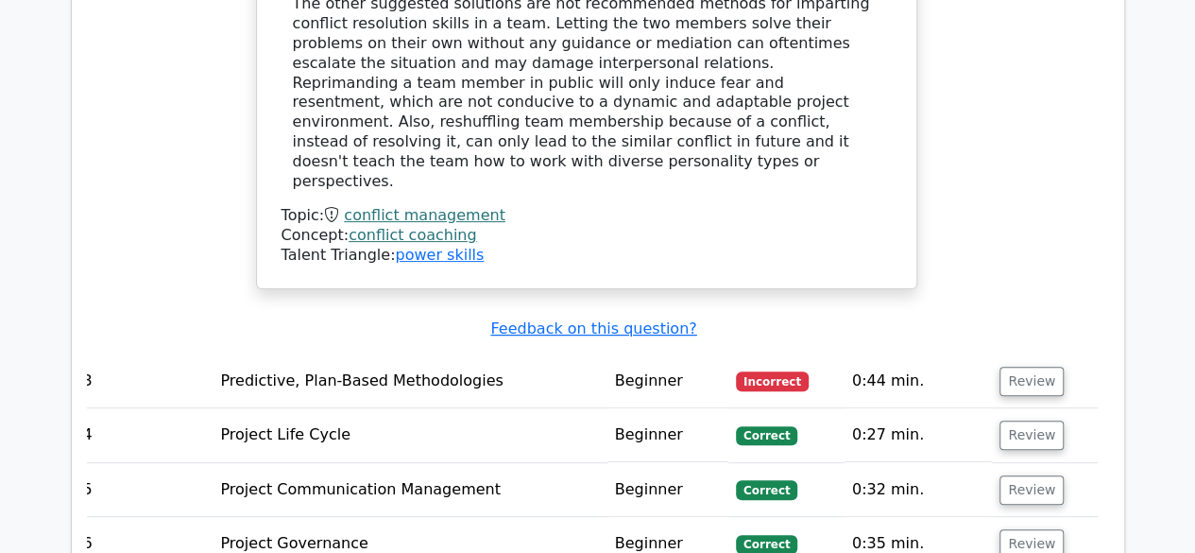
scroll to position [3725, 0]
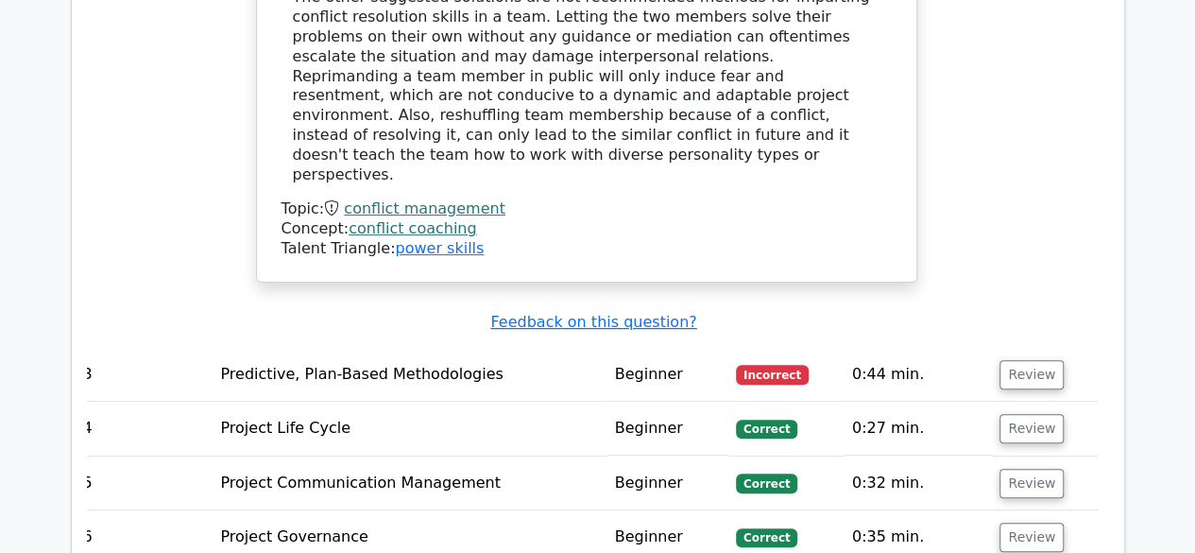
click at [775, 365] on span "Incorrect" at bounding box center [772, 374] width 73 height 19
click at [1017, 360] on button "Review" at bounding box center [1032, 374] width 64 height 29
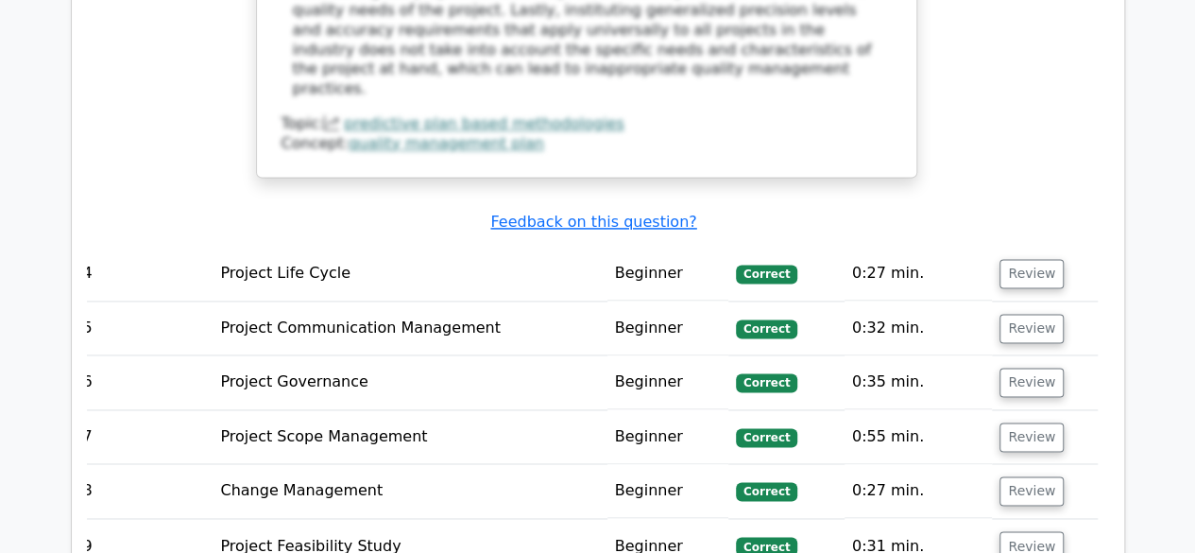
scroll to position [4859, 0]
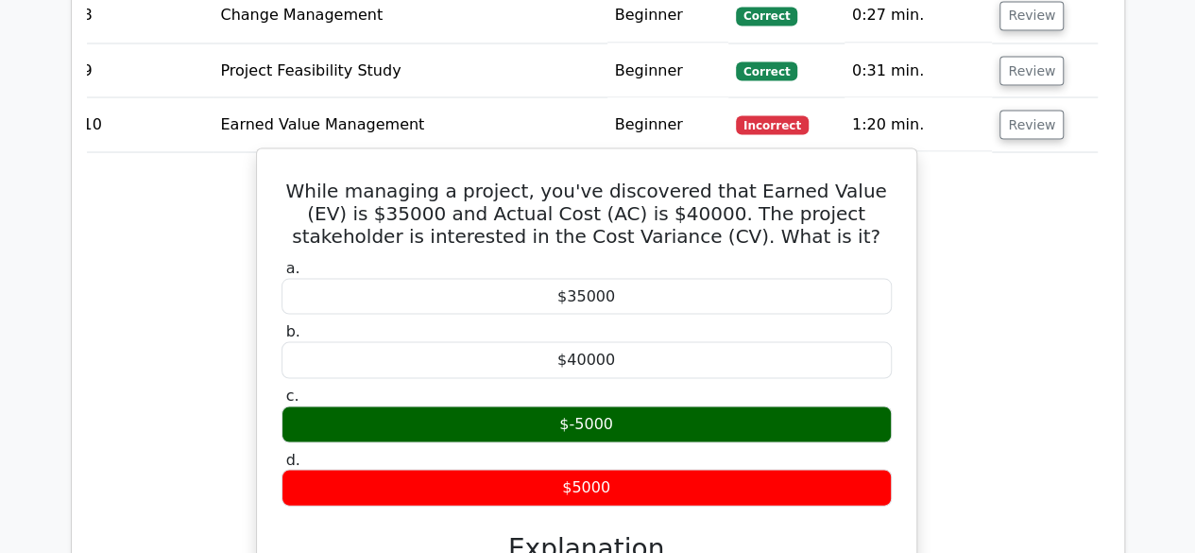
scroll to position [5324, 0]
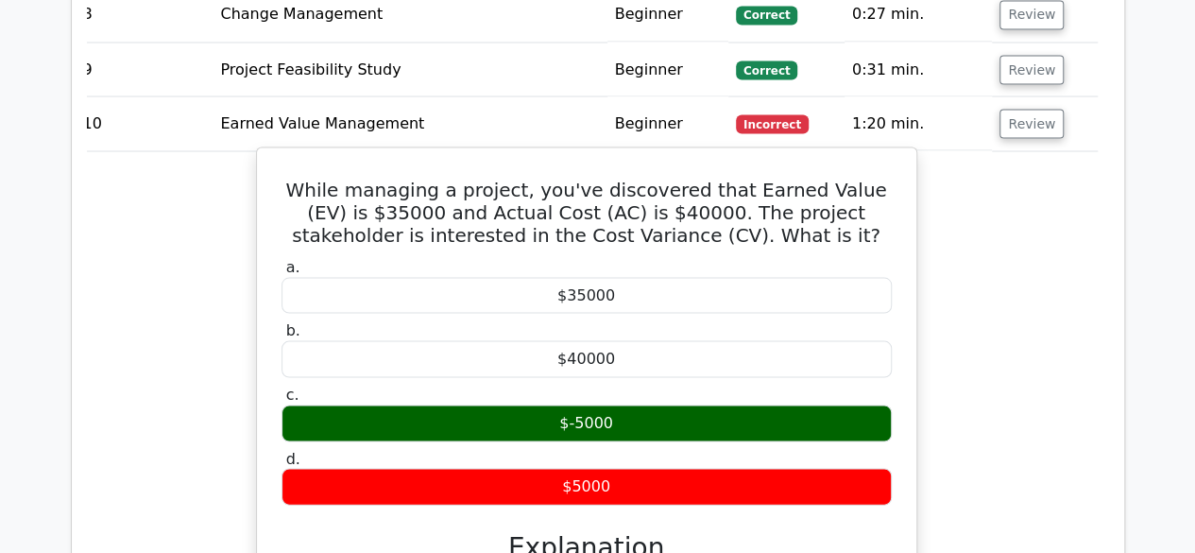
click at [728, 531] on h3 "Explanation" at bounding box center [587, 547] width 588 height 32
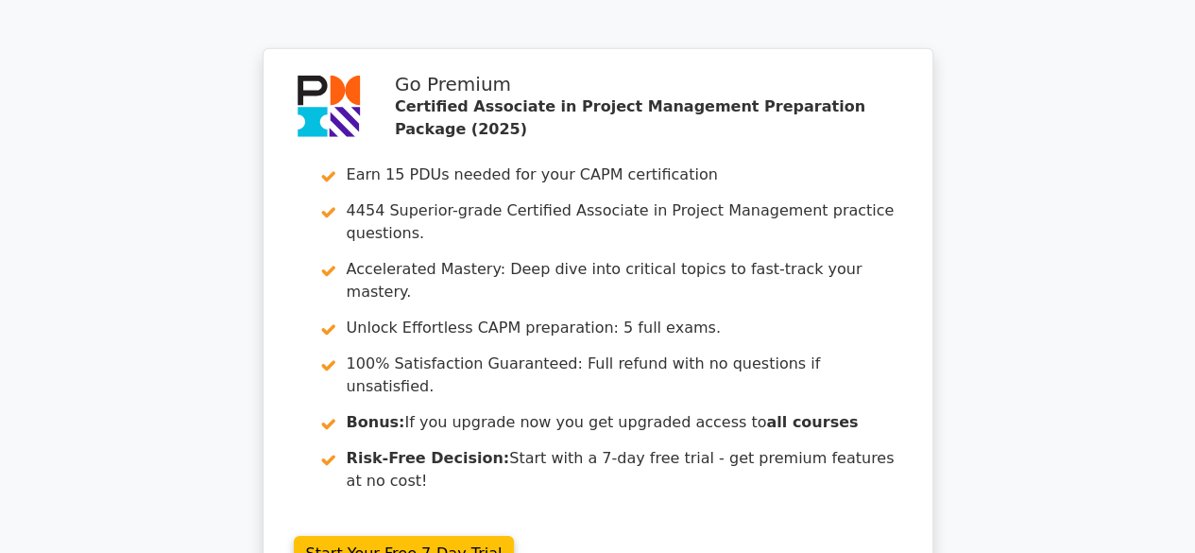
scroll to position [6317, 0]
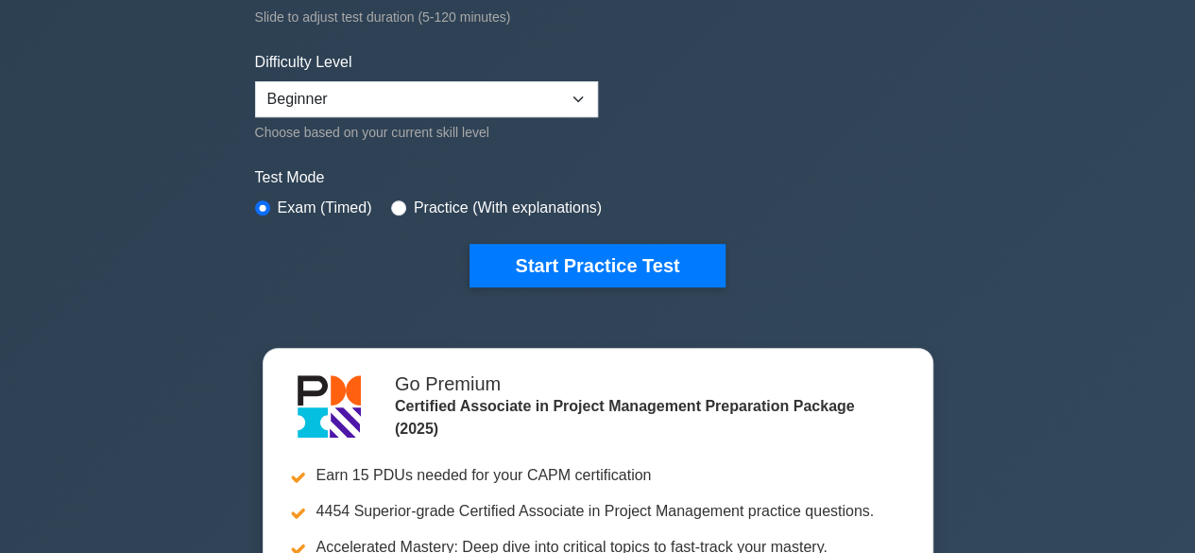
scroll to position [442, 0]
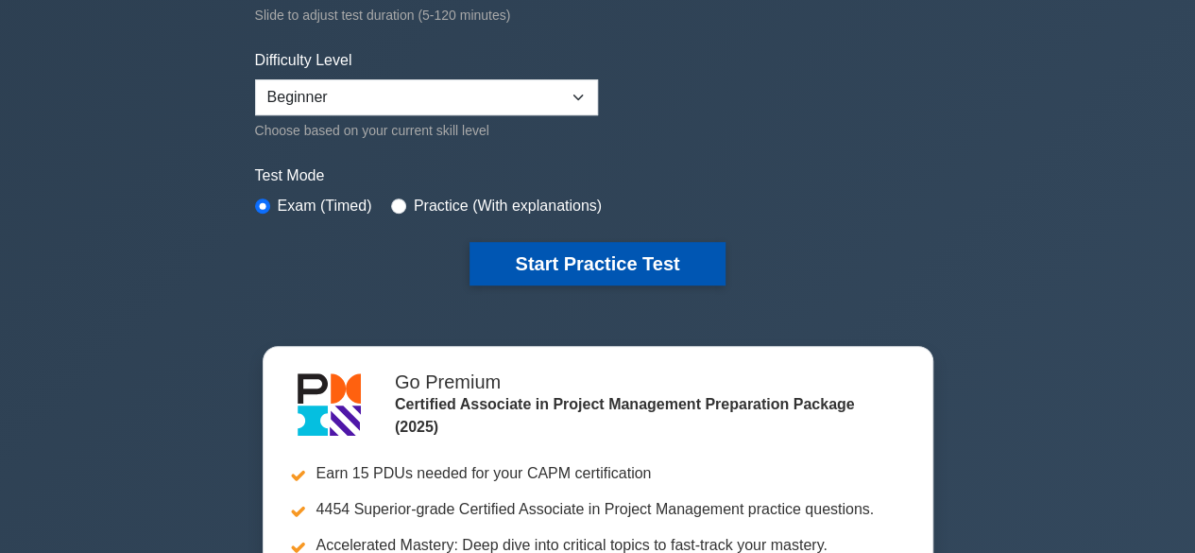
click at [558, 264] on button "Start Practice Test" at bounding box center [597, 263] width 255 height 43
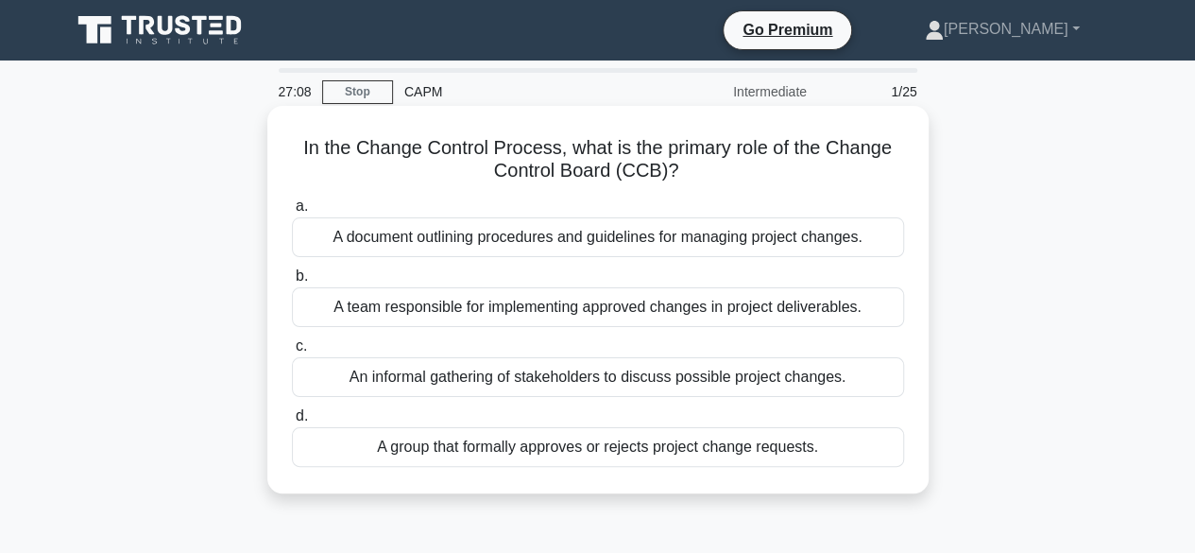
click at [677, 382] on div "An informal gathering of stakeholders to discuss possible project changes." at bounding box center [598, 377] width 612 height 40
click at [292, 352] on input "c. An informal gathering of stakeholders to discuss possible project changes." at bounding box center [292, 346] width 0 height 12
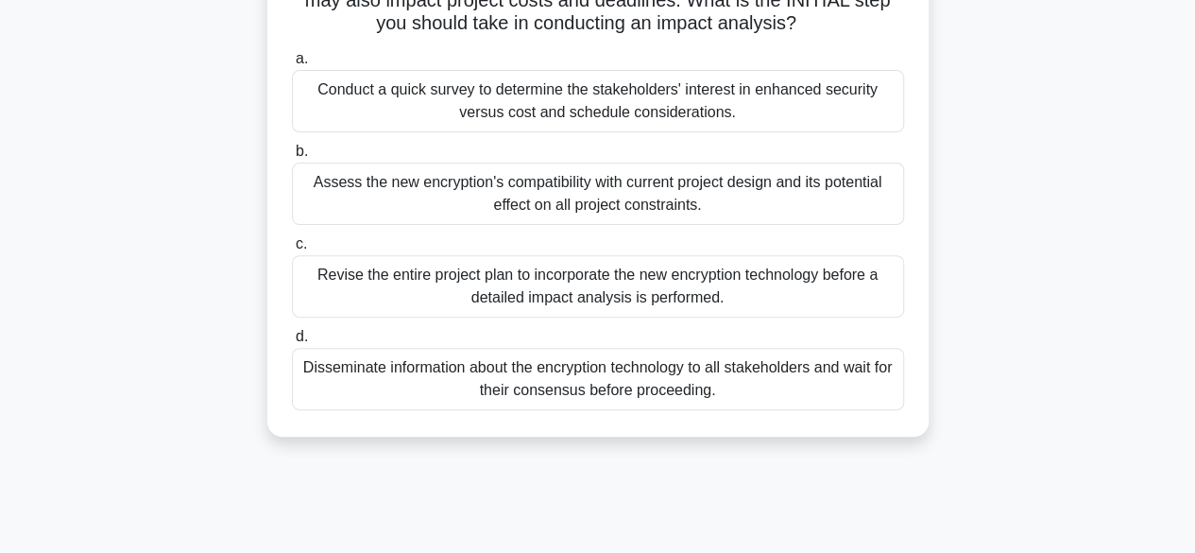
scroll to position [216, 0]
click at [534, 190] on div "Assess the new encryption's compatibility with current project design and its p…" at bounding box center [598, 193] width 612 height 62
click at [292, 157] on input "b. Assess the new encryption's compatibility with current project design and it…" at bounding box center [292, 151] width 0 height 12
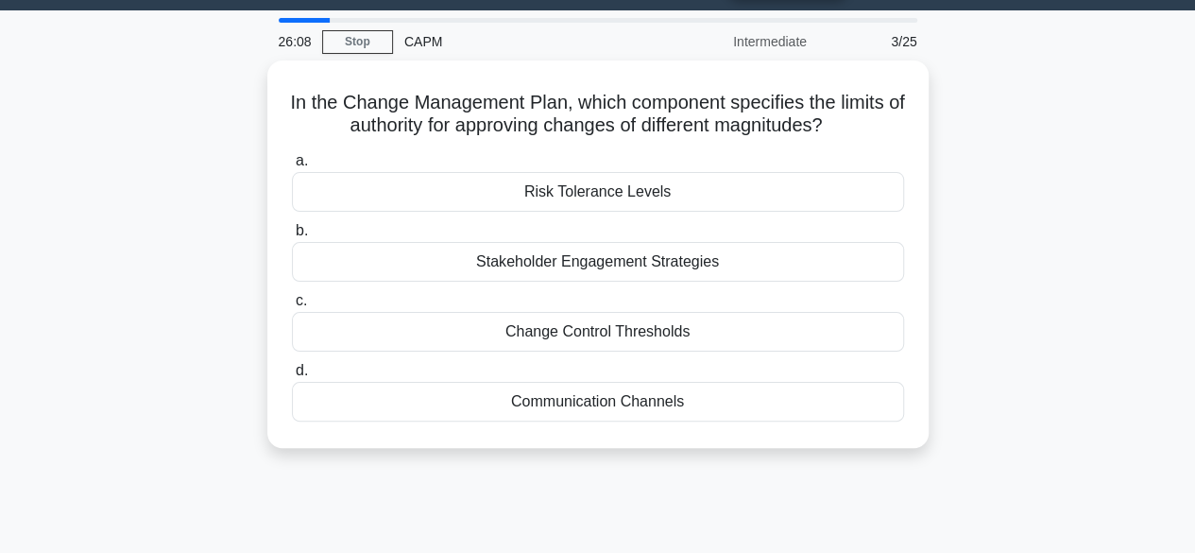
scroll to position [46, 0]
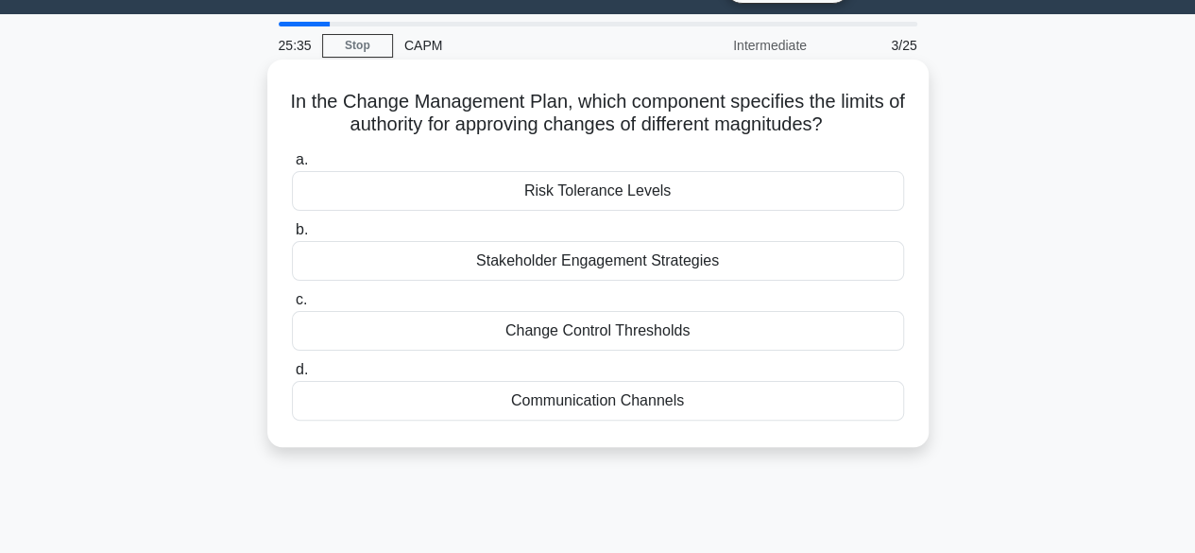
click at [567, 338] on div "Change Control Thresholds" at bounding box center [598, 331] width 612 height 40
click at [292, 306] on input "c. Change Control Thresholds" at bounding box center [292, 300] width 0 height 12
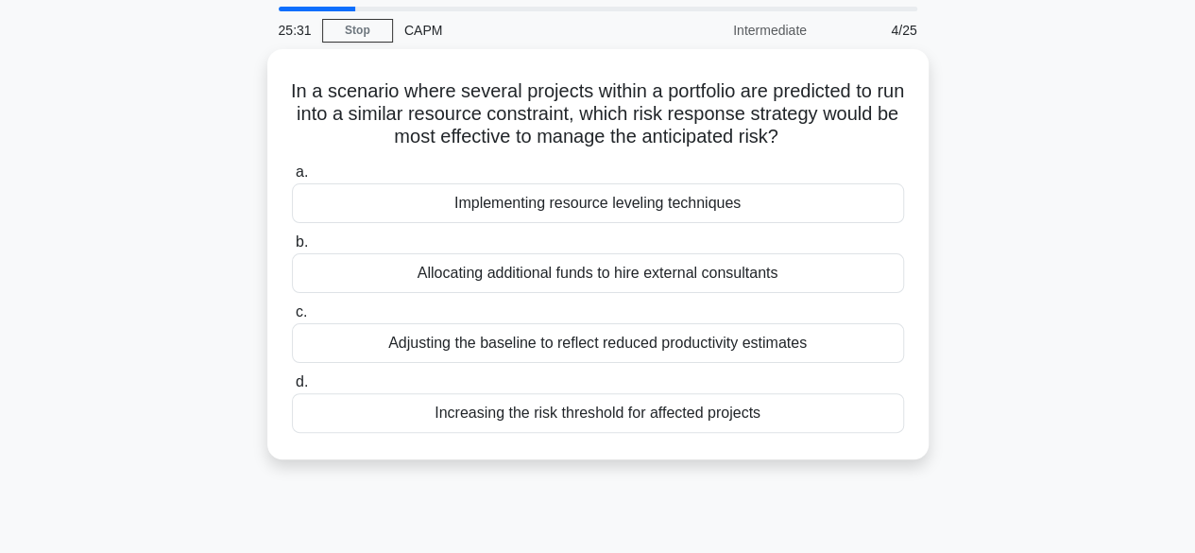
scroll to position [60, 0]
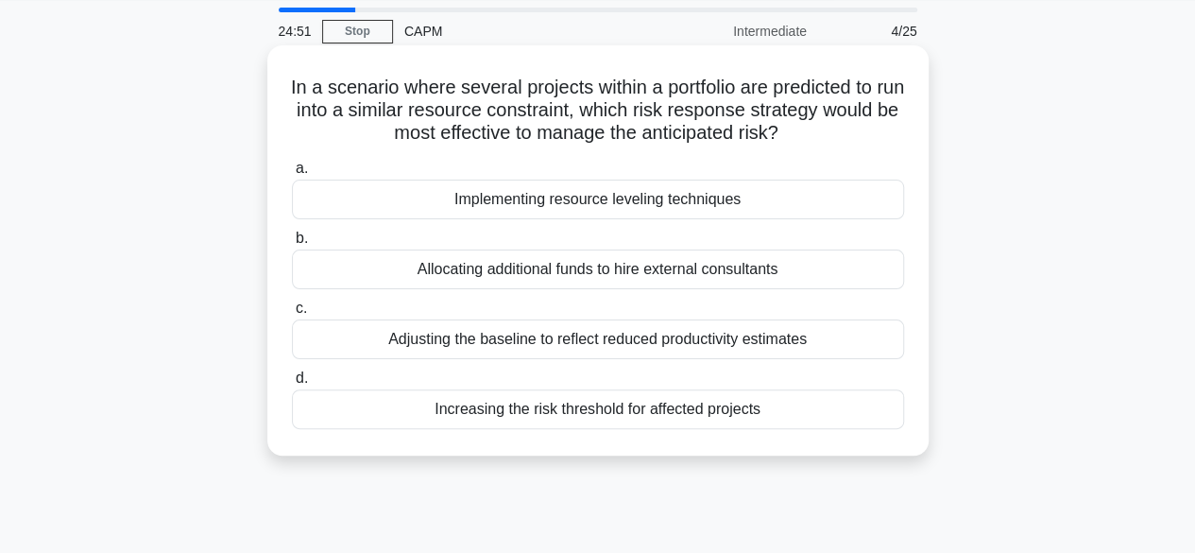
click at [592, 339] on div "Adjusting the baseline to reflect reduced productivity estimates" at bounding box center [598, 339] width 612 height 40
click at [292, 315] on input "c. Adjusting the baseline to reflect reduced productivity estimates" at bounding box center [292, 308] width 0 height 12
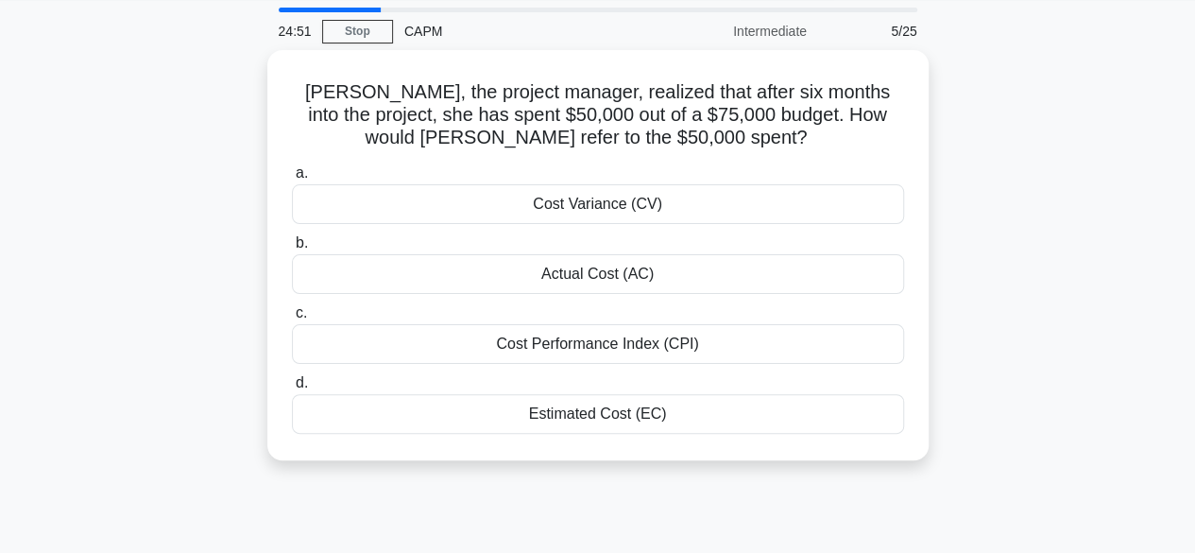
scroll to position [0, 0]
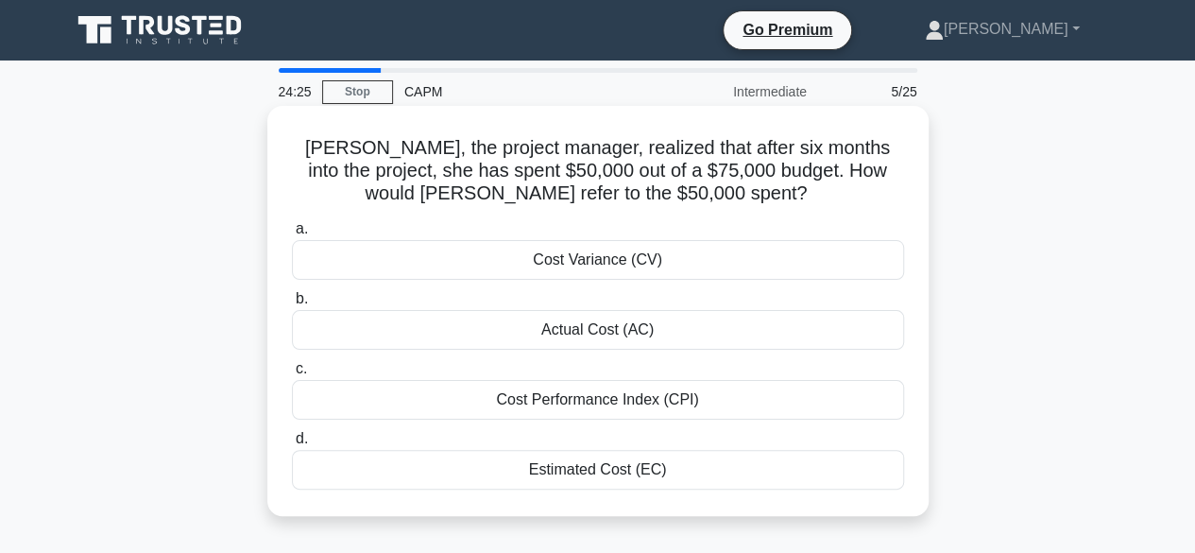
click at [591, 413] on div "Cost Performance Index (CPI)" at bounding box center [598, 400] width 612 height 40
click at [292, 375] on input "c. Cost Performance Index (CPI)" at bounding box center [292, 369] width 0 height 12
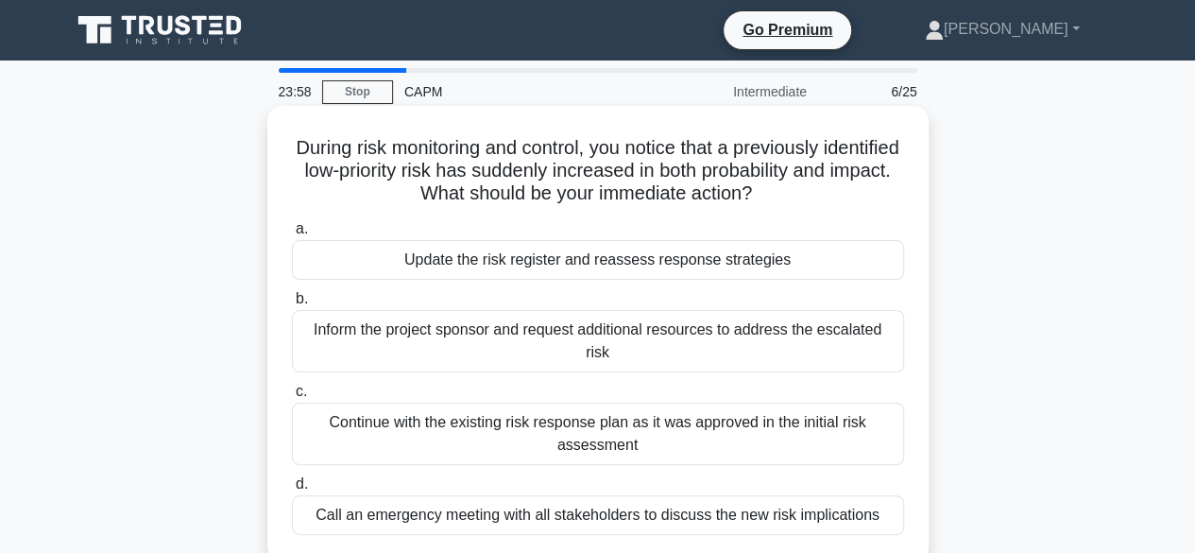
click at [526, 261] on div "Update the risk register and reassess response strategies" at bounding box center [598, 260] width 612 height 40
click at [292, 235] on input "a. Update the risk register and reassess response strategies" at bounding box center [292, 229] width 0 height 12
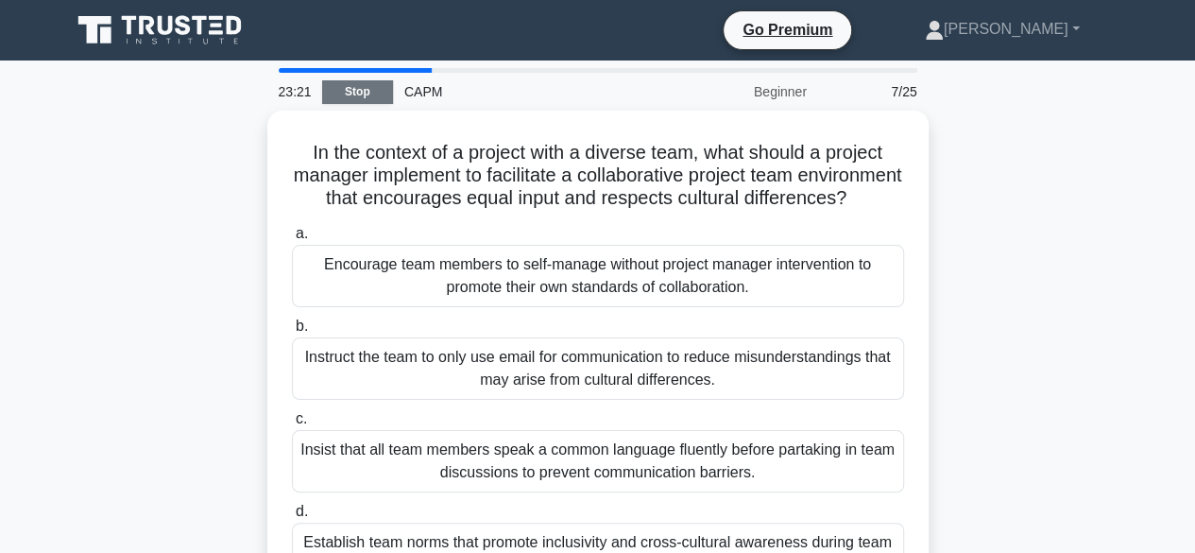
click at [348, 82] on link "Stop" at bounding box center [357, 92] width 71 height 24
